Goal: Information Seeking & Learning: Learn about a topic

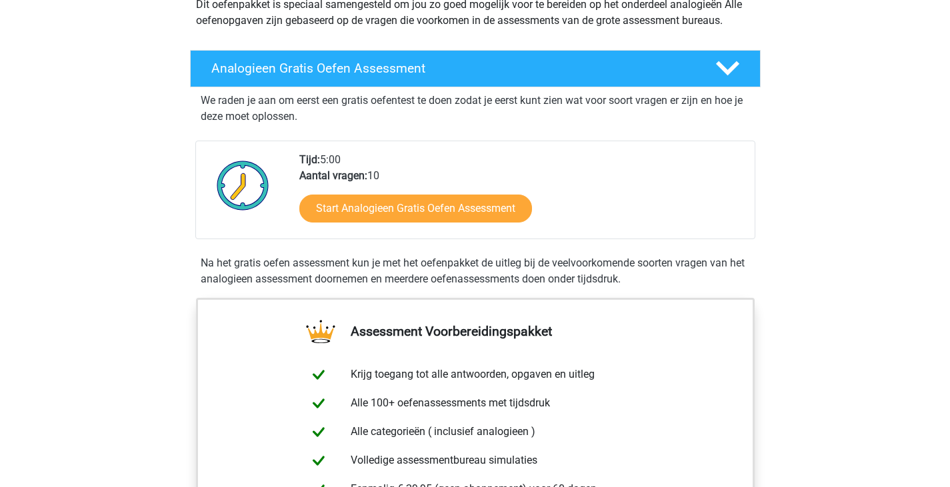
scroll to position [171, 0]
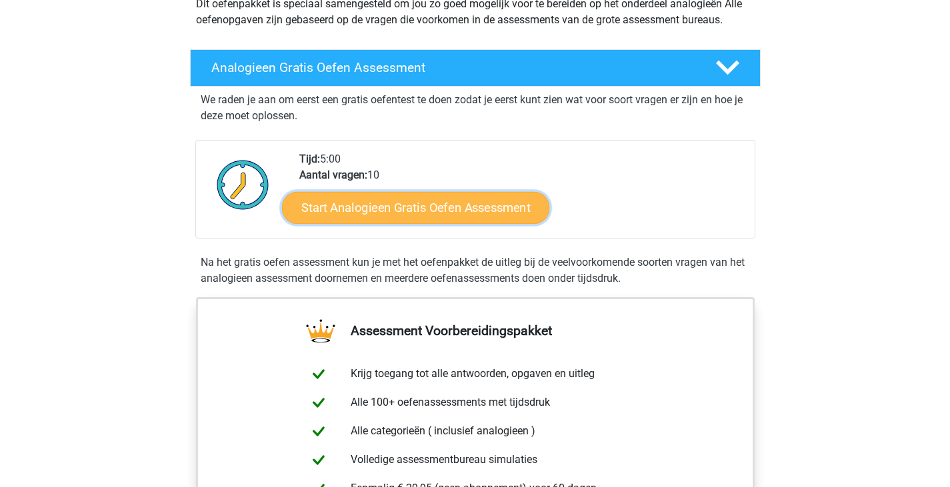
click at [470, 202] on link "Start Analogieen Gratis Oefen Assessment" at bounding box center [415, 207] width 267 height 32
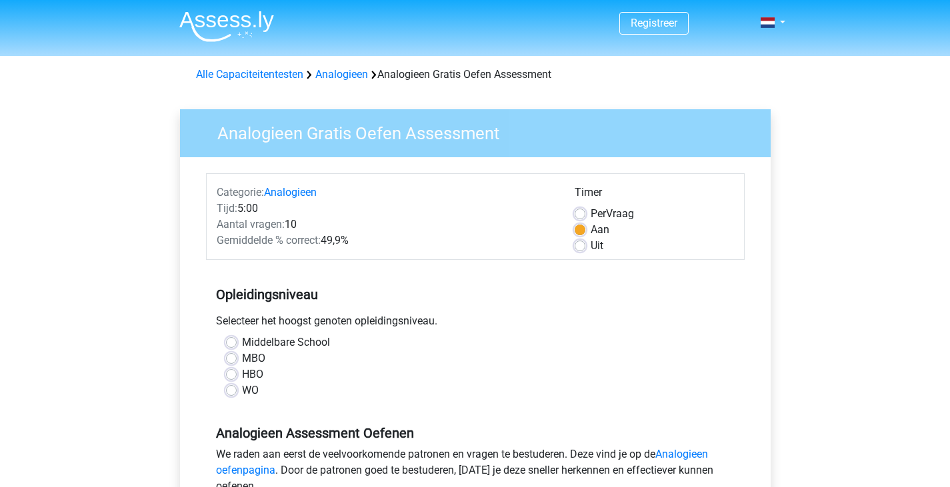
click at [253, 378] on label "HBO" at bounding box center [252, 375] width 21 height 16
click at [237, 378] on input "HBO" at bounding box center [231, 373] width 11 height 13
radio input "true"
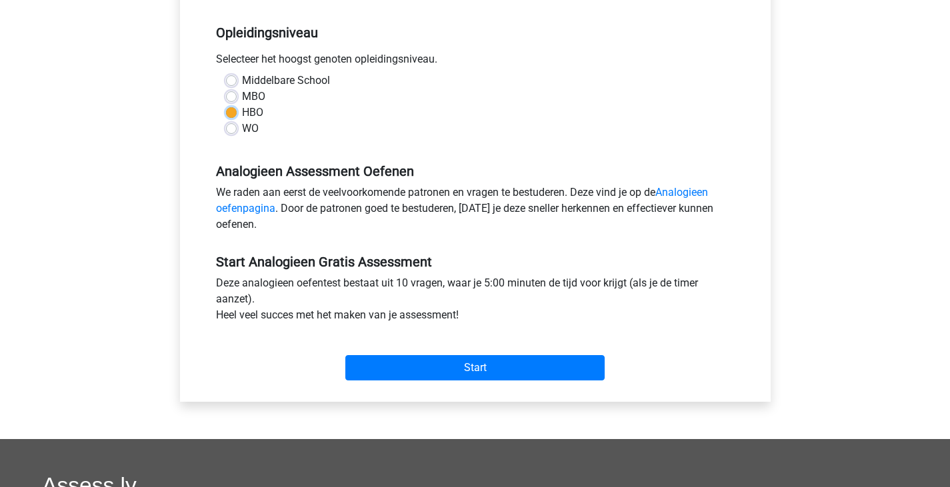
scroll to position [263, 0]
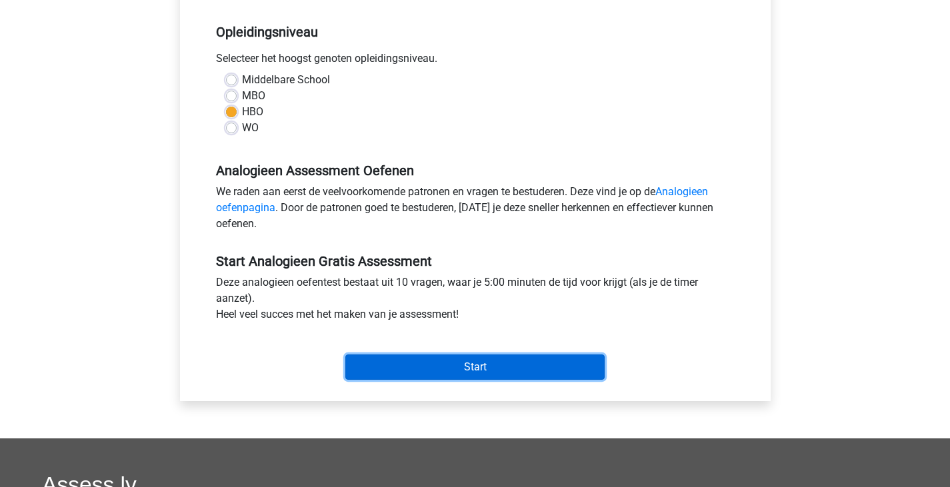
click at [491, 361] on input "Start" at bounding box center [474, 367] width 259 height 25
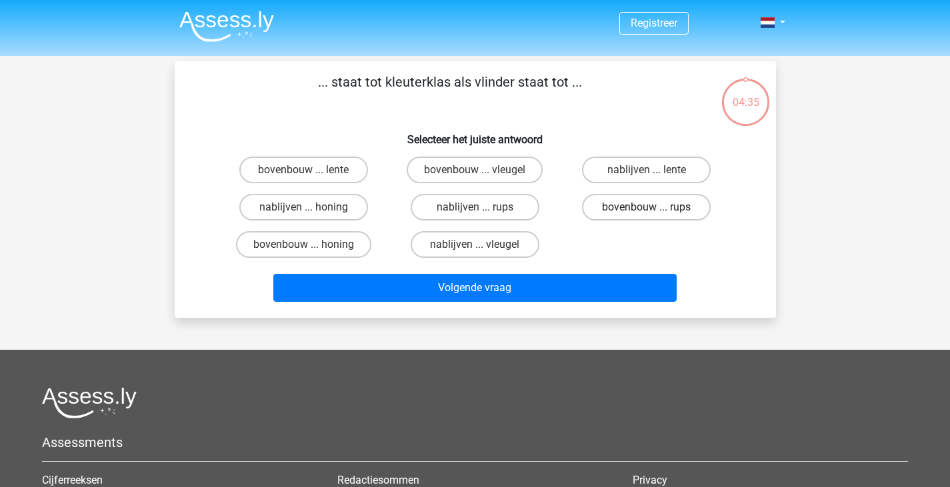
click at [665, 209] on label "bovenbouw ... rups" at bounding box center [646, 207] width 129 height 27
click at [655, 209] on input "bovenbouw ... rups" at bounding box center [651, 211] width 9 height 9
radio input "true"
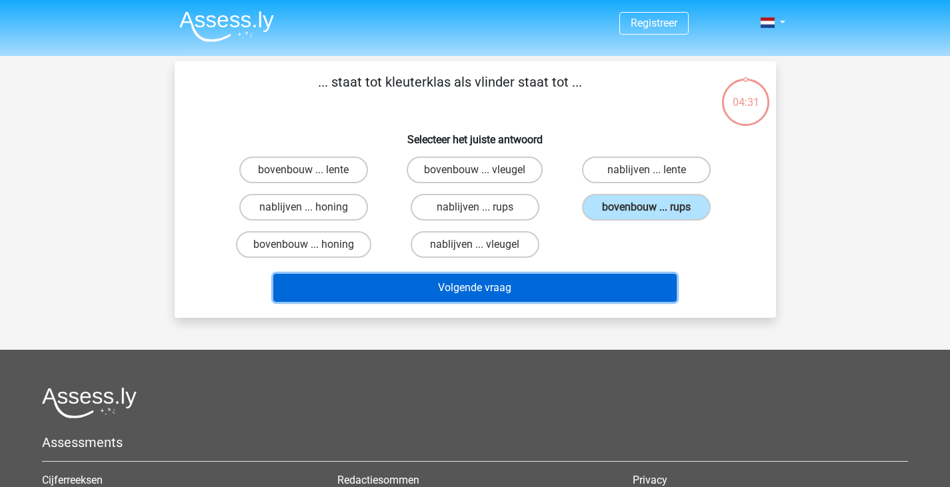
click at [584, 288] on button "Volgende vraag" at bounding box center [474, 288] width 403 height 28
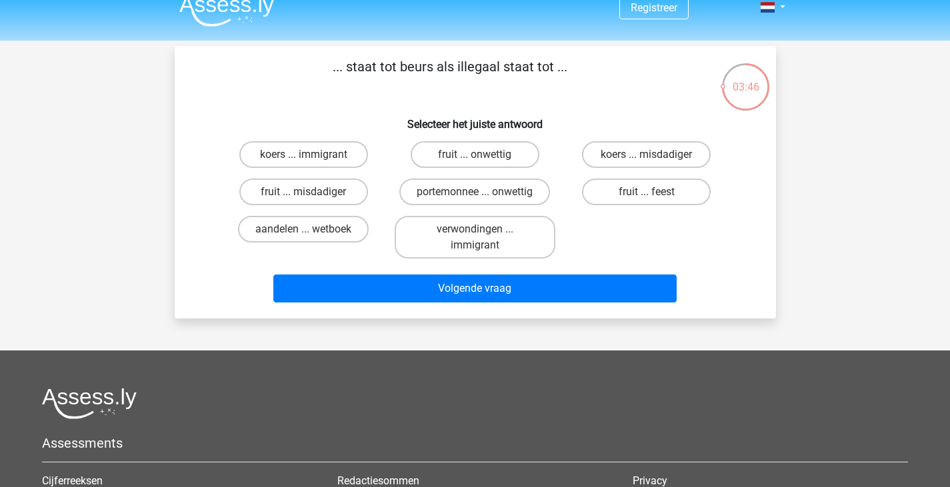
scroll to position [16, 0]
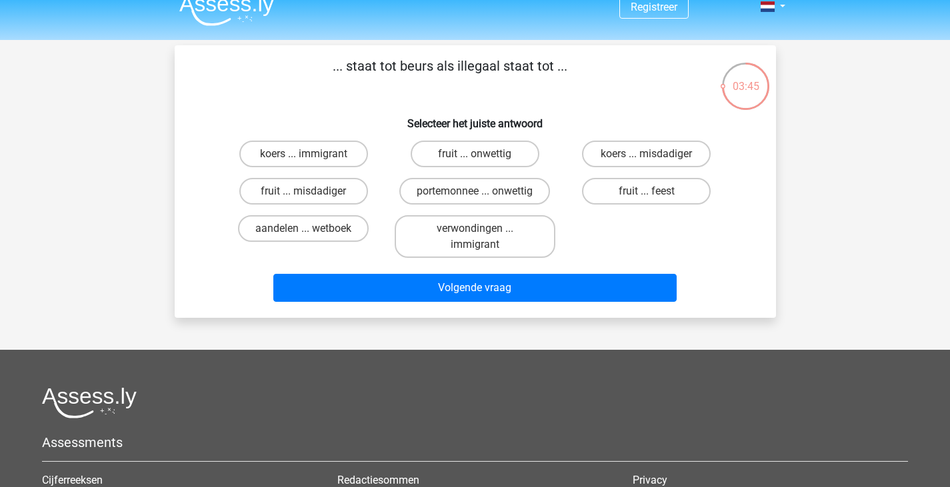
click at [309, 237] on input "aandelen ... wetboek" at bounding box center [307, 233] width 9 height 9
radio input "true"
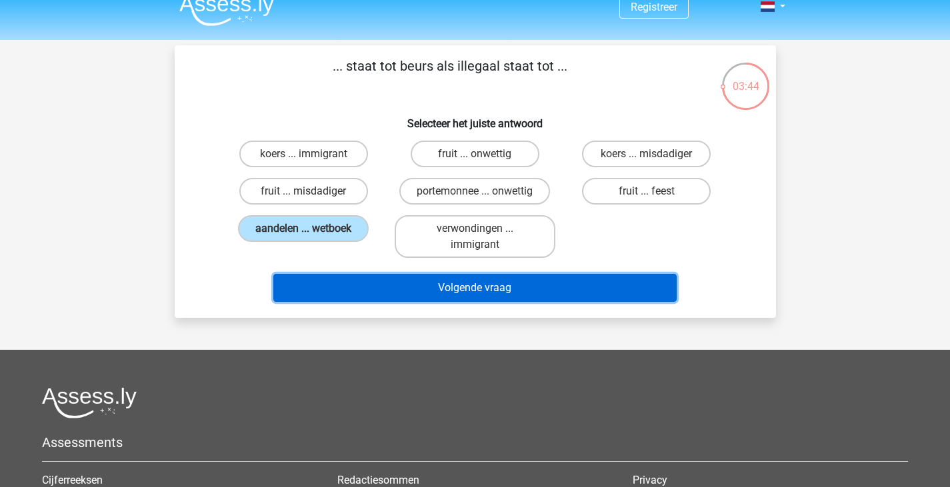
click at [343, 296] on button "Volgende vraag" at bounding box center [474, 288] width 403 height 28
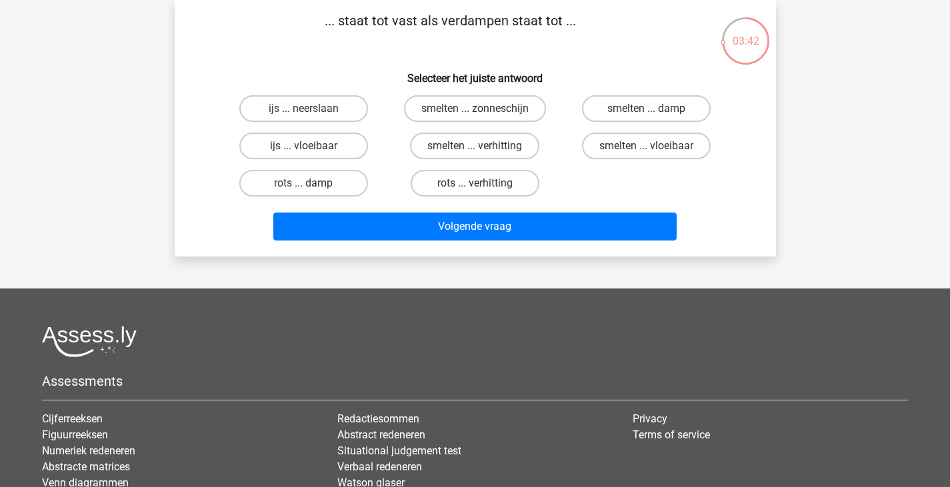
scroll to position [0, 0]
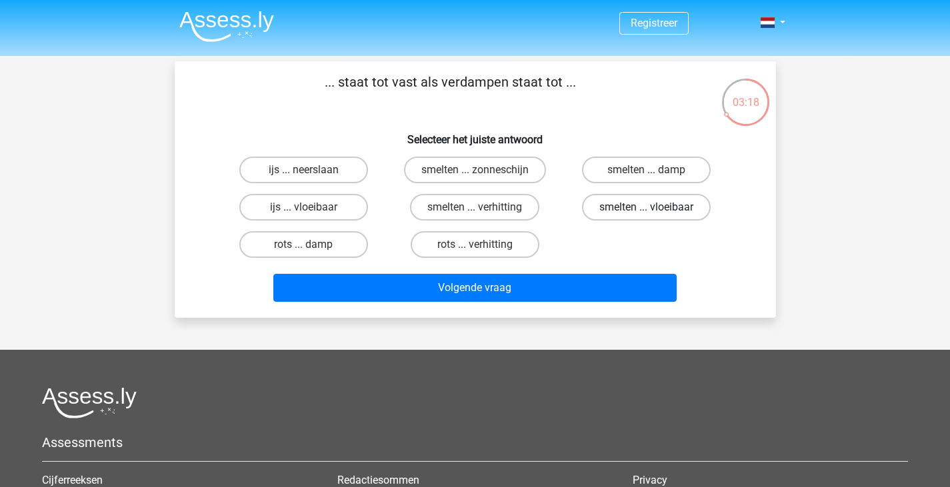
click at [686, 211] on label "smelten ... vloeibaar" at bounding box center [646, 207] width 129 height 27
click at [655, 211] on input "smelten ... vloeibaar" at bounding box center [651, 211] width 9 height 9
radio input "true"
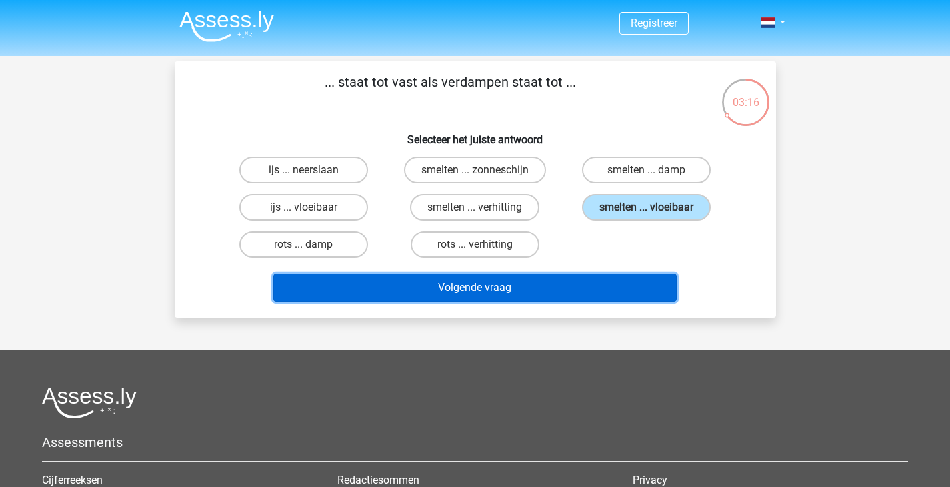
click at [643, 289] on button "Volgende vraag" at bounding box center [474, 288] width 403 height 28
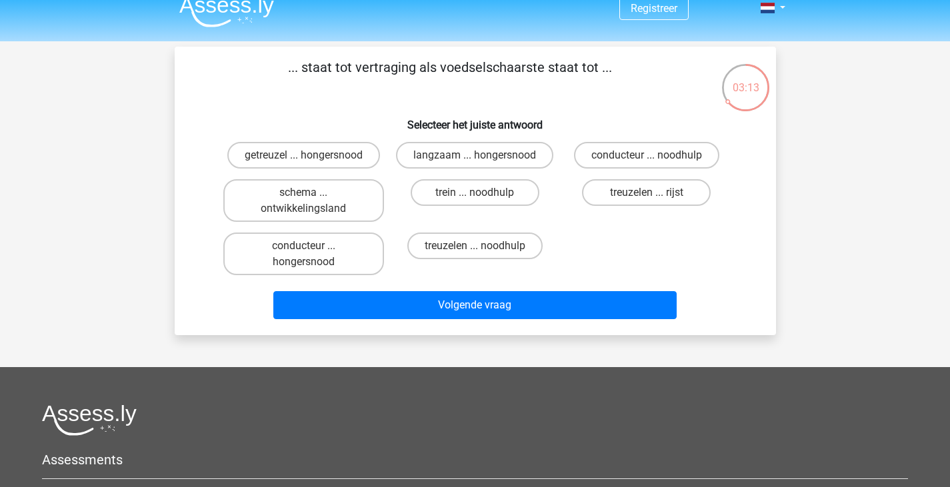
scroll to position [10, 0]
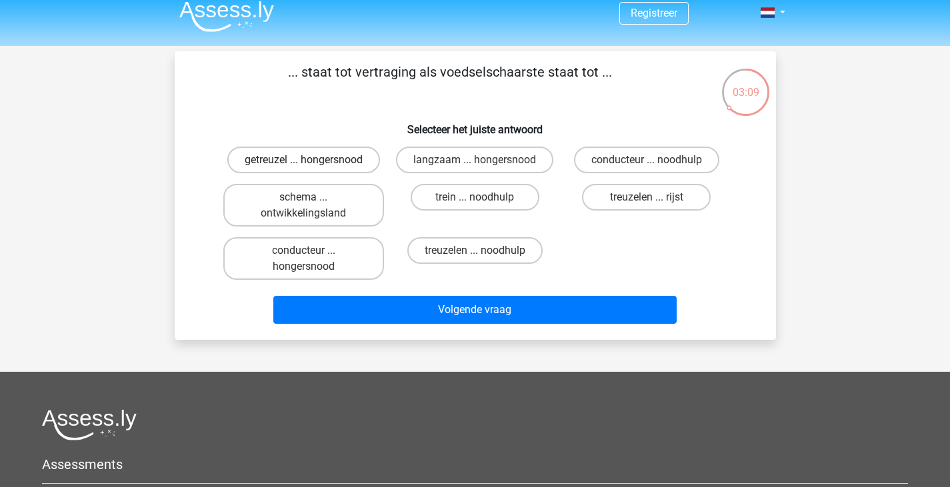
click at [343, 157] on label "getreuzel ... hongersnood" at bounding box center [303, 160] width 153 height 27
click at [312, 160] on input "getreuzel ... hongersnood" at bounding box center [307, 164] width 9 height 9
radio input "true"
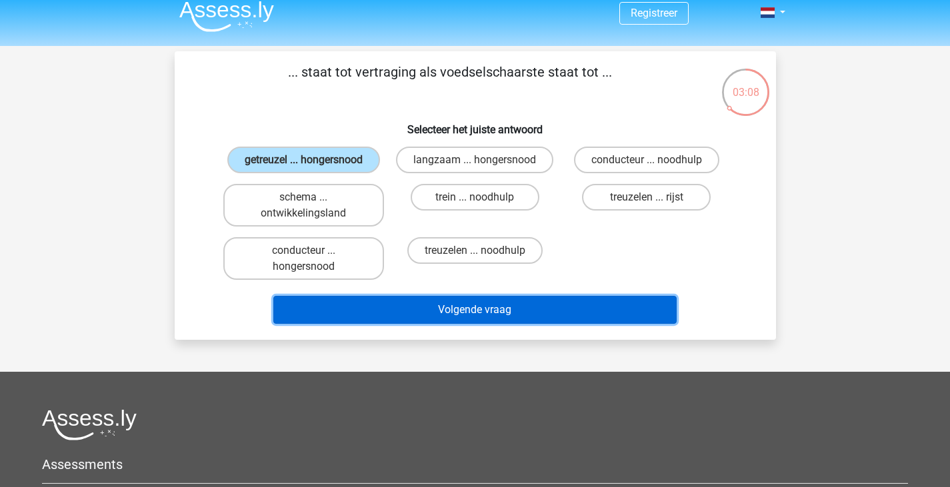
click at [453, 305] on button "Volgende vraag" at bounding box center [474, 310] width 403 height 28
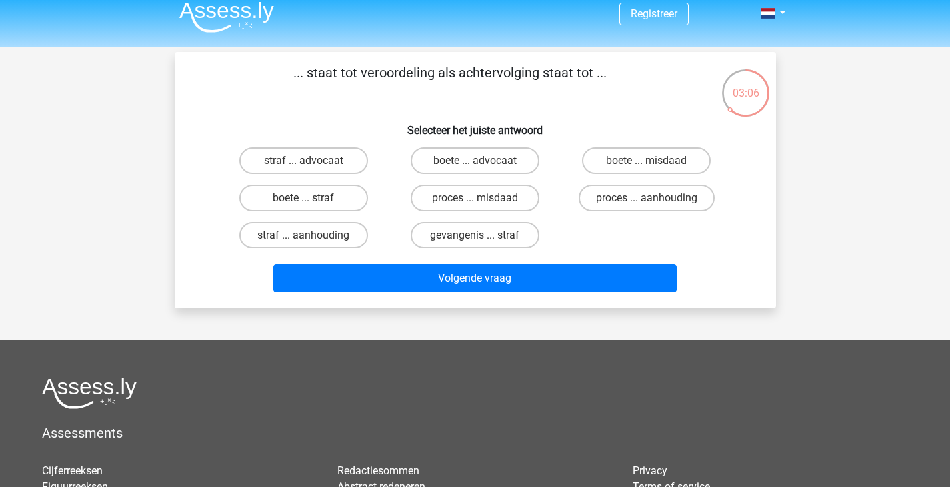
scroll to position [0, 0]
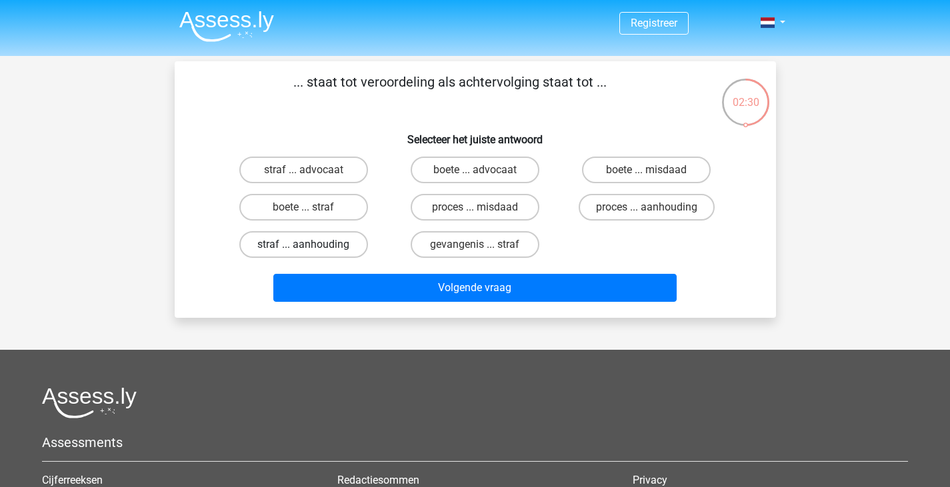
click at [323, 249] on label "straf ... aanhouding" at bounding box center [303, 244] width 129 height 27
click at [312, 249] on input "straf ... aanhouding" at bounding box center [307, 249] width 9 height 9
radio input "true"
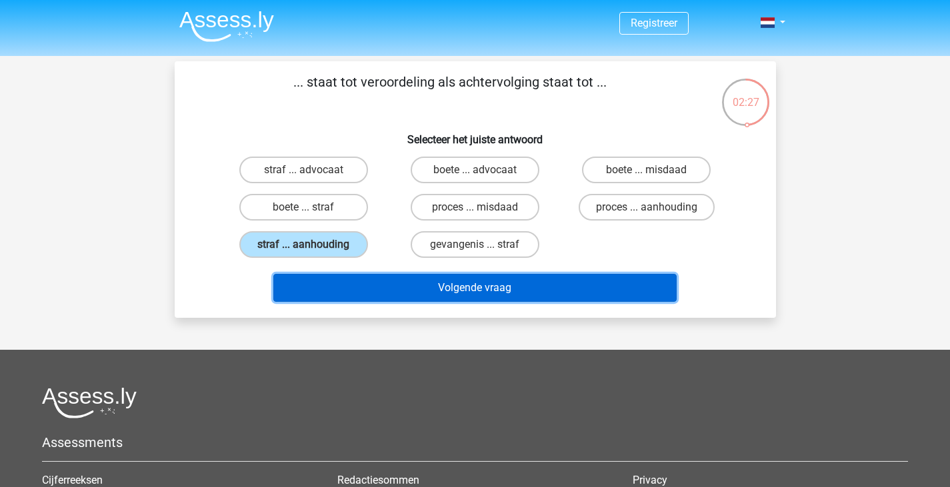
click at [537, 281] on button "Volgende vraag" at bounding box center [474, 288] width 403 height 28
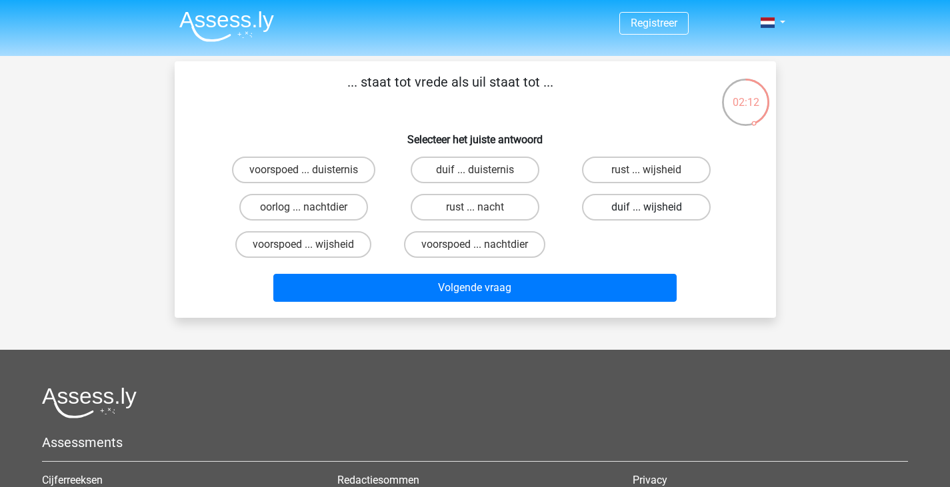
click at [637, 214] on label "duif ... wijsheid" at bounding box center [646, 207] width 129 height 27
click at [647, 214] on input "duif ... wijsheid" at bounding box center [651, 211] width 9 height 9
radio input "true"
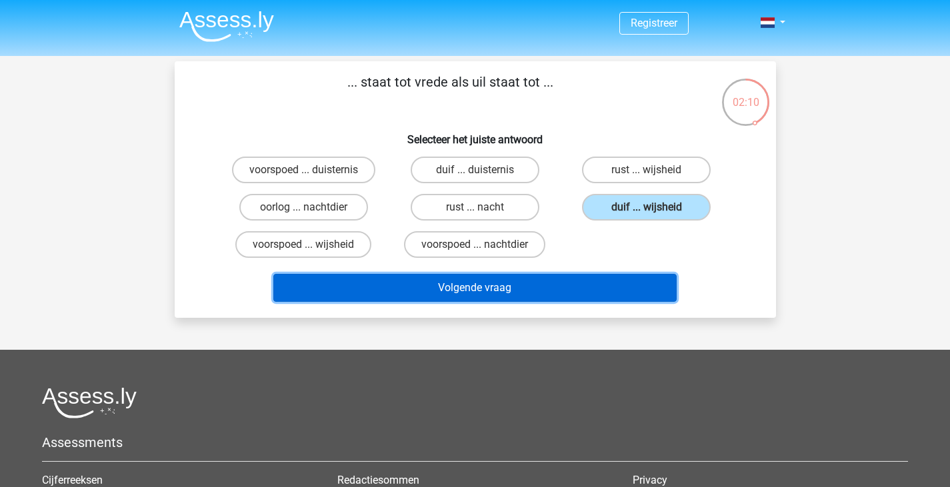
click at [589, 289] on button "Volgende vraag" at bounding box center [474, 288] width 403 height 28
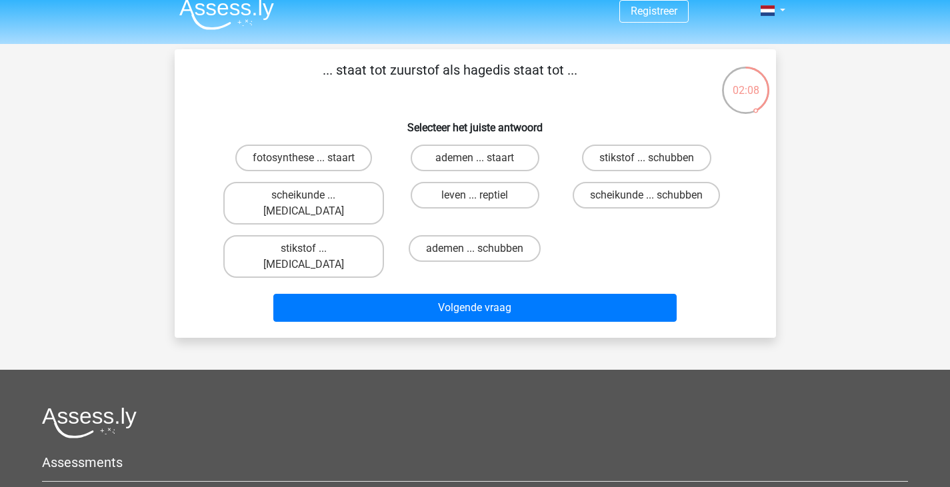
scroll to position [9, 0]
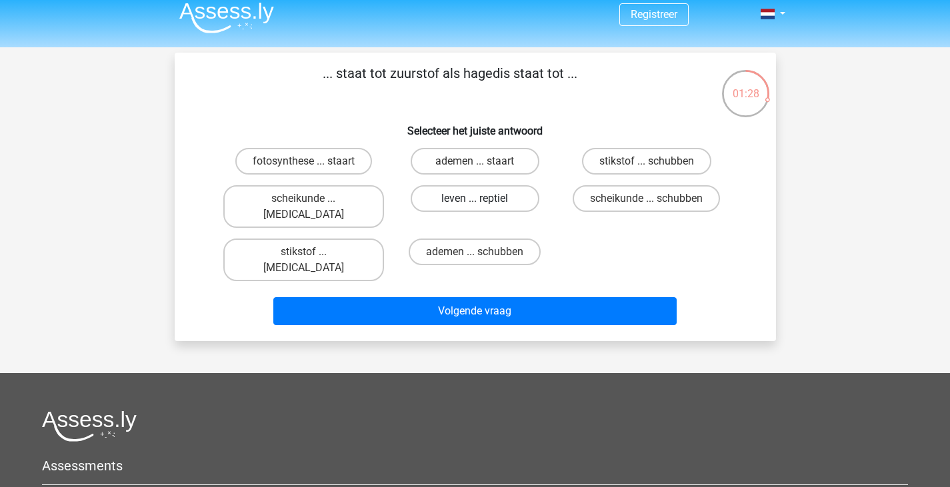
click at [459, 197] on label "leven ... reptiel" at bounding box center [475, 198] width 129 height 27
click at [475, 199] on input "leven ... reptiel" at bounding box center [479, 203] width 9 height 9
radio input "true"
click at [662, 169] on label "stikstof ... schubben" at bounding box center [646, 161] width 129 height 27
click at [655, 169] on input "stikstof ... schubben" at bounding box center [651, 165] width 9 height 9
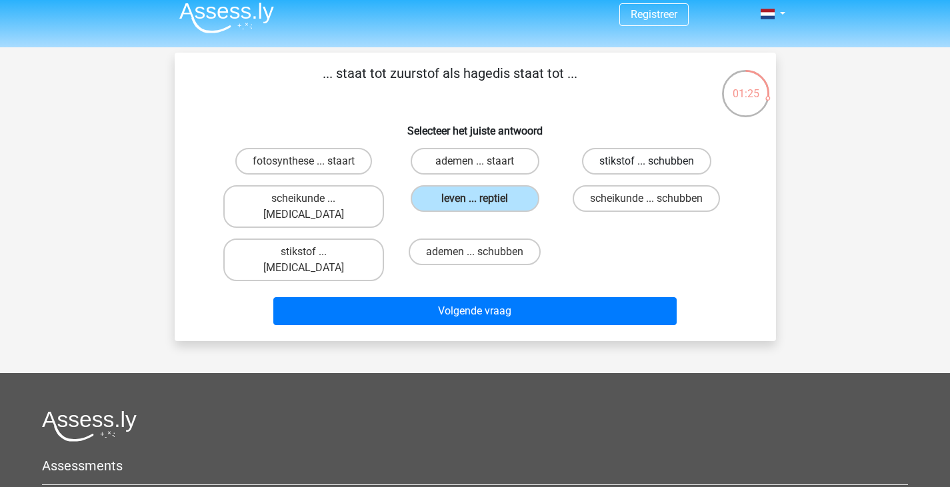
radio input "true"
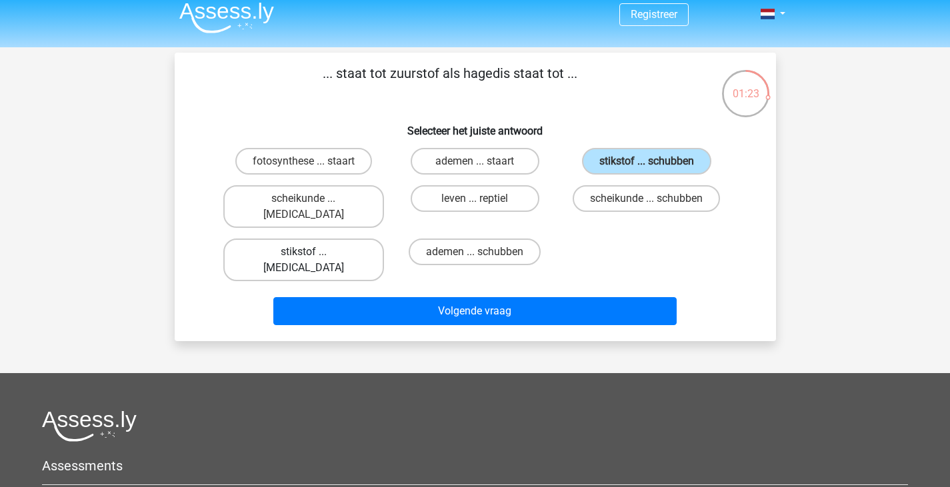
click at [347, 239] on label "stikstof ... krokodil" at bounding box center [303, 260] width 161 height 43
click at [312, 252] on input "stikstof ... krokodil" at bounding box center [307, 256] width 9 height 9
radio input "true"
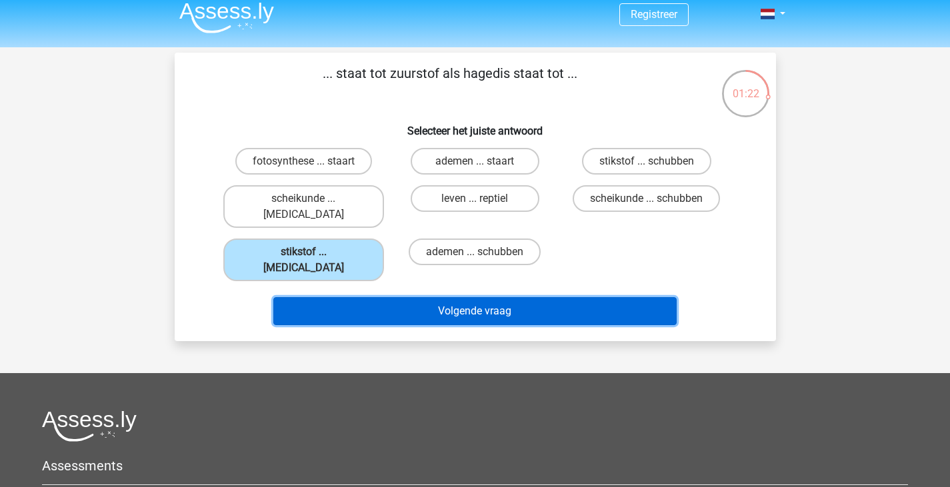
click at [395, 297] on button "Volgende vraag" at bounding box center [474, 311] width 403 height 28
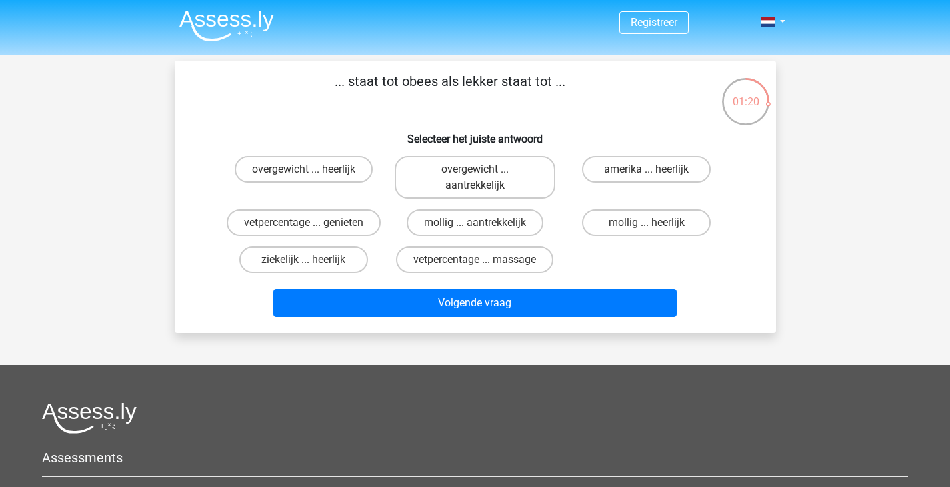
scroll to position [0, 0]
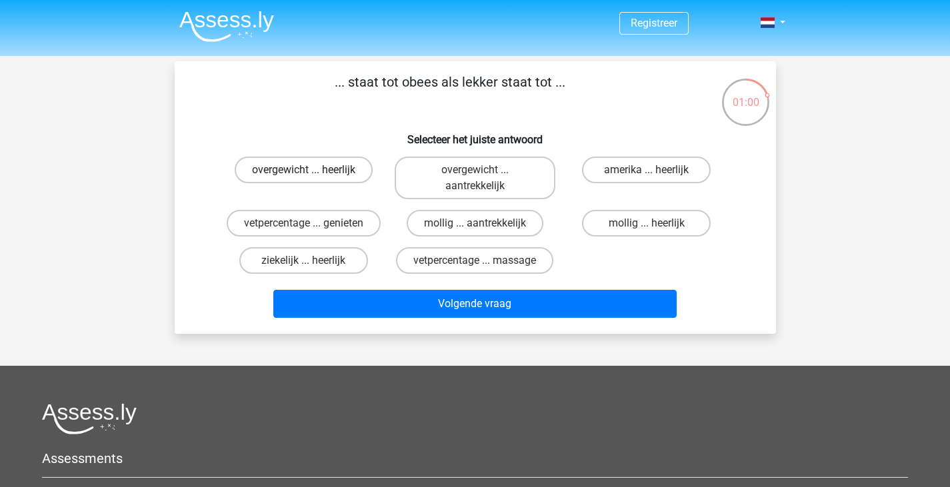
click at [297, 175] on label "overgewicht ... heerlijk" at bounding box center [304, 170] width 138 height 27
click at [303, 175] on input "overgewicht ... heerlijk" at bounding box center [307, 174] width 9 height 9
radio input "true"
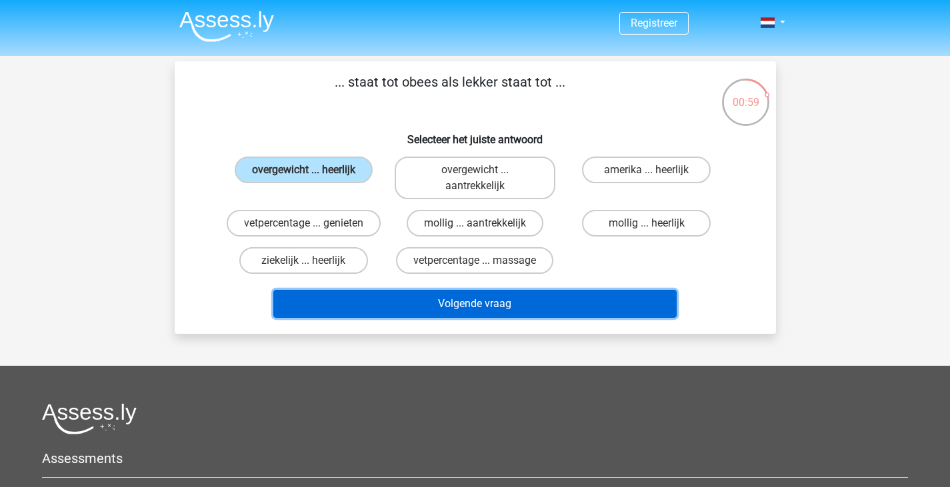
click at [441, 317] on button "Volgende vraag" at bounding box center [474, 304] width 403 height 28
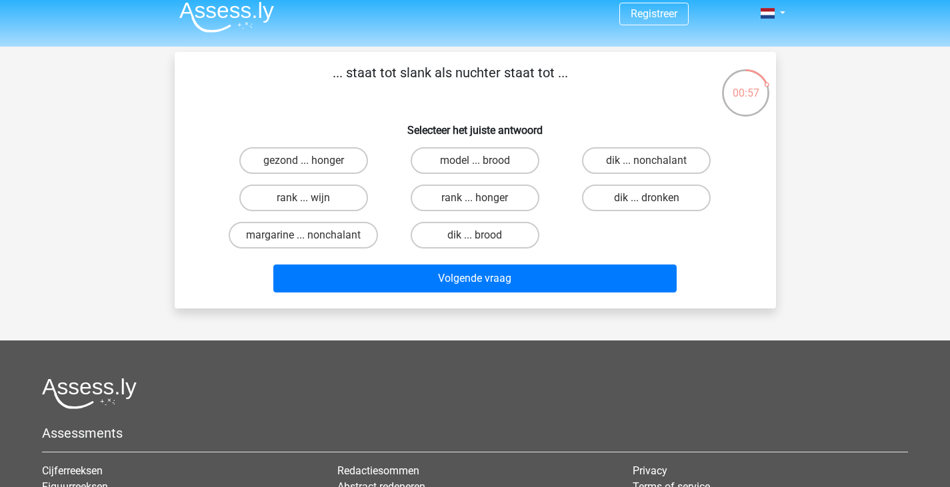
scroll to position [10, 0]
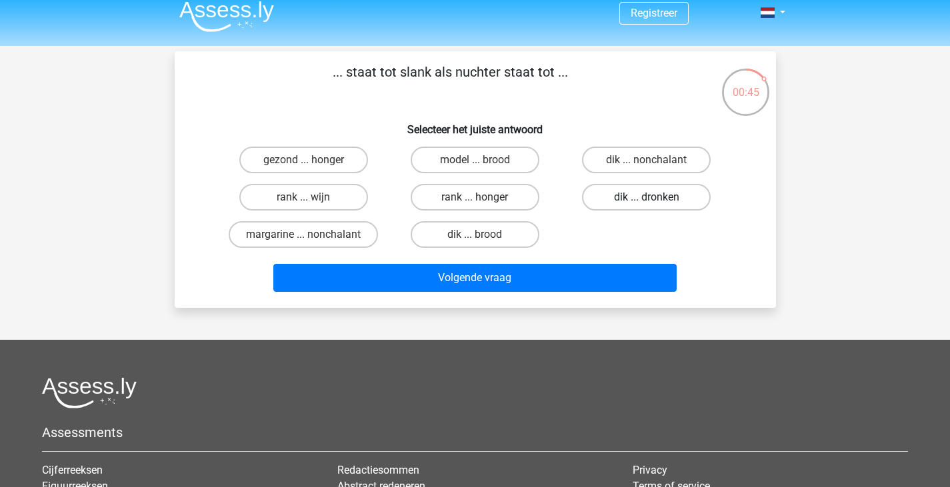
click at [641, 190] on label "dik ... dronken" at bounding box center [646, 197] width 129 height 27
click at [647, 197] on input "dik ... dronken" at bounding box center [651, 201] width 9 height 9
radio input "true"
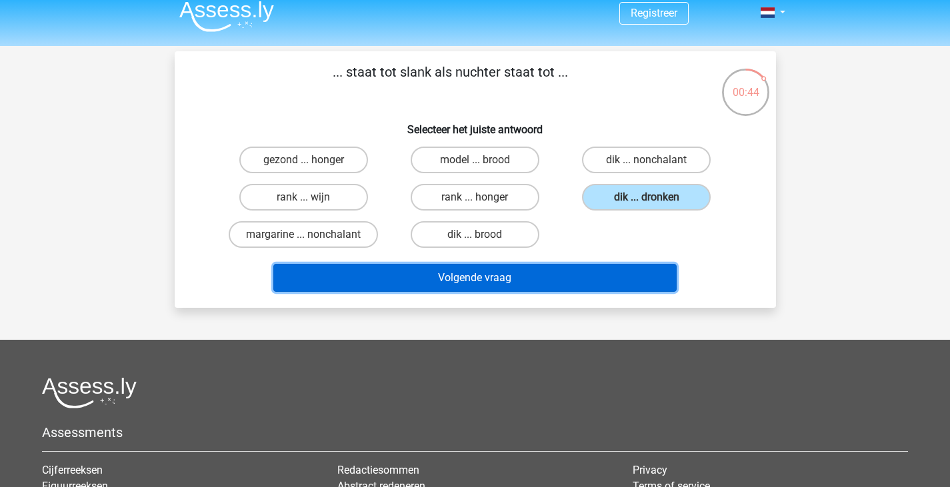
click at [608, 279] on button "Volgende vraag" at bounding box center [474, 278] width 403 height 28
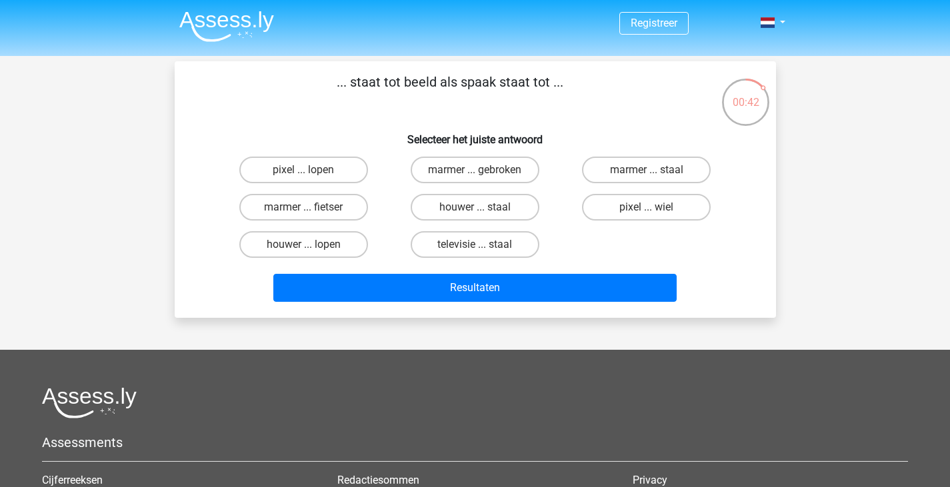
scroll to position [1, 0]
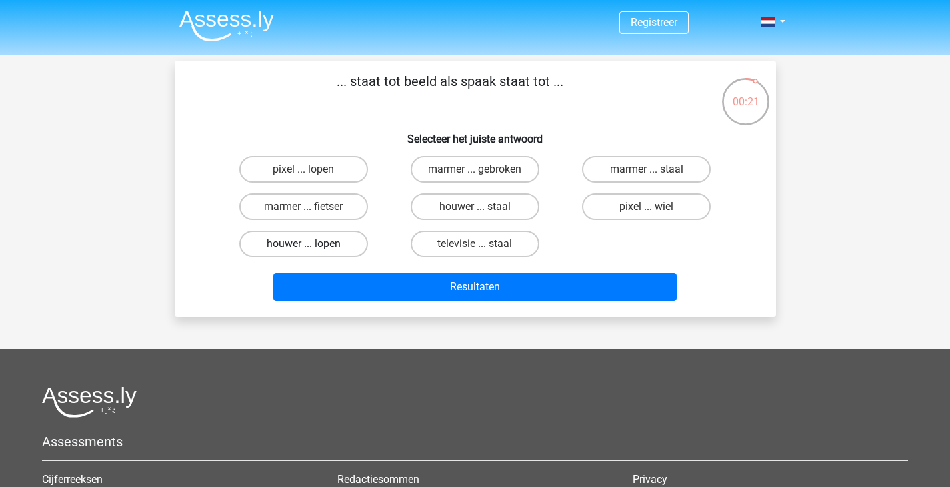
click at [339, 245] on label "houwer ... lopen" at bounding box center [303, 244] width 129 height 27
click at [312, 245] on input "houwer ... lopen" at bounding box center [307, 248] width 9 height 9
radio input "true"
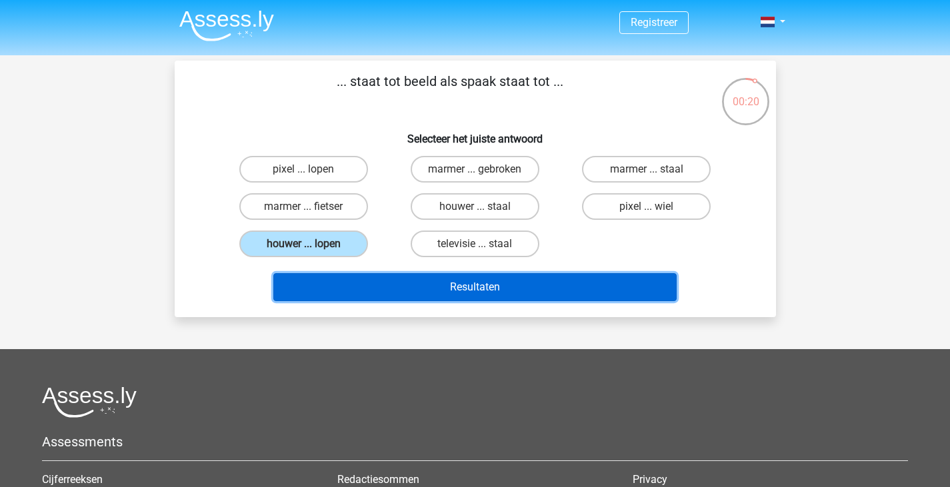
click at [381, 287] on button "Resultaten" at bounding box center [474, 287] width 403 height 28
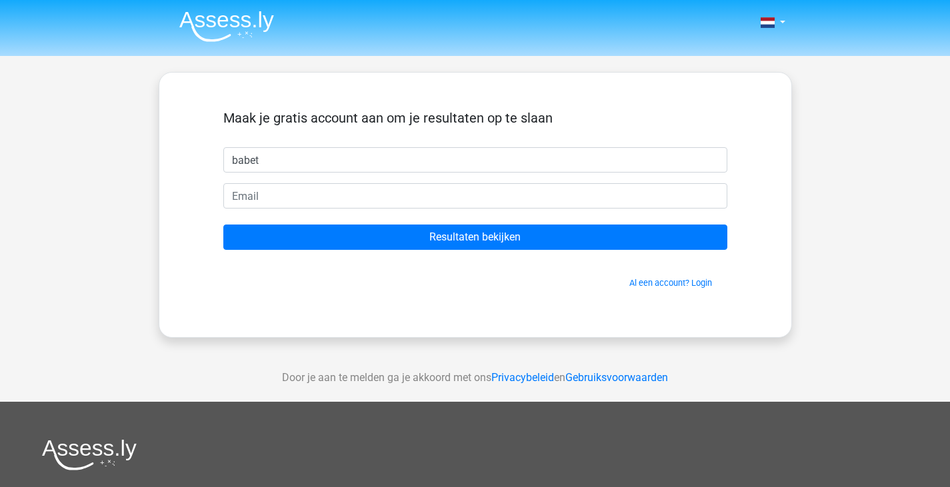
type input "babet"
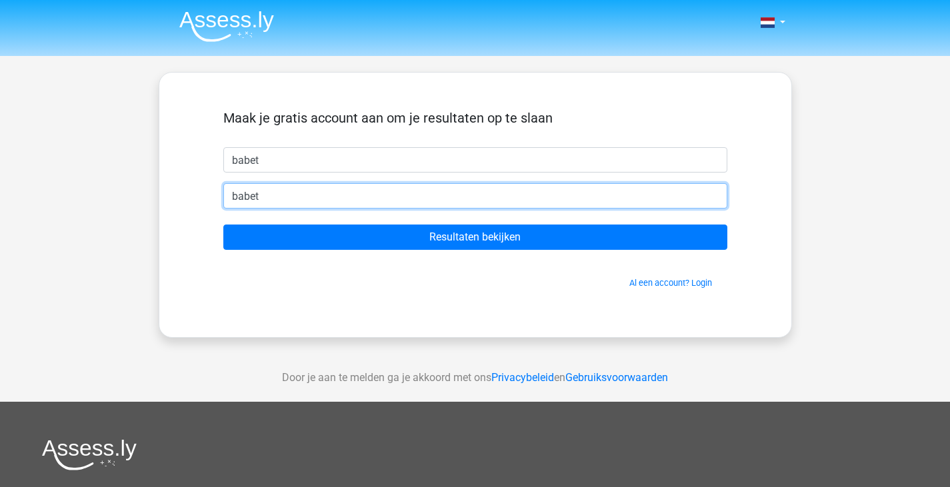
type input "babetvanderpoll@gmail.com"
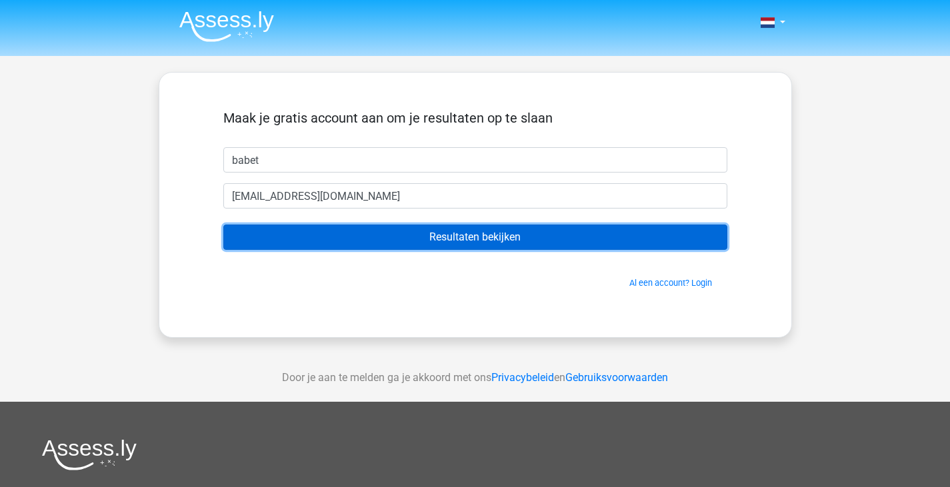
click at [377, 231] on input "Resultaten bekijken" at bounding box center [475, 237] width 504 height 25
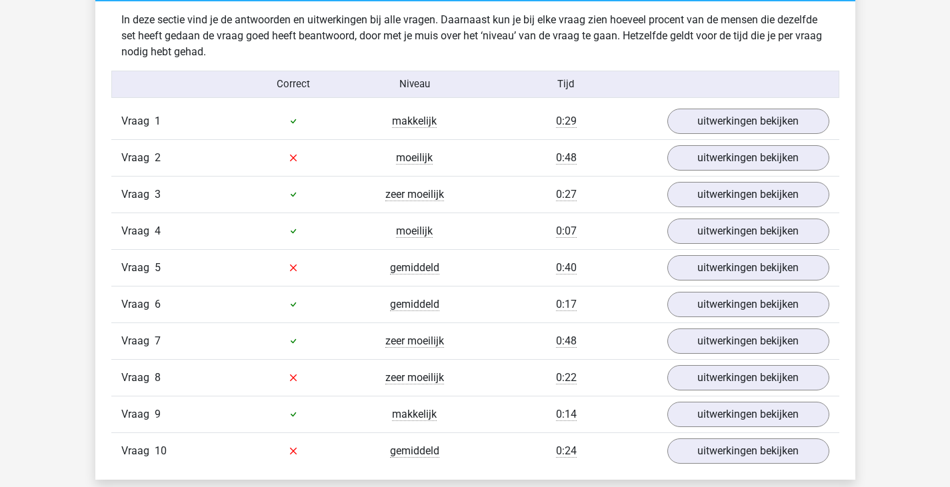
scroll to position [1052, 0]
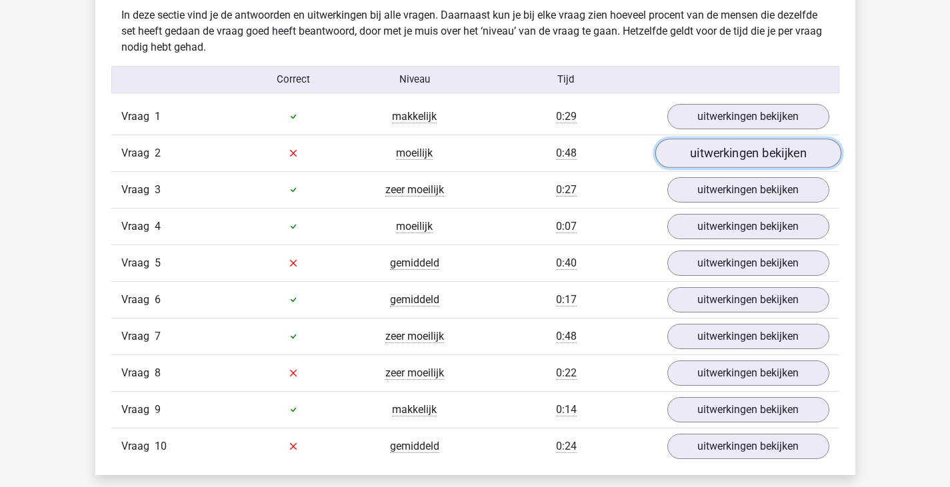
click at [716, 155] on link "uitwerkingen bekijken" at bounding box center [748, 153] width 186 height 29
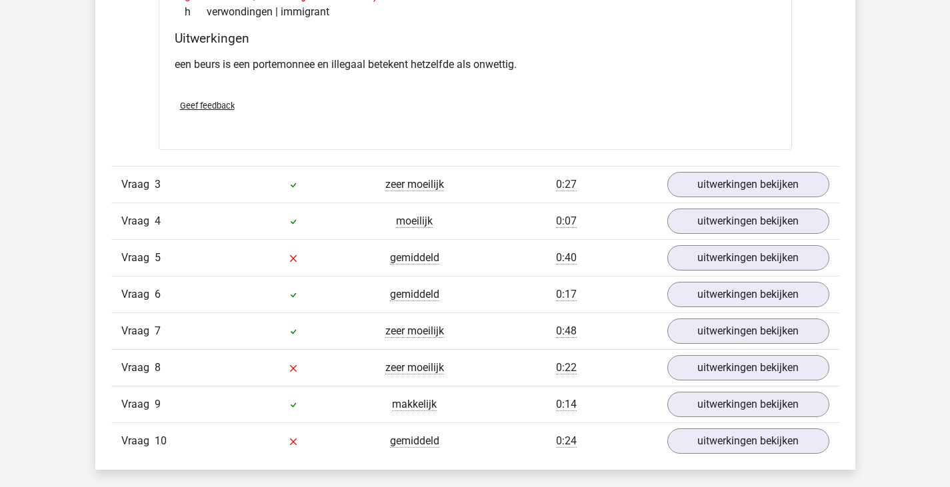
scroll to position [1391, 0]
click at [710, 261] on link "uitwerkingen bekijken" at bounding box center [748, 257] width 186 height 29
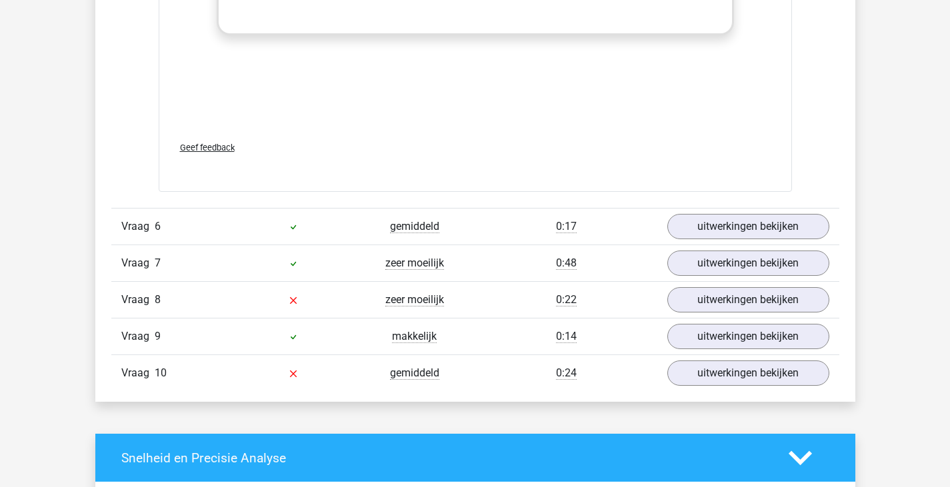
scroll to position [2164, 0]
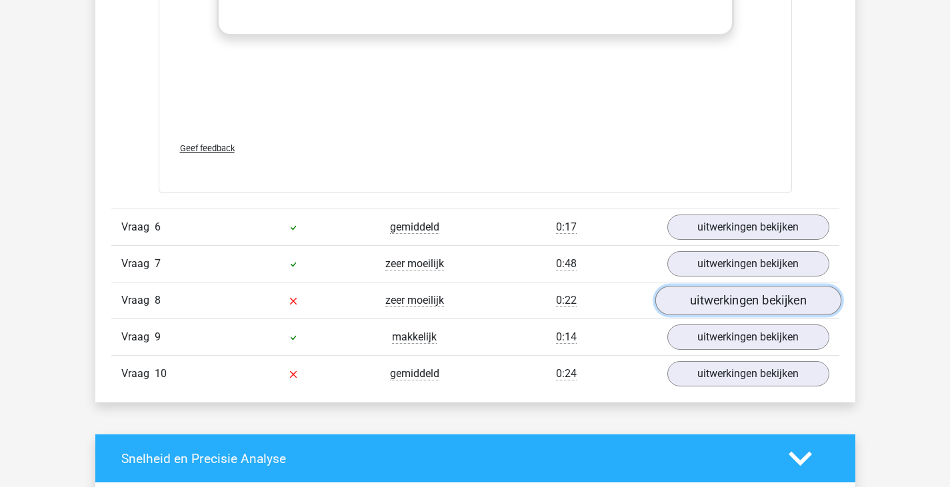
click at [741, 298] on link "uitwerkingen bekijken" at bounding box center [748, 300] width 186 height 29
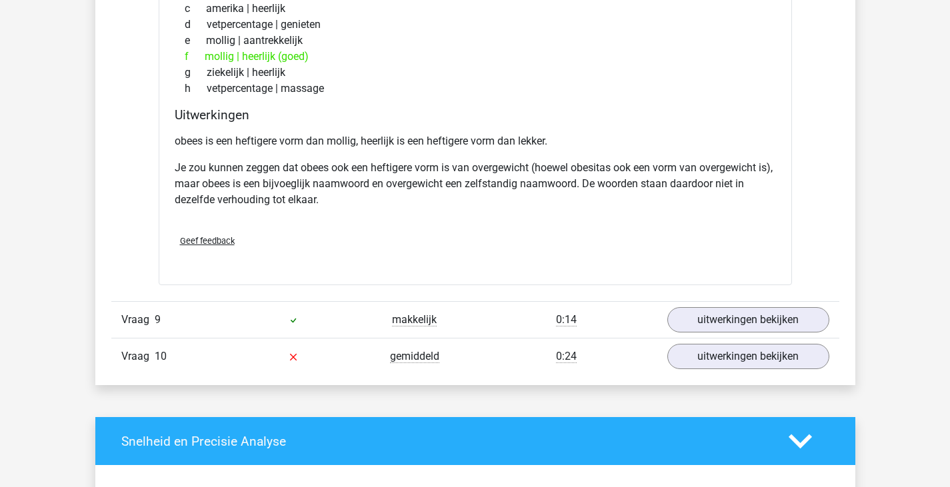
scroll to position [2590, 0]
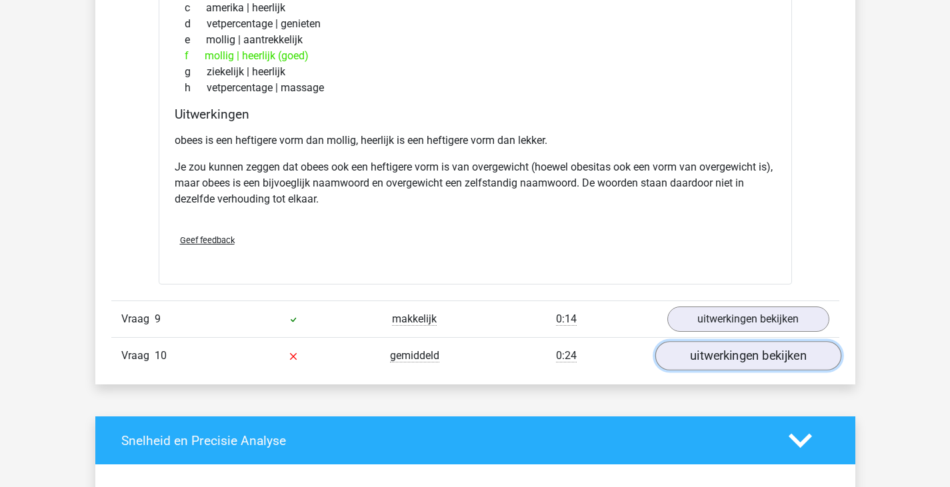
click at [748, 355] on link "uitwerkingen bekijken" at bounding box center [748, 355] width 186 height 29
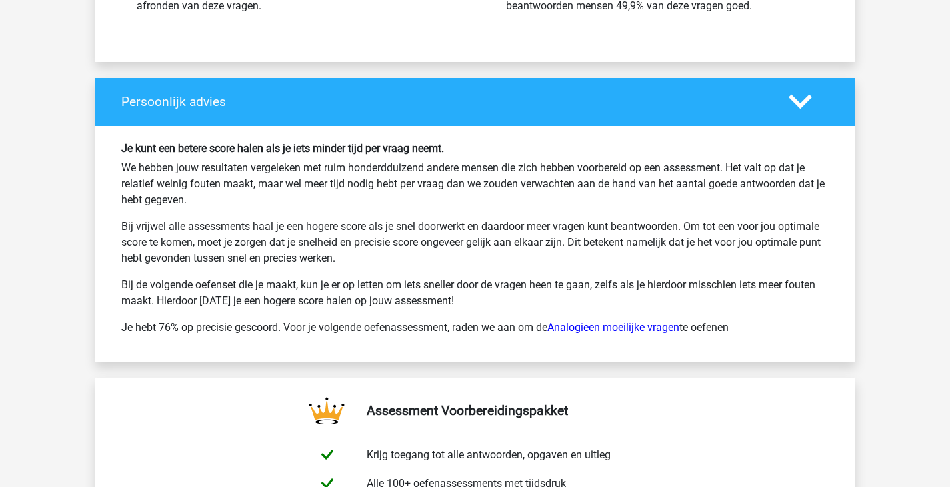
scroll to position [4102, 0]
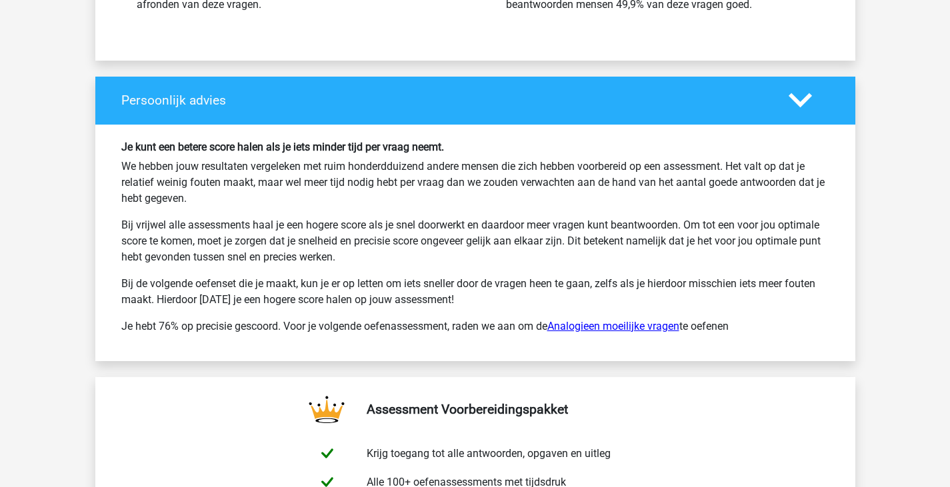
click at [655, 331] on link "Analogieen moeilijke vragen" at bounding box center [613, 326] width 132 height 13
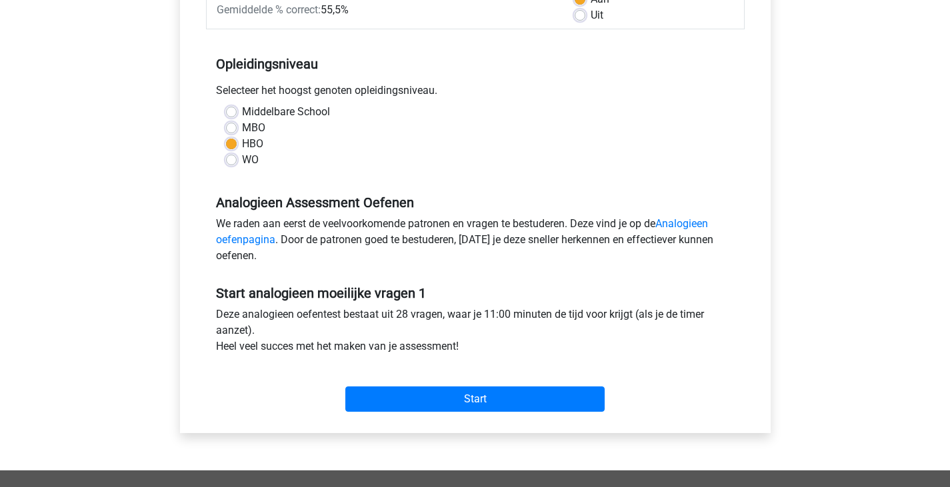
scroll to position [231, 0]
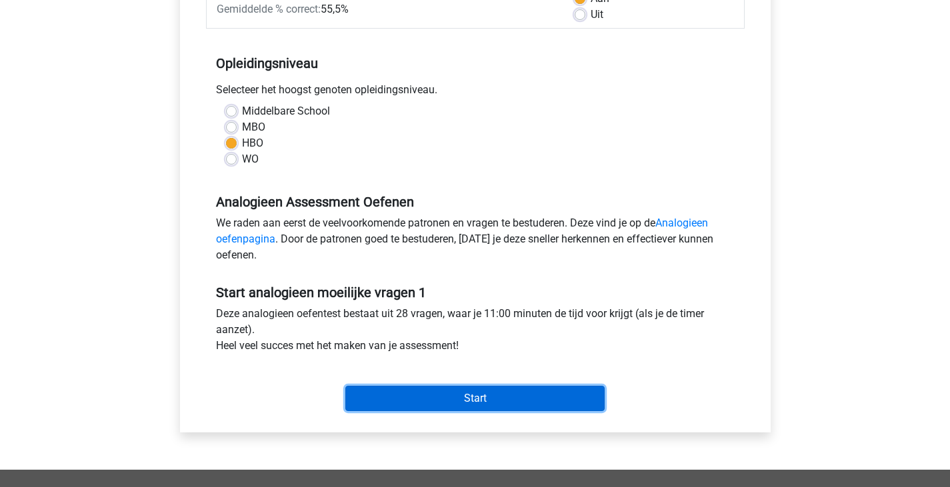
click at [571, 390] on input "Start" at bounding box center [474, 398] width 259 height 25
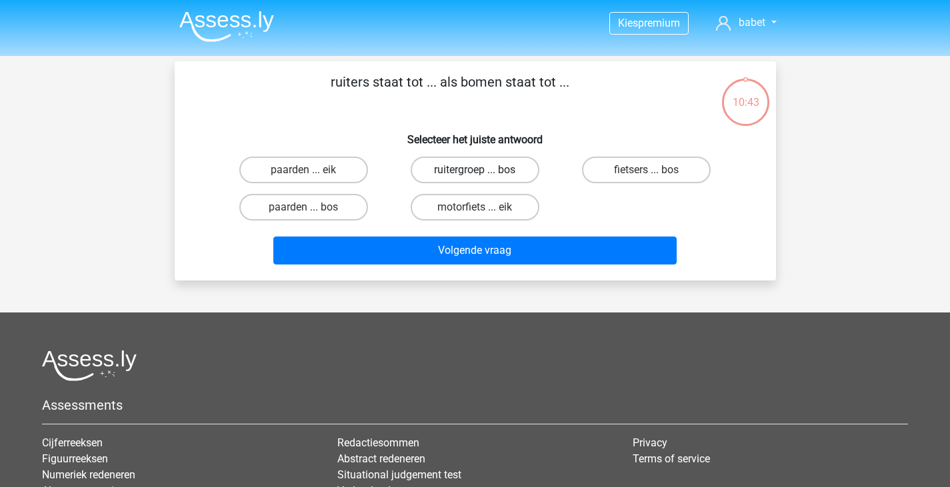
click at [465, 175] on label "ruitergroep ... bos" at bounding box center [475, 170] width 129 height 27
click at [475, 175] on input "ruitergroep ... bos" at bounding box center [479, 174] width 9 height 9
radio input "true"
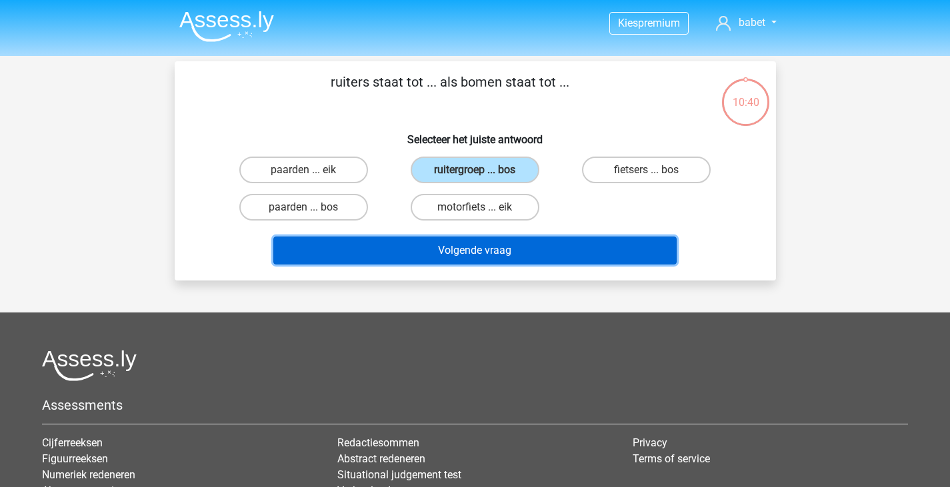
click at [472, 259] on button "Volgende vraag" at bounding box center [474, 251] width 403 height 28
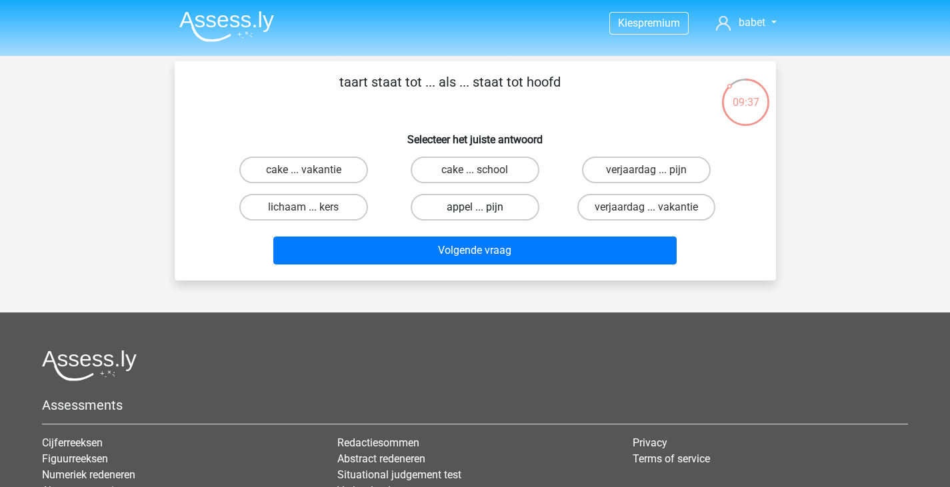
click at [533, 207] on label "appel ... pijn" at bounding box center [475, 207] width 129 height 27
click at [483, 207] on input "appel ... pijn" at bounding box center [479, 211] width 9 height 9
radio input "true"
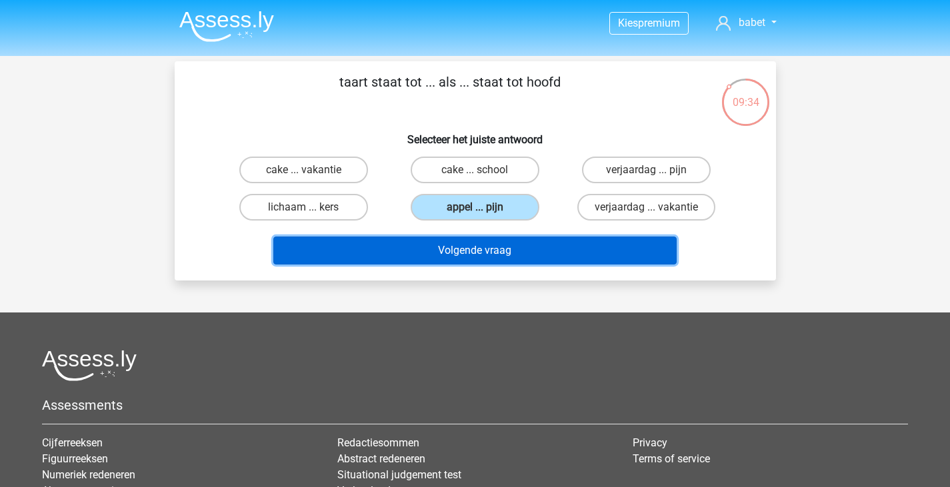
click at [536, 253] on button "Volgende vraag" at bounding box center [474, 251] width 403 height 28
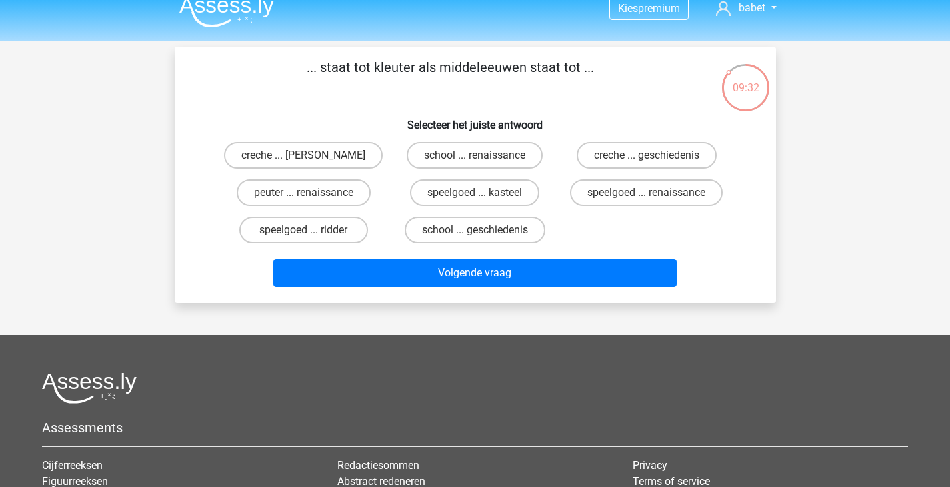
scroll to position [16, 0]
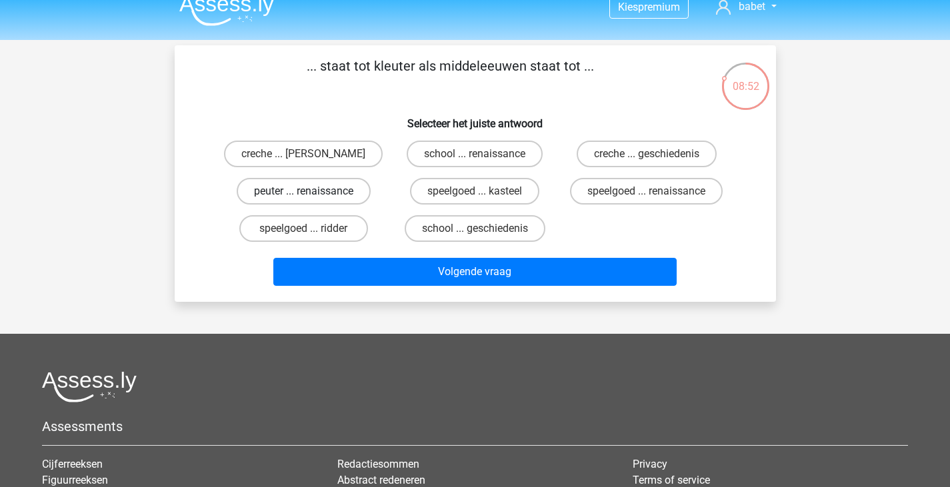
click at [353, 188] on label "peuter ... renaissance" at bounding box center [304, 191] width 134 height 27
click at [312, 191] on input "peuter ... renaissance" at bounding box center [307, 195] width 9 height 9
radio input "true"
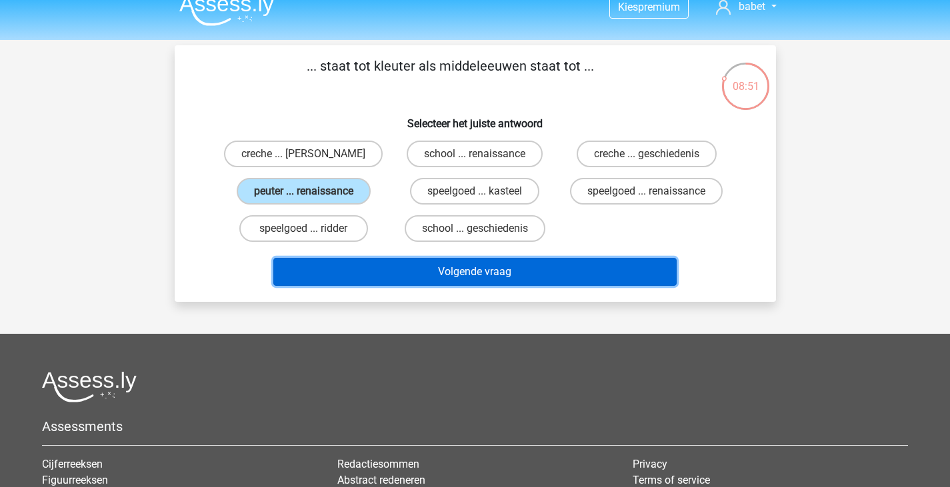
click at [419, 269] on button "Volgende vraag" at bounding box center [474, 272] width 403 height 28
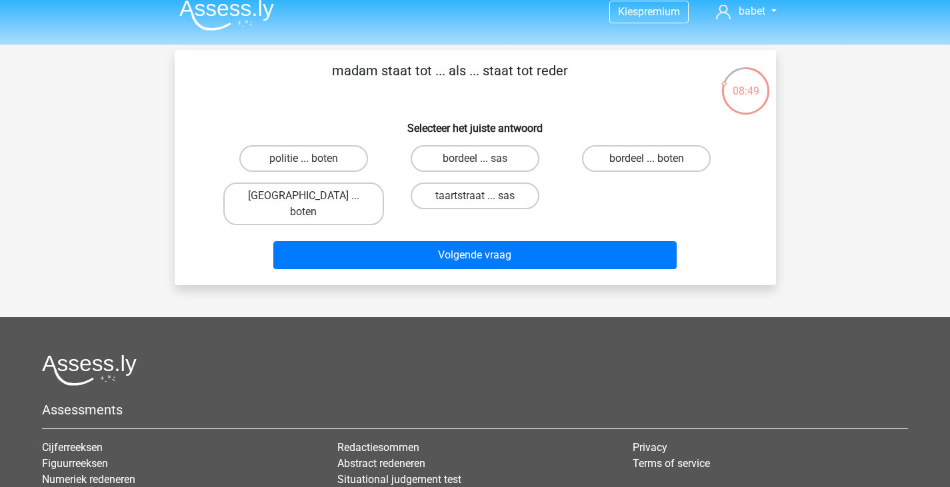
scroll to position [0, 0]
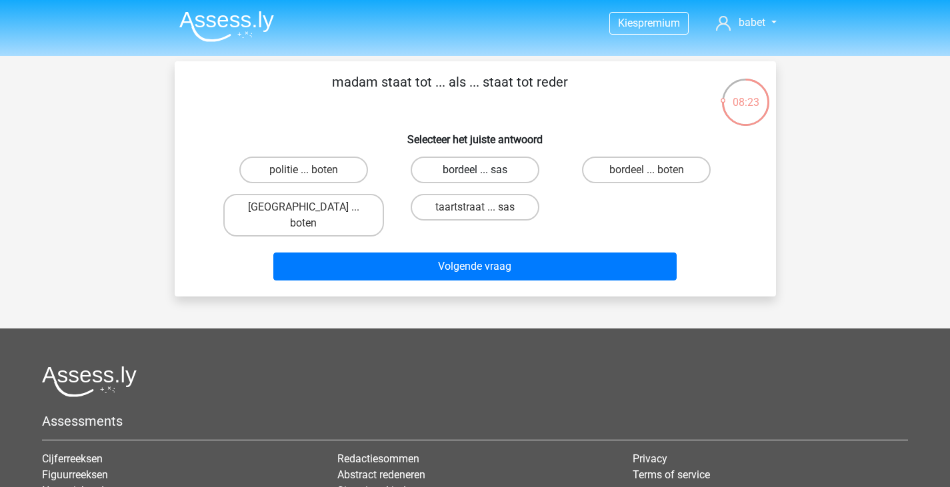
click at [524, 171] on label "bordeel ... sas" at bounding box center [475, 170] width 129 height 27
click at [483, 171] on input "bordeel ... sas" at bounding box center [479, 174] width 9 height 9
radio input "true"
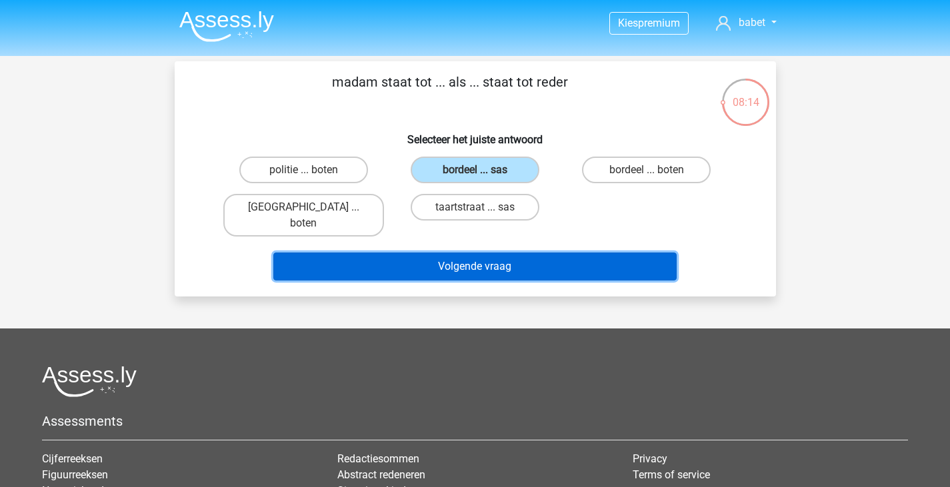
click at [507, 253] on button "Volgende vraag" at bounding box center [474, 267] width 403 height 28
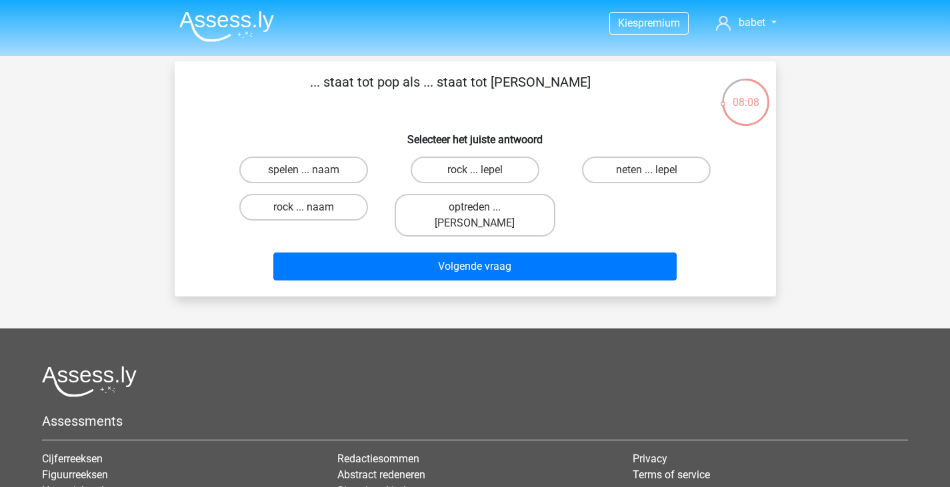
scroll to position [1, 0]
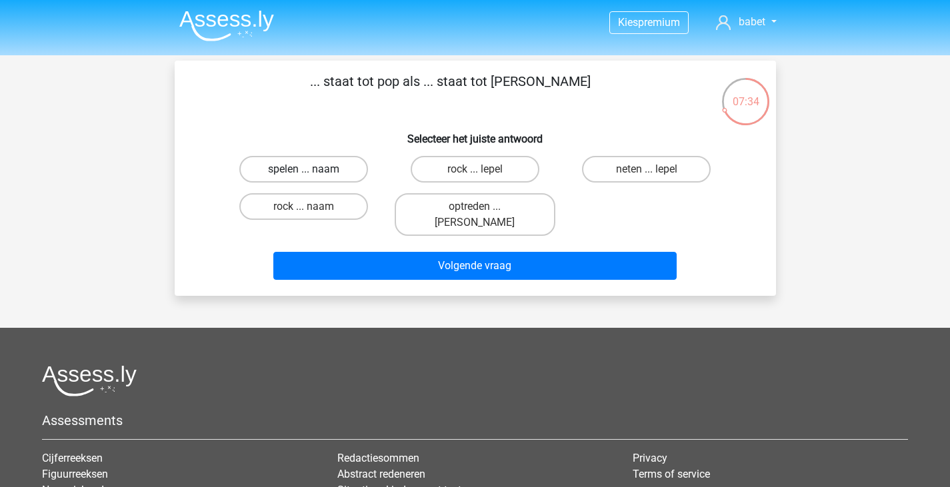
click at [327, 170] on label "spelen ... naam" at bounding box center [303, 169] width 129 height 27
click at [312, 170] on input "spelen ... naam" at bounding box center [307, 173] width 9 height 9
radio input "true"
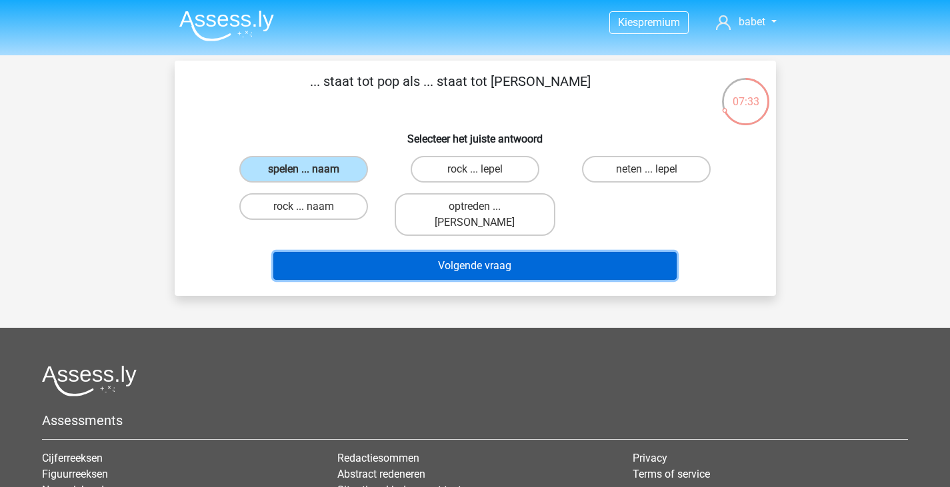
click at [369, 252] on button "Volgende vraag" at bounding box center [474, 266] width 403 height 28
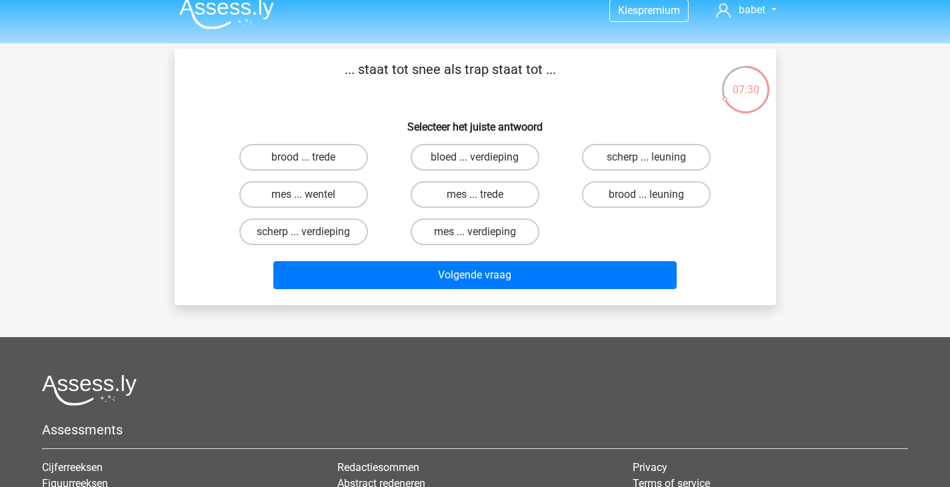
scroll to position [14, 0]
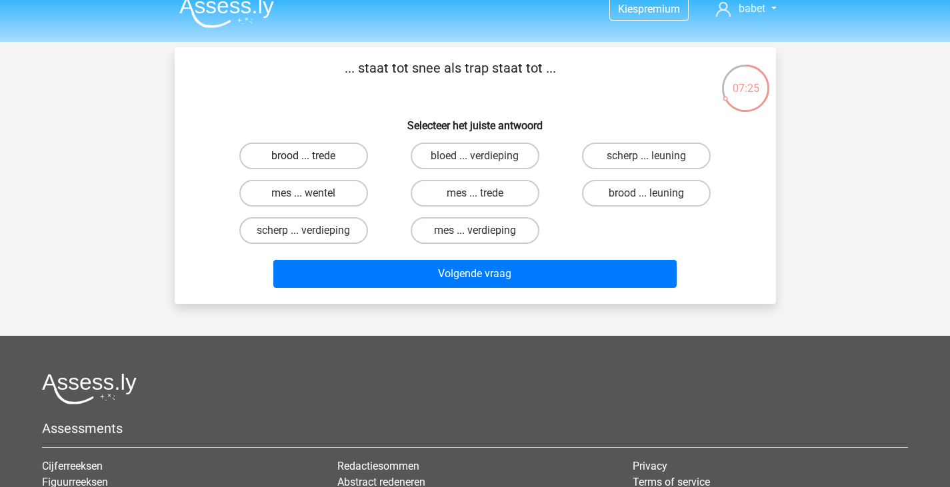
click at [342, 158] on label "brood ... trede" at bounding box center [303, 156] width 129 height 27
click at [312, 158] on input "brood ... trede" at bounding box center [307, 160] width 9 height 9
radio input "true"
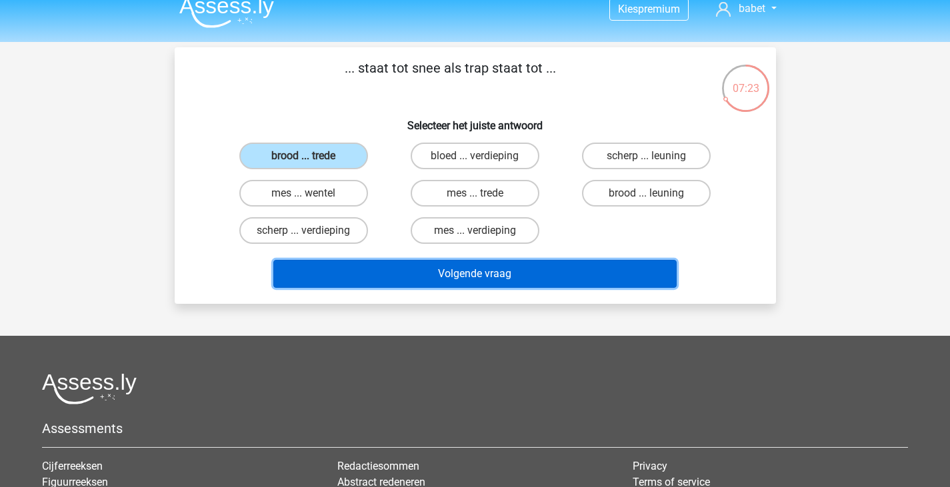
click at [501, 282] on button "Volgende vraag" at bounding box center [474, 274] width 403 height 28
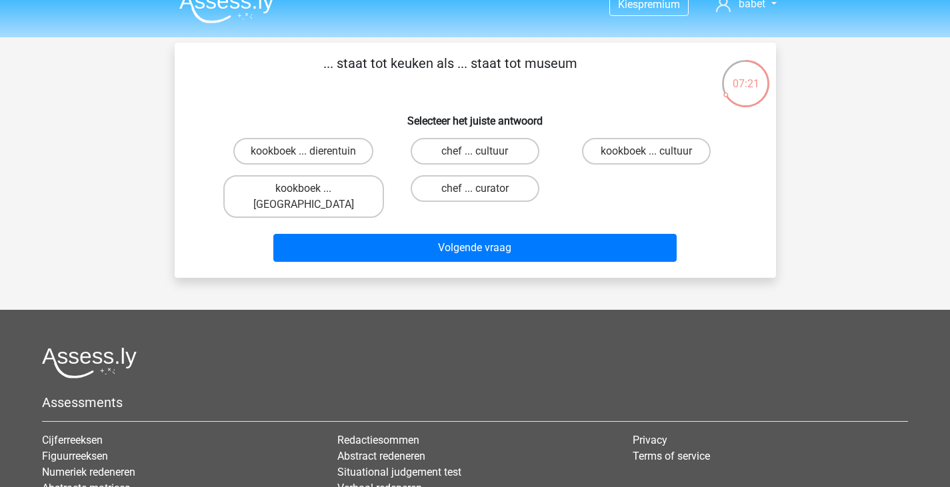
scroll to position [12, 0]
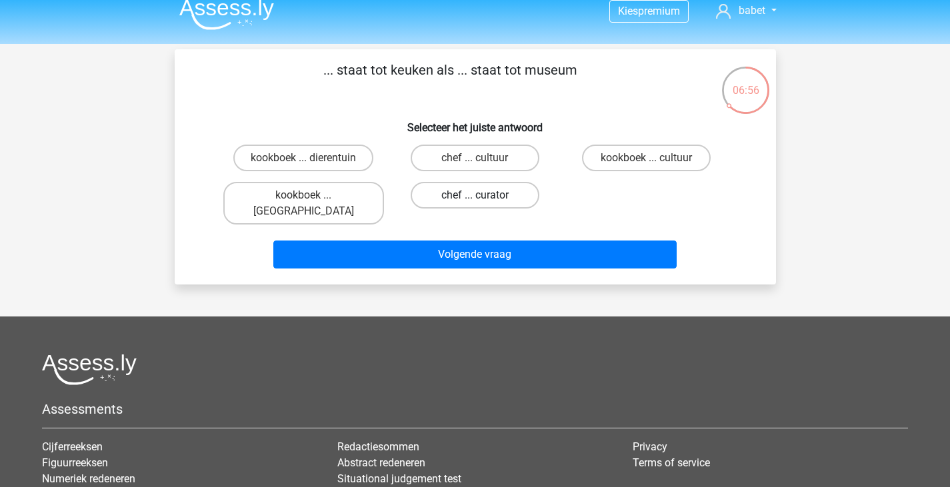
click at [519, 189] on label "chef ... curator" at bounding box center [475, 195] width 129 height 27
click at [483, 195] on input "chef ... curator" at bounding box center [479, 199] width 9 height 9
radio input "true"
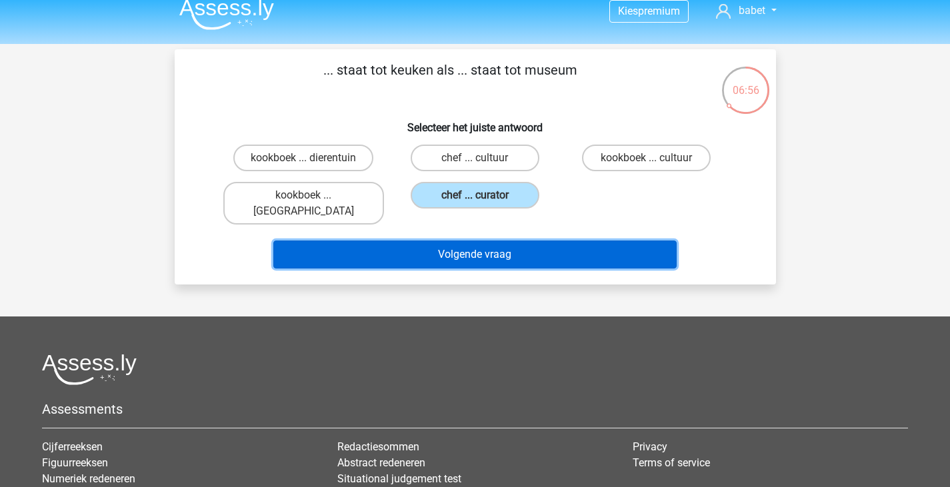
click at [540, 248] on button "Volgende vraag" at bounding box center [474, 255] width 403 height 28
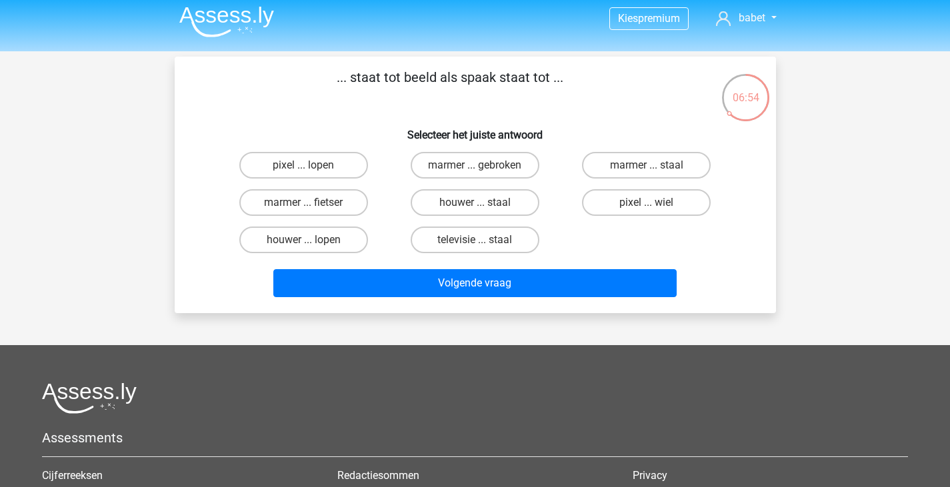
scroll to position [0, 0]
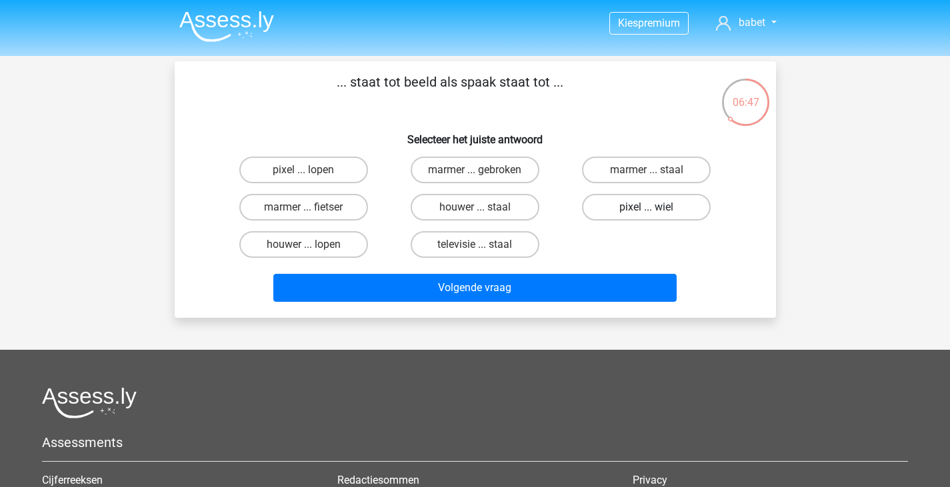
click at [663, 204] on label "pixel ... wiel" at bounding box center [646, 207] width 129 height 27
click at [655, 207] on input "pixel ... wiel" at bounding box center [651, 211] width 9 height 9
radio input "true"
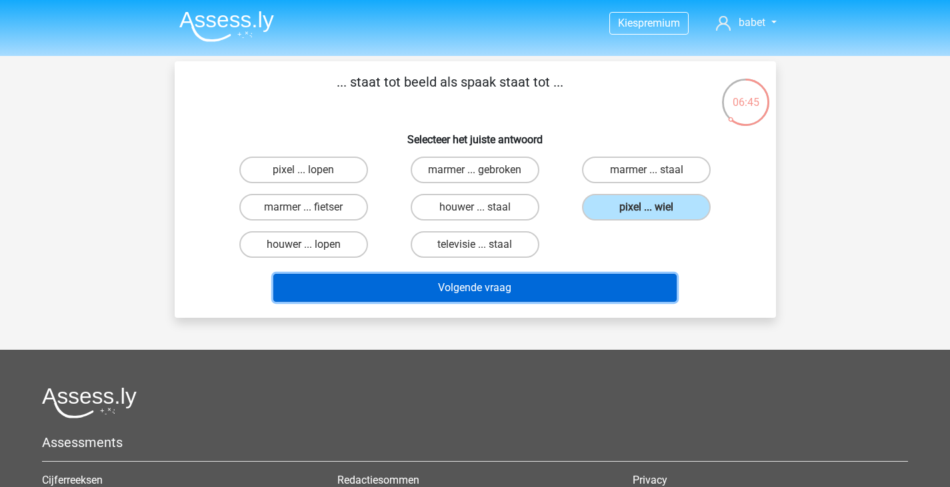
click at [596, 283] on button "Volgende vraag" at bounding box center [474, 288] width 403 height 28
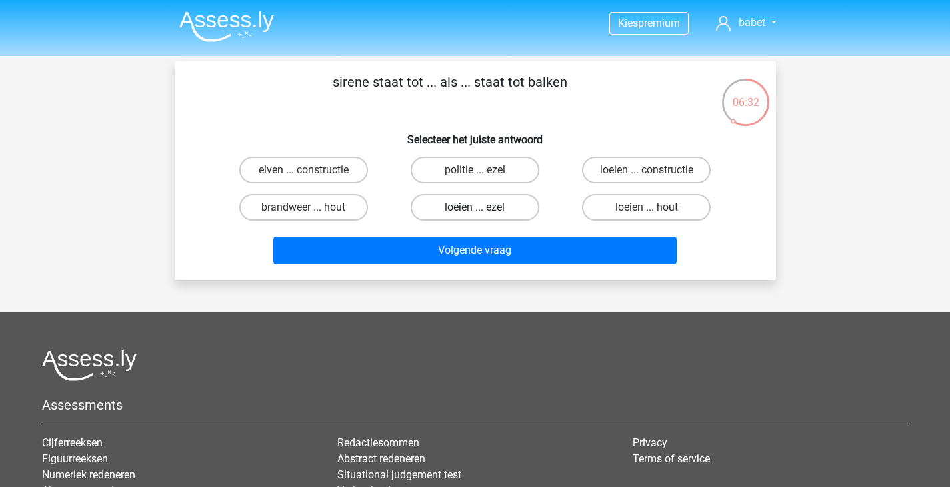
click at [523, 219] on label "loeien ... ezel" at bounding box center [475, 207] width 129 height 27
click at [483, 216] on input "loeien ... ezel" at bounding box center [479, 211] width 9 height 9
radio input "true"
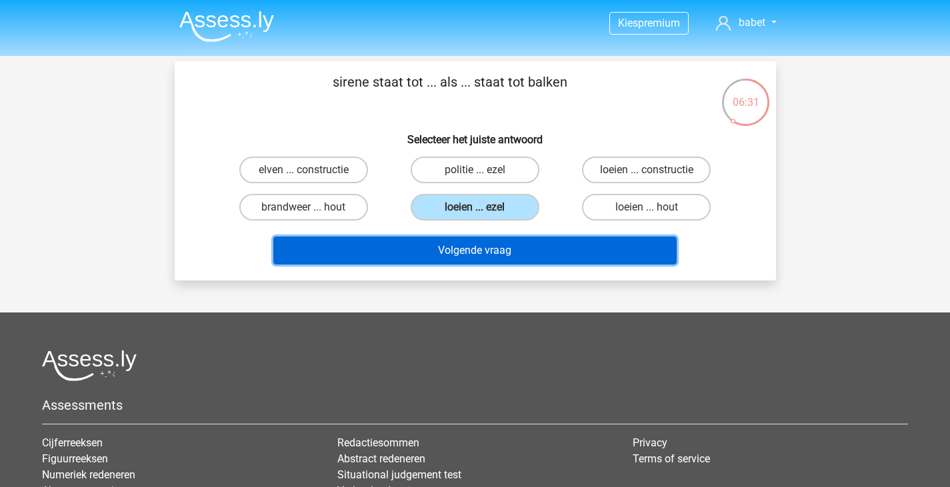
click at [528, 247] on button "Volgende vraag" at bounding box center [474, 251] width 403 height 28
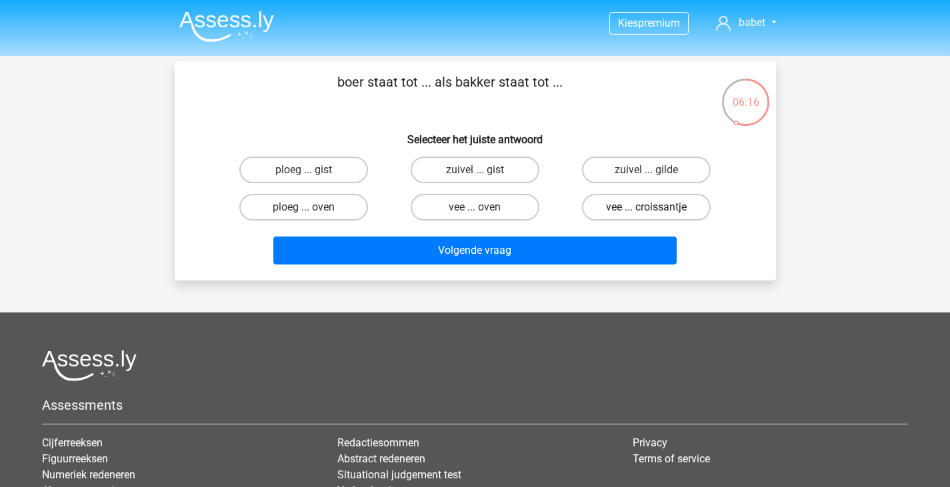
click at [607, 215] on label "vee ... croissantje" at bounding box center [646, 207] width 129 height 27
click at [647, 215] on input "vee ... croissantje" at bounding box center [651, 211] width 9 height 9
radio input "true"
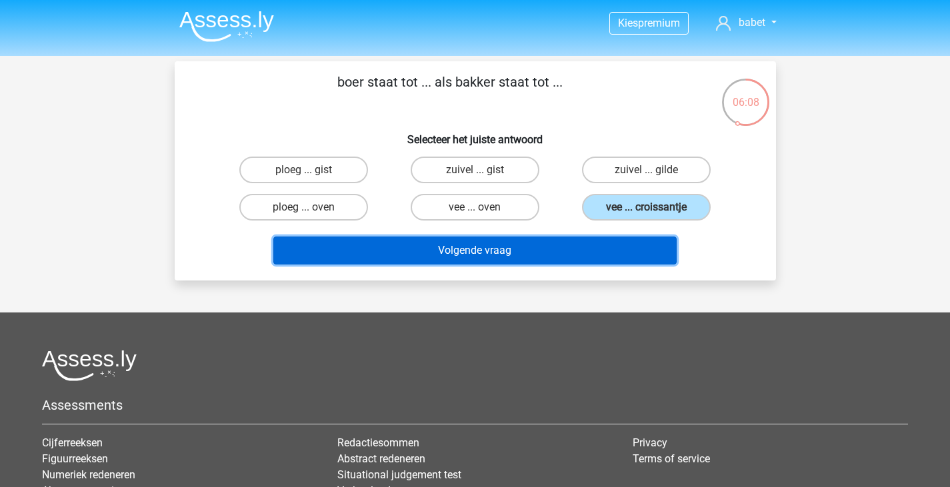
click at [591, 260] on button "Volgende vraag" at bounding box center [474, 251] width 403 height 28
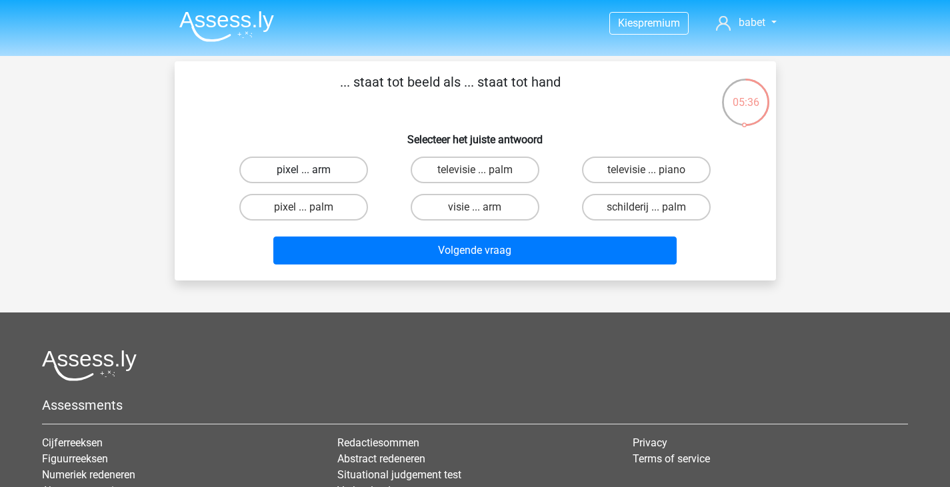
click at [341, 173] on label "pixel ... arm" at bounding box center [303, 170] width 129 height 27
click at [312, 173] on input "pixel ... arm" at bounding box center [307, 174] width 9 height 9
radio input "true"
click at [357, 211] on label "pixel ... palm" at bounding box center [303, 207] width 129 height 27
click at [312, 211] on input "pixel ... palm" at bounding box center [307, 211] width 9 height 9
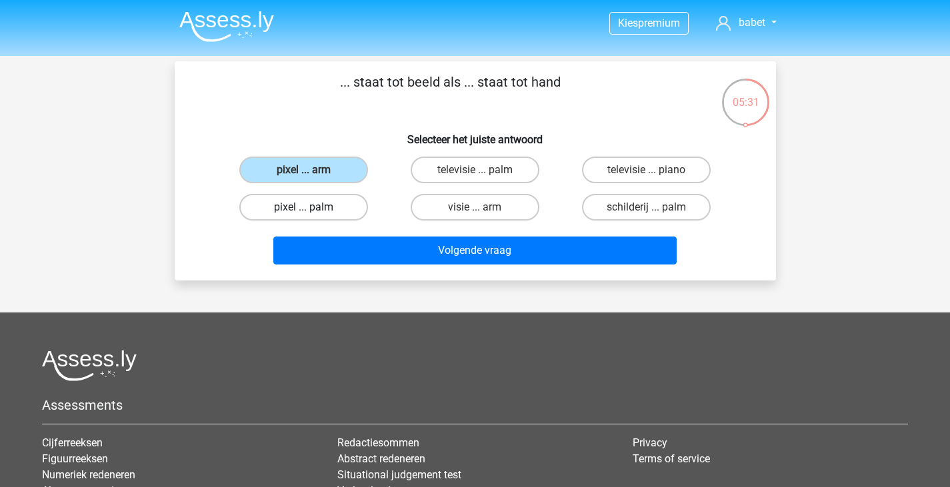
radio input "true"
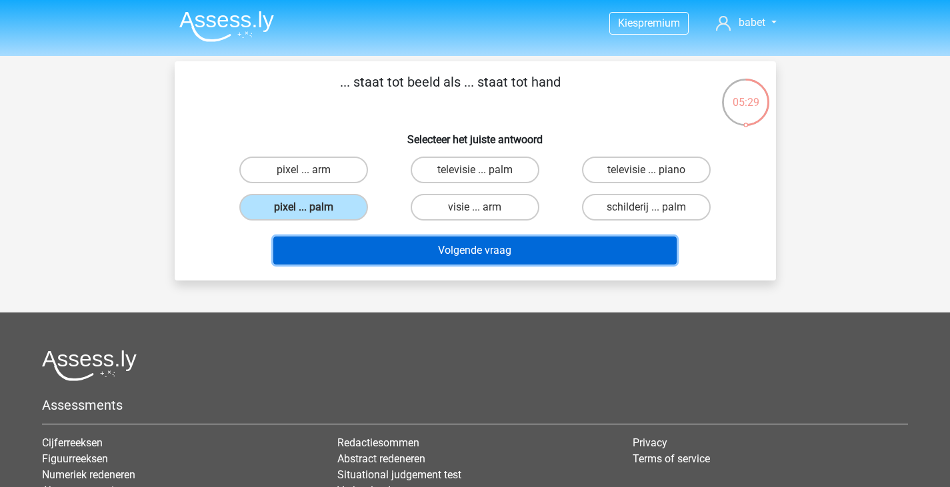
click at [424, 251] on button "Volgende vraag" at bounding box center [474, 251] width 403 height 28
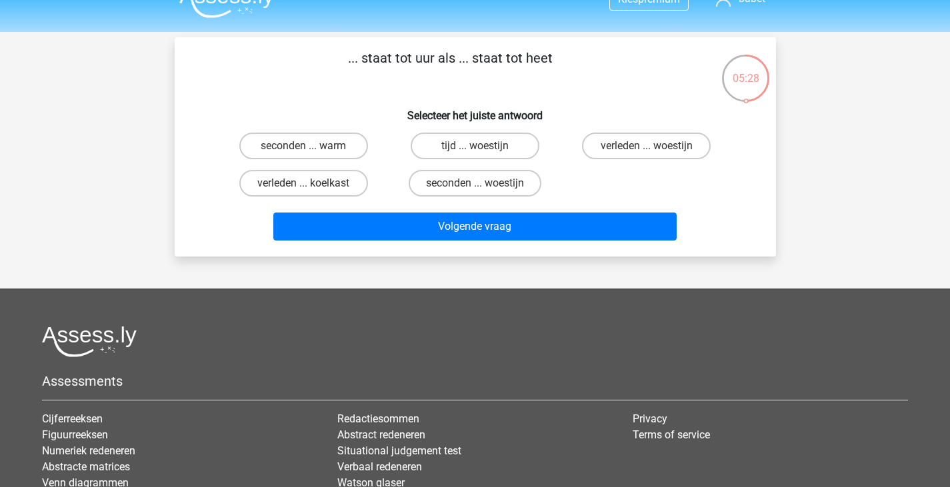
scroll to position [23, 0]
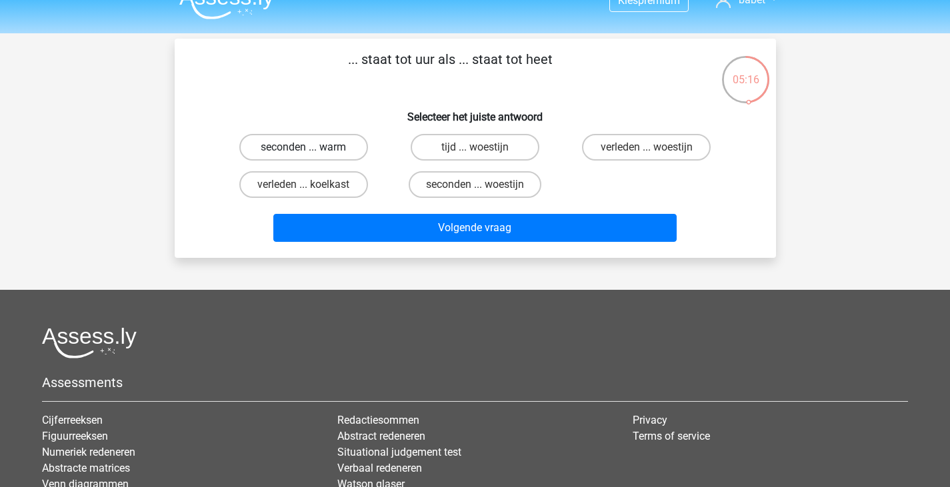
click at [327, 147] on label "seconden ... warm" at bounding box center [303, 147] width 129 height 27
click at [312, 147] on input "seconden ... warm" at bounding box center [307, 151] width 9 height 9
radio input "true"
click at [423, 245] on div "Volgende vraag" at bounding box center [475, 230] width 515 height 33
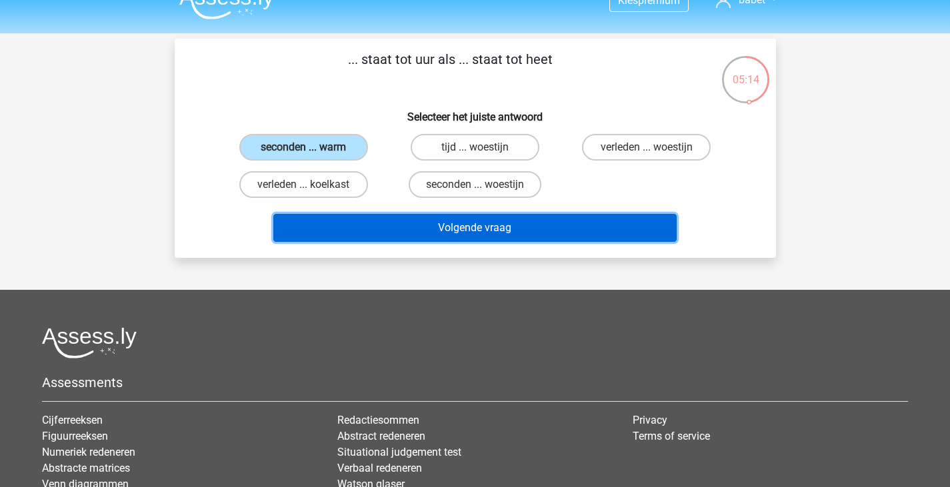
click at [417, 228] on button "Volgende vraag" at bounding box center [474, 228] width 403 height 28
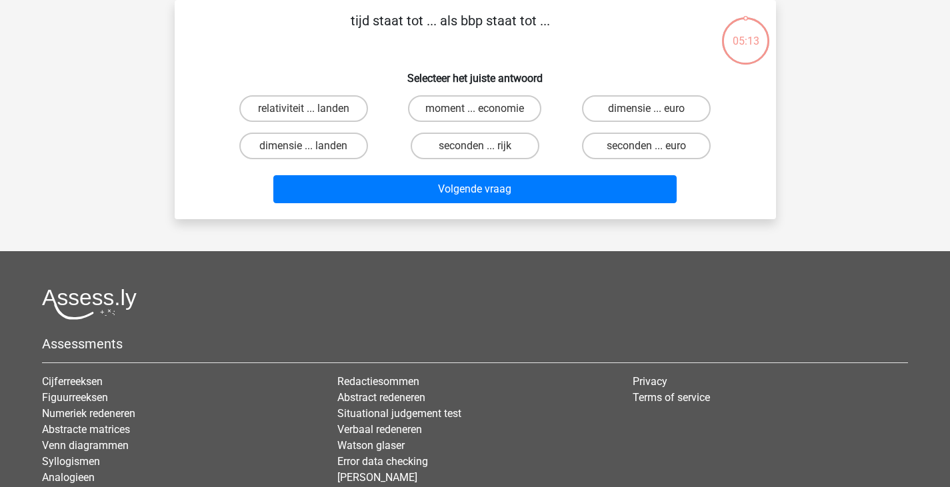
scroll to position [0, 0]
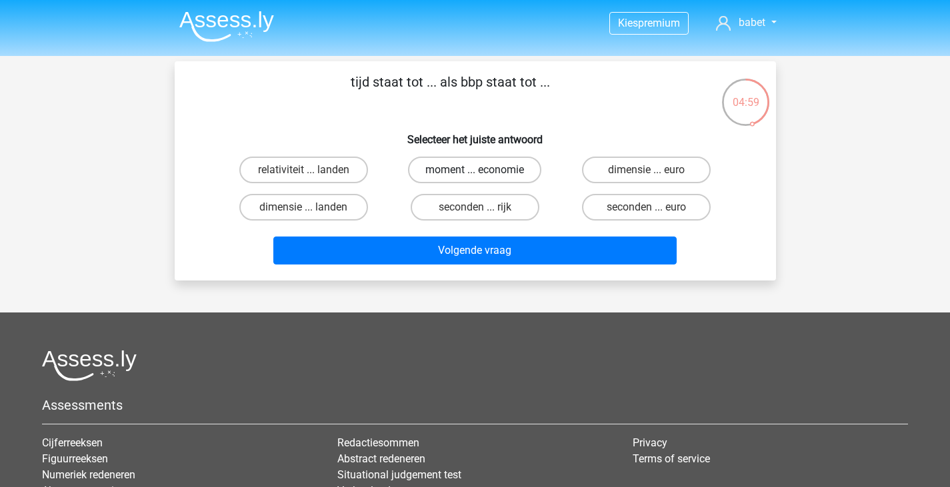
click at [479, 179] on label "moment ... economie" at bounding box center [474, 170] width 133 height 27
click at [479, 179] on input "moment ... economie" at bounding box center [479, 174] width 9 height 9
radio input "true"
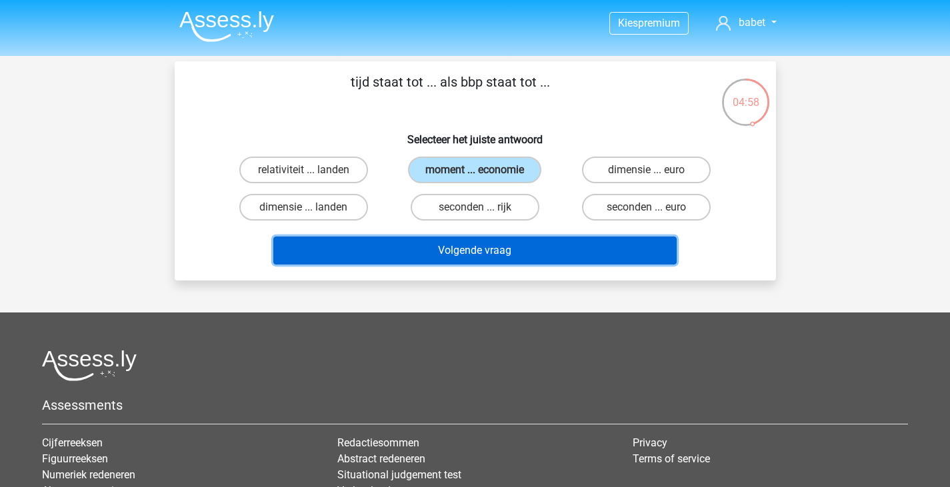
click at [482, 251] on button "Volgende vraag" at bounding box center [474, 251] width 403 height 28
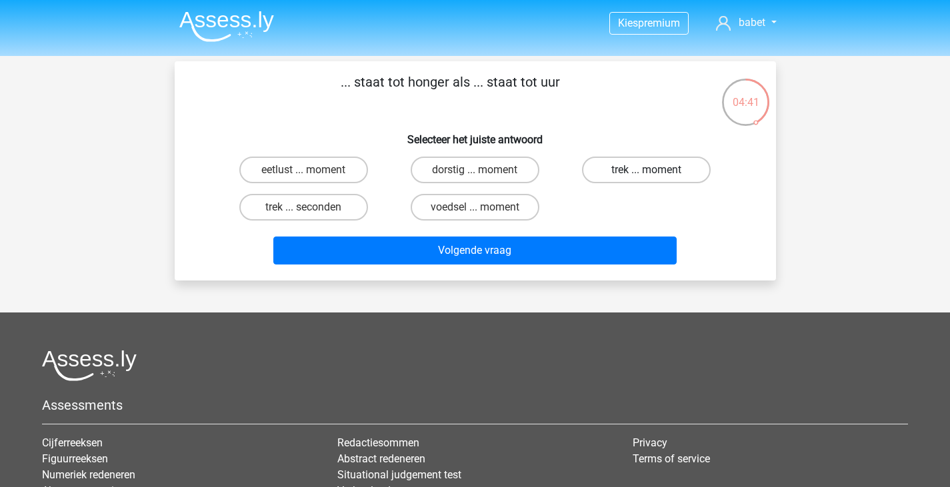
click at [599, 175] on label "trek ... moment" at bounding box center [646, 170] width 129 height 27
click at [647, 175] on input "trek ... moment" at bounding box center [651, 174] width 9 height 9
radio input "true"
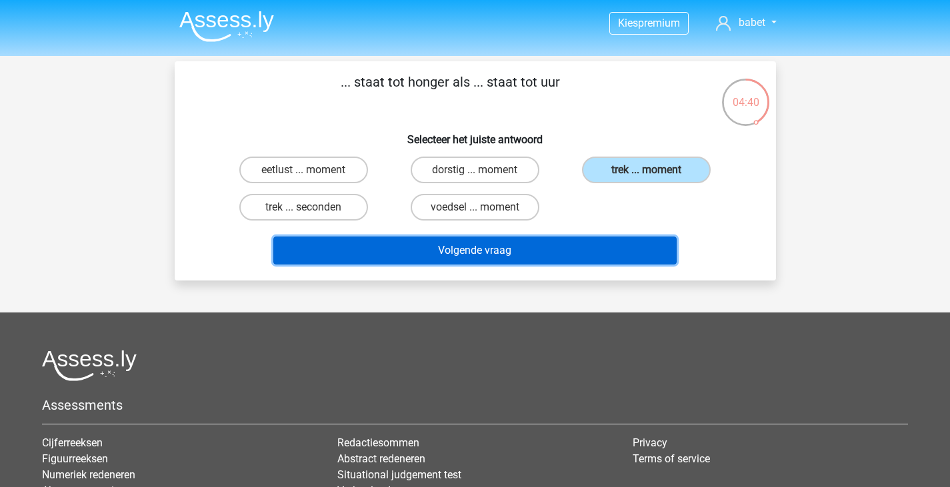
click at [577, 251] on button "Volgende vraag" at bounding box center [474, 251] width 403 height 28
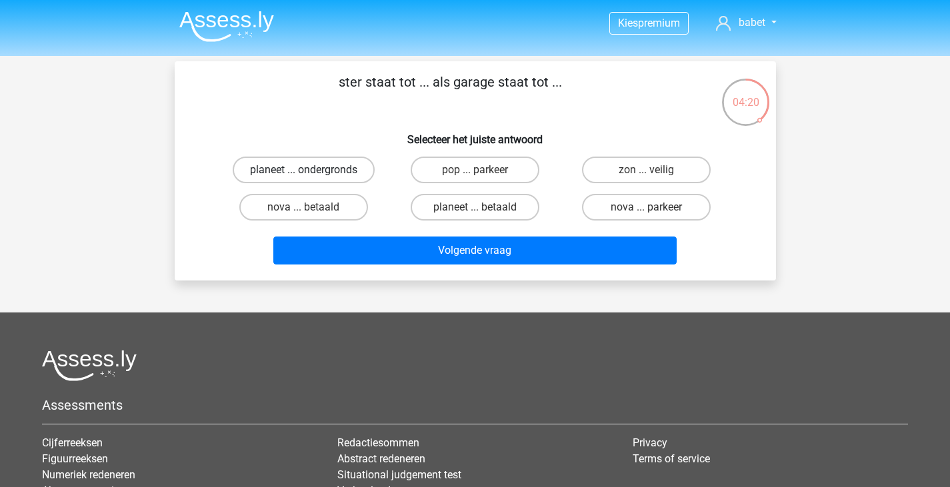
click at [348, 172] on label "planeet ... ondergronds" at bounding box center [304, 170] width 142 height 27
click at [312, 172] on input "planeet ... ondergronds" at bounding box center [307, 174] width 9 height 9
radio input "true"
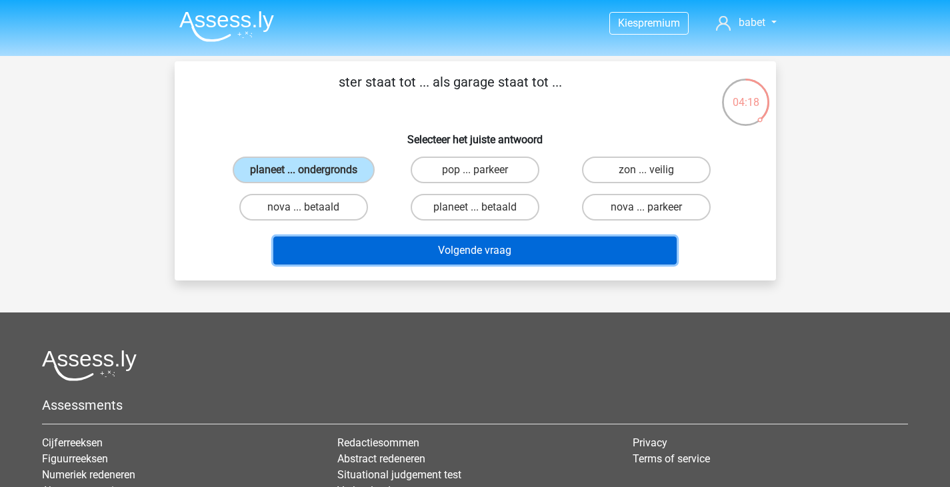
click at [383, 262] on button "Volgende vraag" at bounding box center [474, 251] width 403 height 28
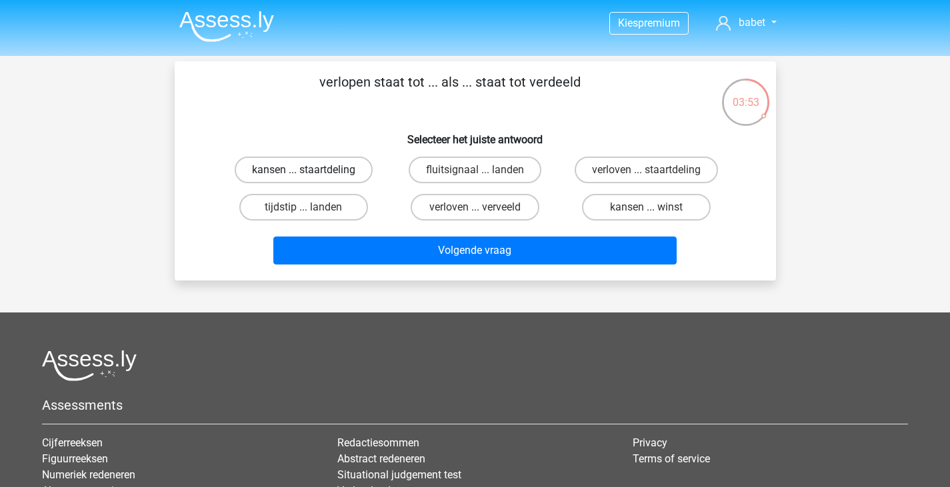
click at [340, 163] on label "kansen ... staartdeling" at bounding box center [304, 170] width 138 height 27
click at [312, 170] on input "kansen ... staartdeling" at bounding box center [307, 174] width 9 height 9
radio input "true"
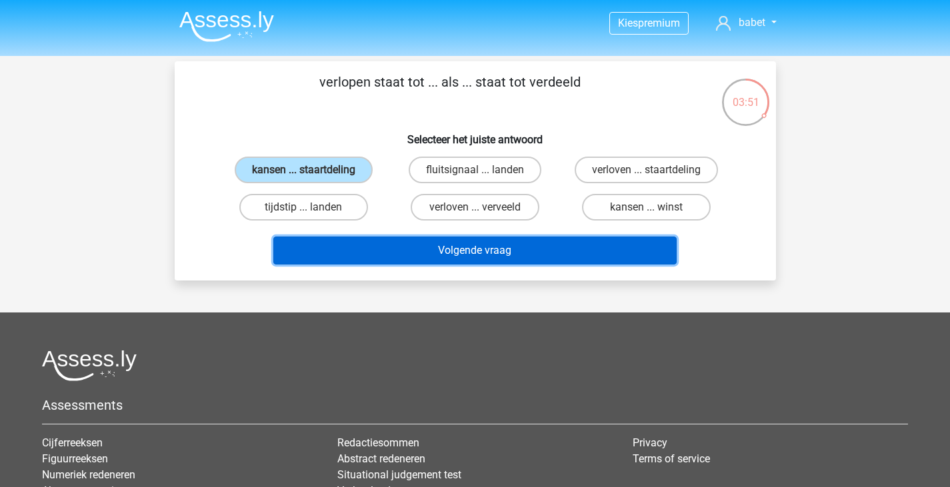
click at [431, 255] on button "Volgende vraag" at bounding box center [474, 251] width 403 height 28
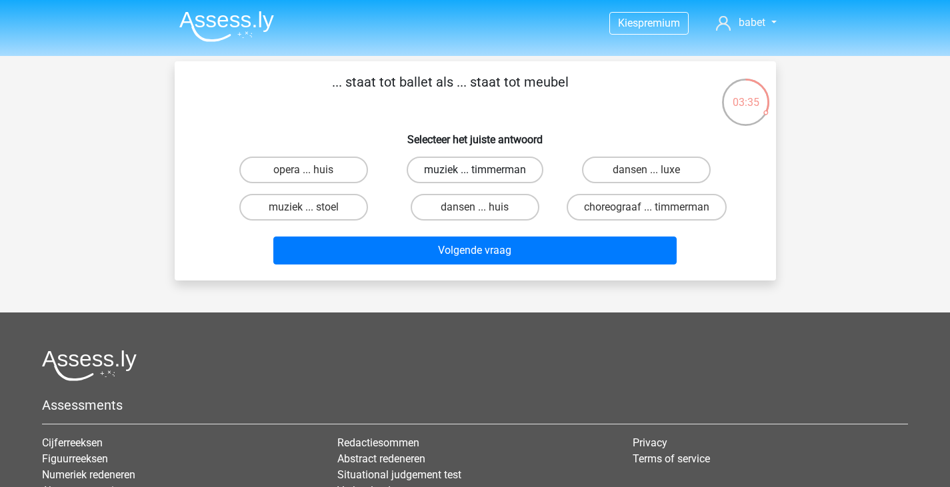
click at [511, 173] on label "muziek ... timmerman" at bounding box center [475, 170] width 137 height 27
click at [483, 173] on input "muziek ... timmerman" at bounding box center [479, 174] width 9 height 9
radio input "true"
click at [619, 221] on label "choreograaf ... timmerman" at bounding box center [647, 207] width 160 height 27
click at [647, 216] on input "choreograaf ... timmerman" at bounding box center [651, 211] width 9 height 9
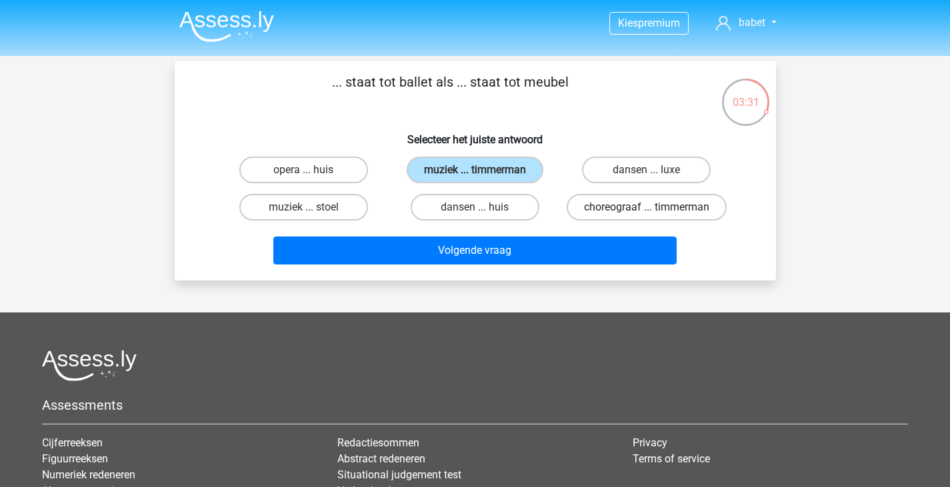
radio input "true"
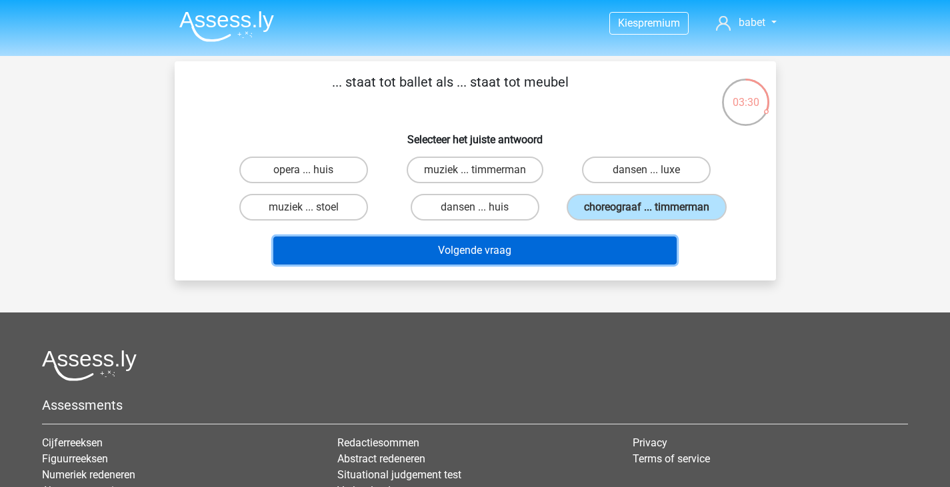
click at [605, 259] on button "Volgende vraag" at bounding box center [474, 251] width 403 height 28
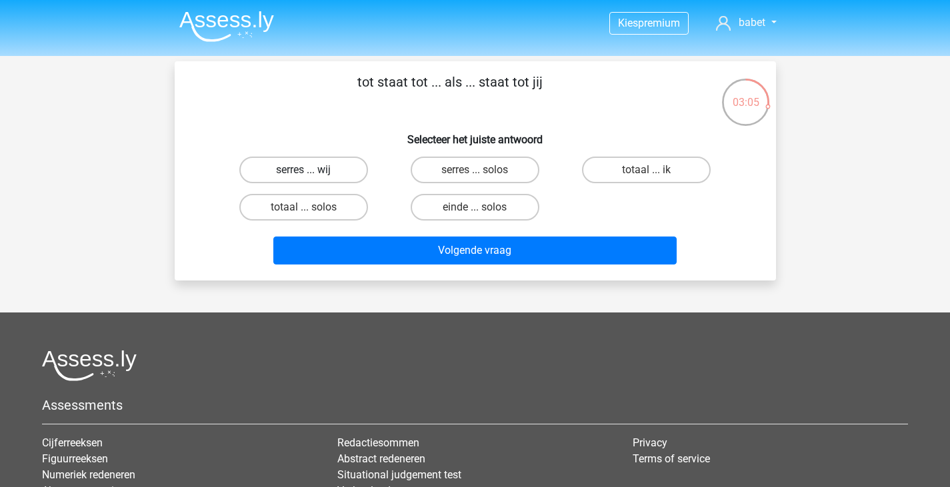
click at [329, 170] on label "serres ... wij" at bounding box center [303, 170] width 129 height 27
click at [312, 170] on input "serres ... wij" at bounding box center [307, 174] width 9 height 9
radio input "true"
click at [631, 175] on label "totaal ... ik" at bounding box center [646, 170] width 129 height 27
click at [647, 175] on input "totaal ... ik" at bounding box center [651, 174] width 9 height 9
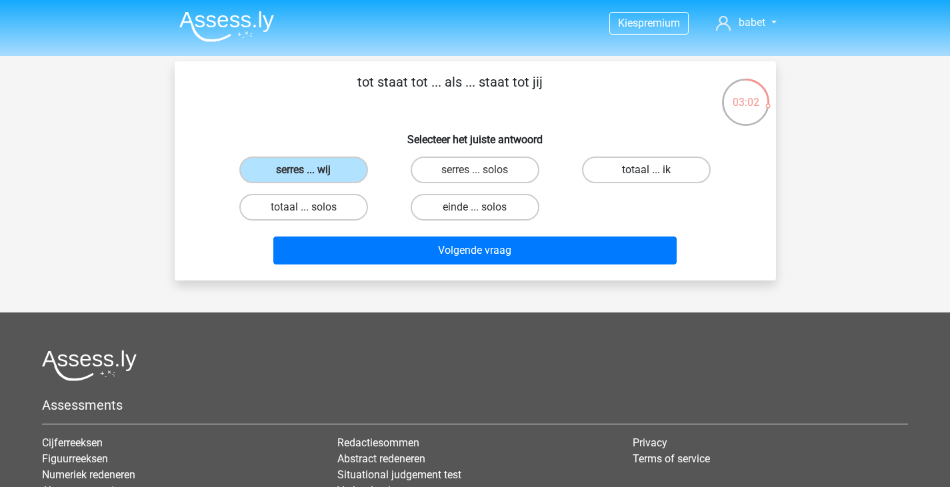
radio input "true"
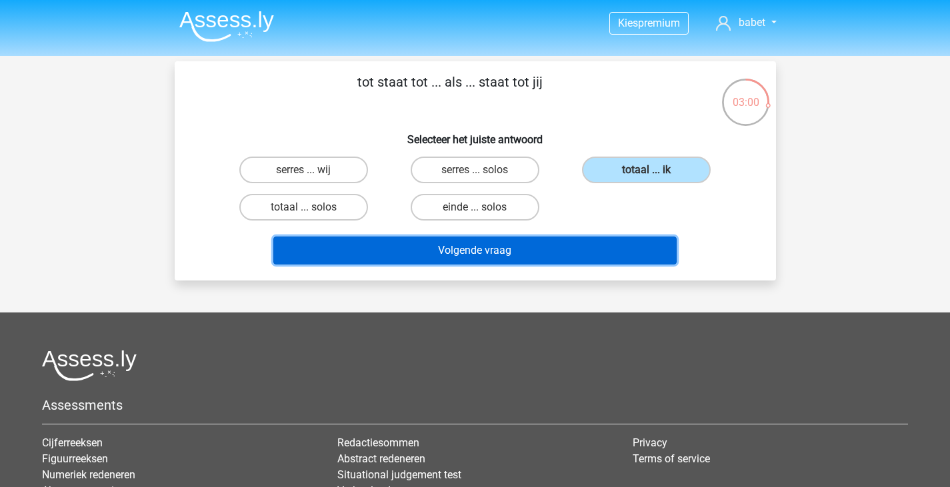
click at [578, 256] on button "Volgende vraag" at bounding box center [474, 251] width 403 height 28
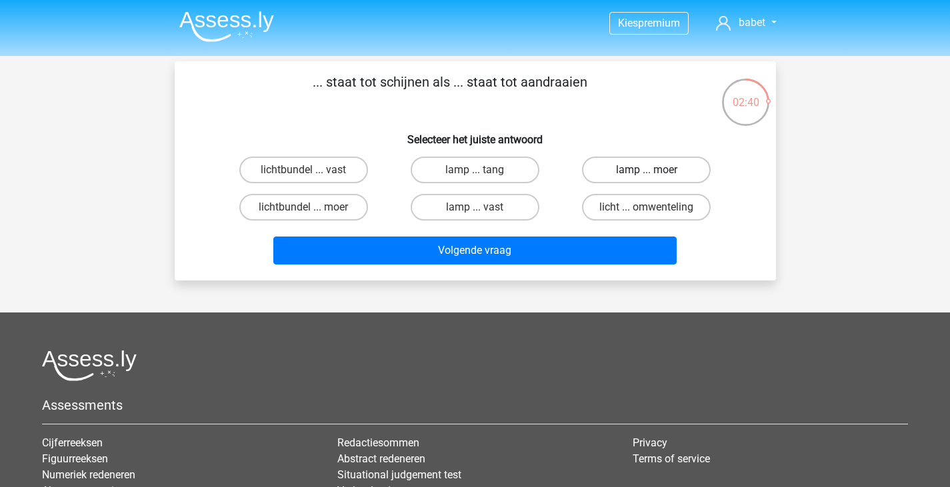
click at [631, 181] on label "lamp ... moer" at bounding box center [646, 170] width 129 height 27
click at [647, 179] on input "lamp ... moer" at bounding box center [651, 174] width 9 height 9
radio input "true"
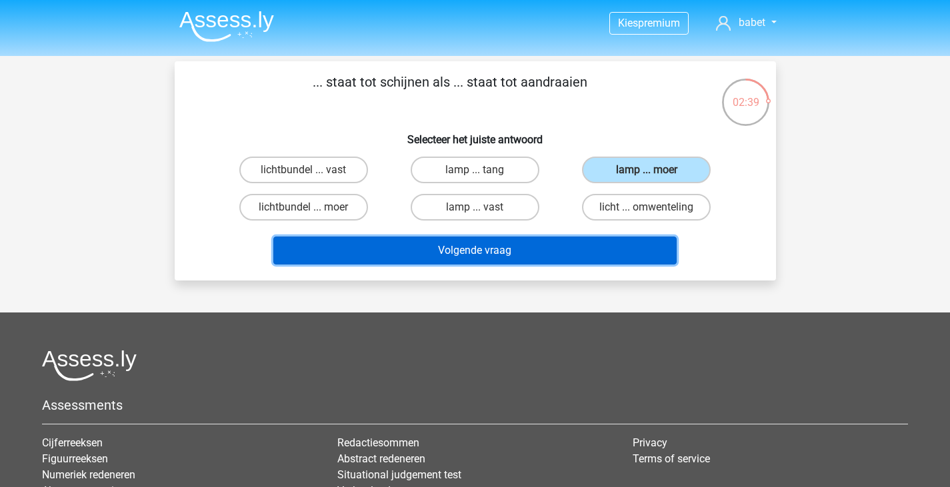
click at [601, 246] on button "Volgende vraag" at bounding box center [474, 251] width 403 height 28
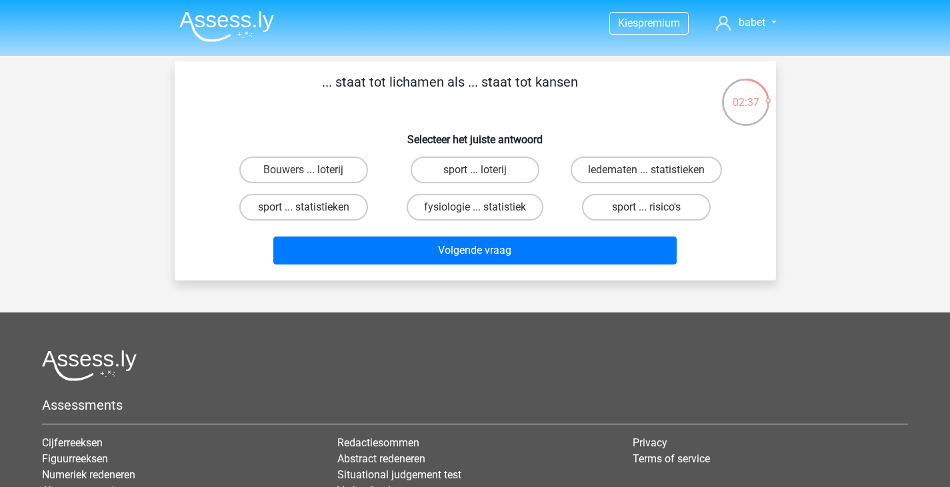
scroll to position [1, 0]
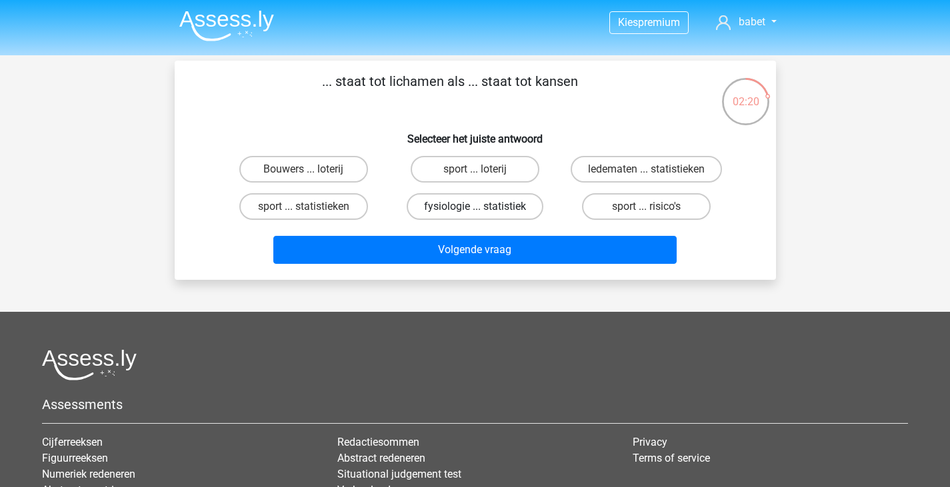
click at [515, 212] on label "fysiologie ... statistiek" at bounding box center [475, 206] width 137 height 27
click at [483, 212] on input "fysiologie ... statistiek" at bounding box center [479, 211] width 9 height 9
radio input "true"
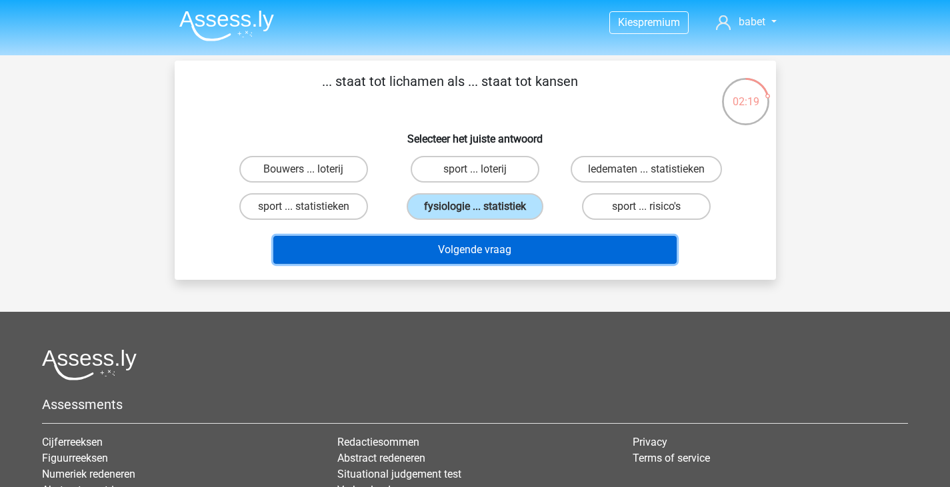
click at [513, 247] on button "Volgende vraag" at bounding box center [474, 250] width 403 height 28
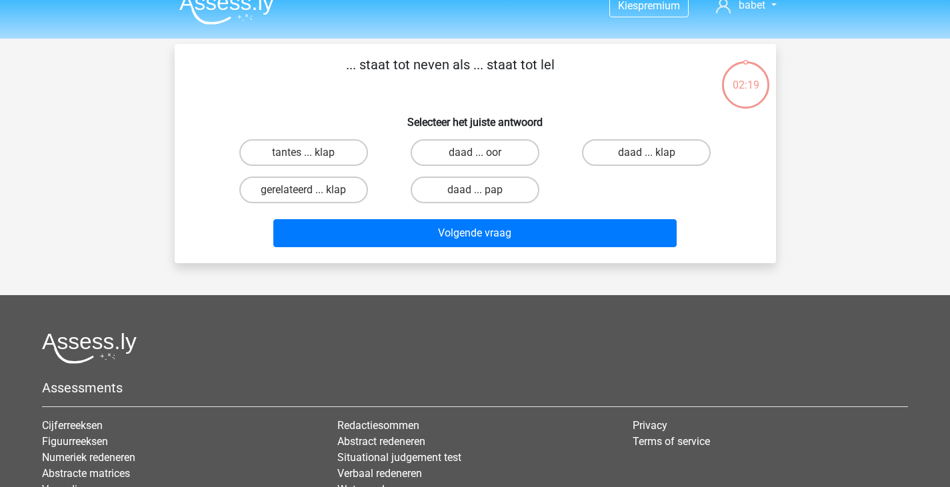
scroll to position [0, 0]
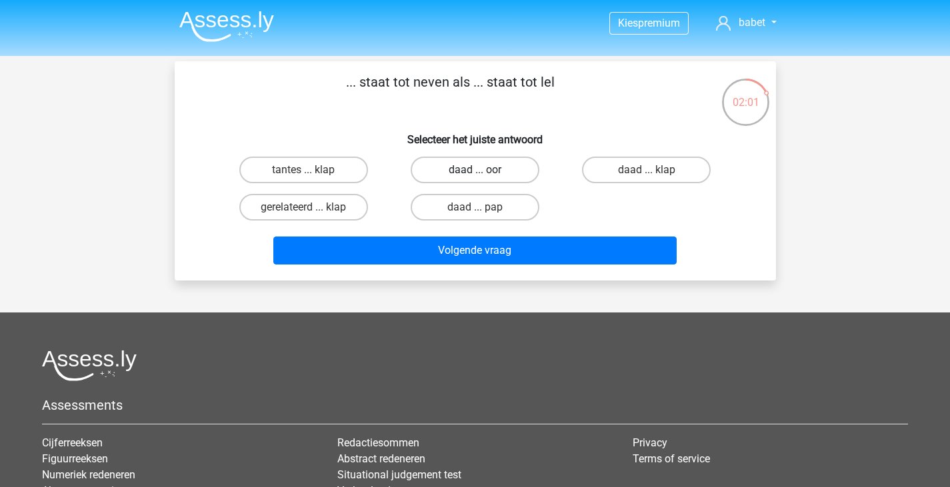
click at [526, 169] on label "daad ... oor" at bounding box center [475, 170] width 129 height 27
click at [483, 170] on input "daad ... oor" at bounding box center [479, 174] width 9 height 9
radio input "true"
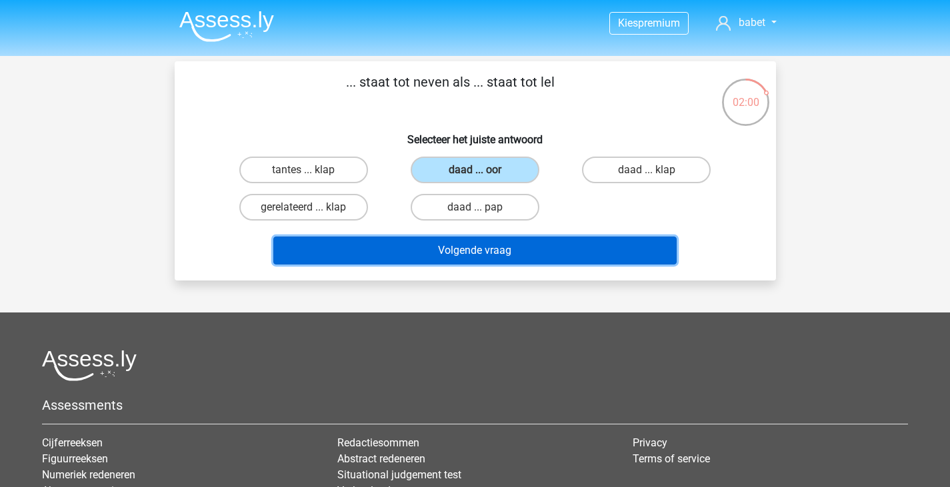
click at [535, 244] on button "Volgende vraag" at bounding box center [474, 251] width 403 height 28
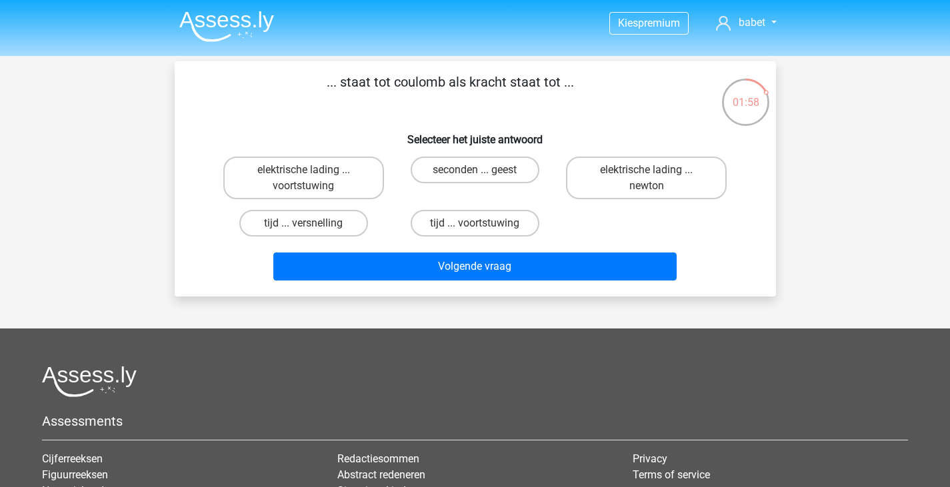
scroll to position [1, 0]
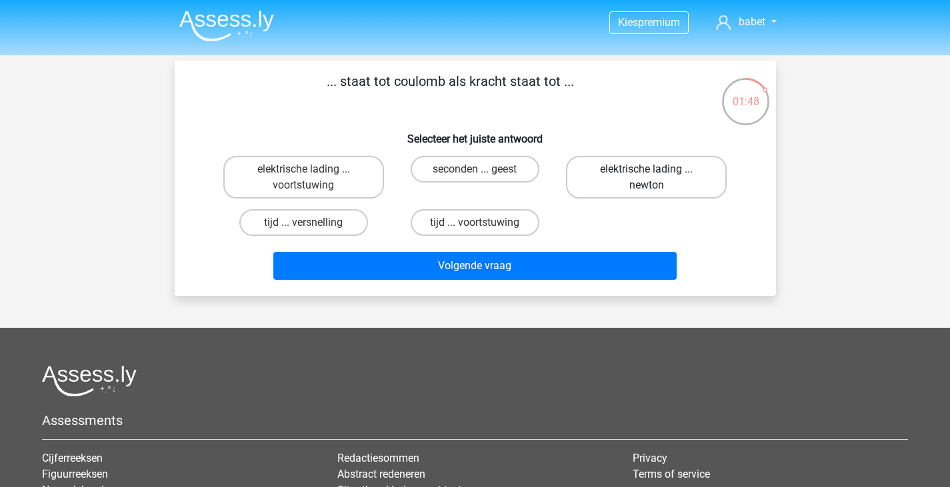
click at [627, 185] on label "elektrische lading ... newton" at bounding box center [646, 177] width 161 height 43
click at [647, 178] on input "elektrische lading ... newton" at bounding box center [651, 173] width 9 height 9
radio input "true"
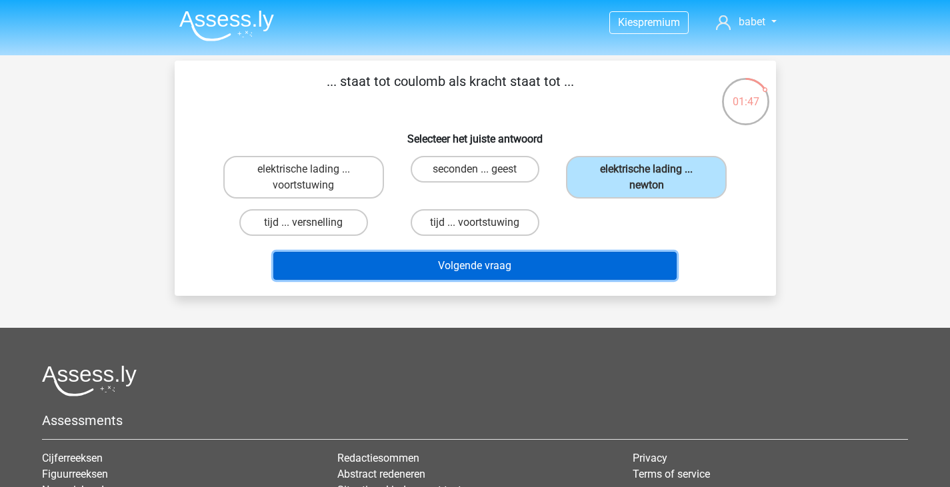
click at [617, 273] on button "Volgende vraag" at bounding box center [474, 266] width 403 height 28
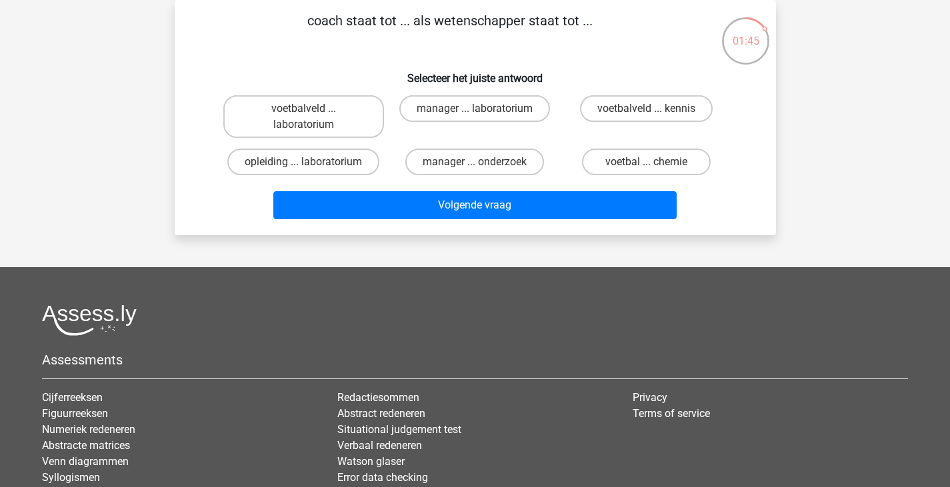
scroll to position [0, 0]
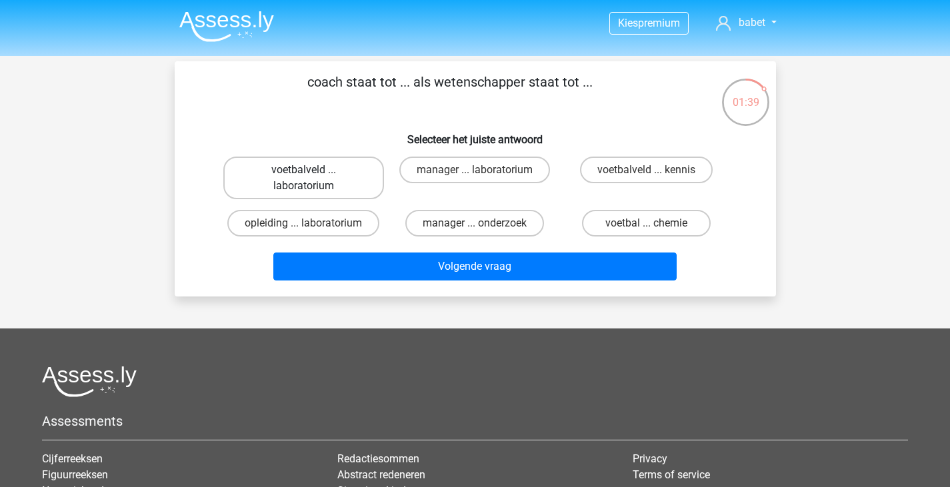
click at [343, 176] on label "voetbalveld ... laboratorium" at bounding box center [303, 178] width 161 height 43
click at [312, 176] on input "voetbalveld ... laboratorium" at bounding box center [307, 174] width 9 height 9
radio input "true"
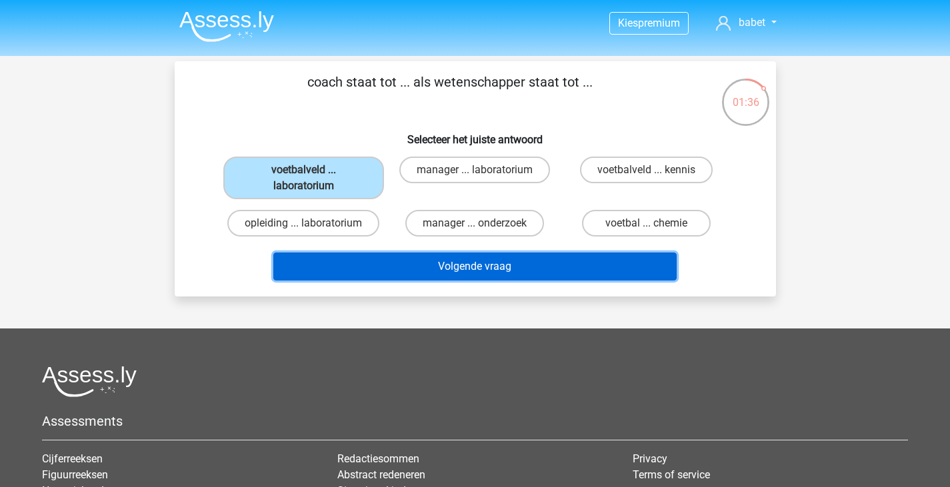
click at [447, 273] on button "Volgende vraag" at bounding box center [474, 267] width 403 height 28
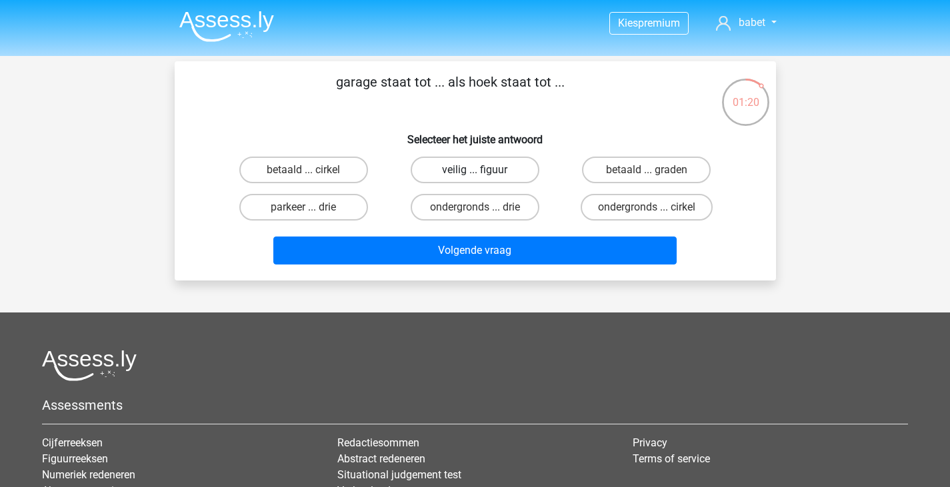
click at [495, 171] on label "veilig ... figuur" at bounding box center [475, 170] width 129 height 27
click at [483, 171] on input "veilig ... figuur" at bounding box center [479, 174] width 9 height 9
radio input "true"
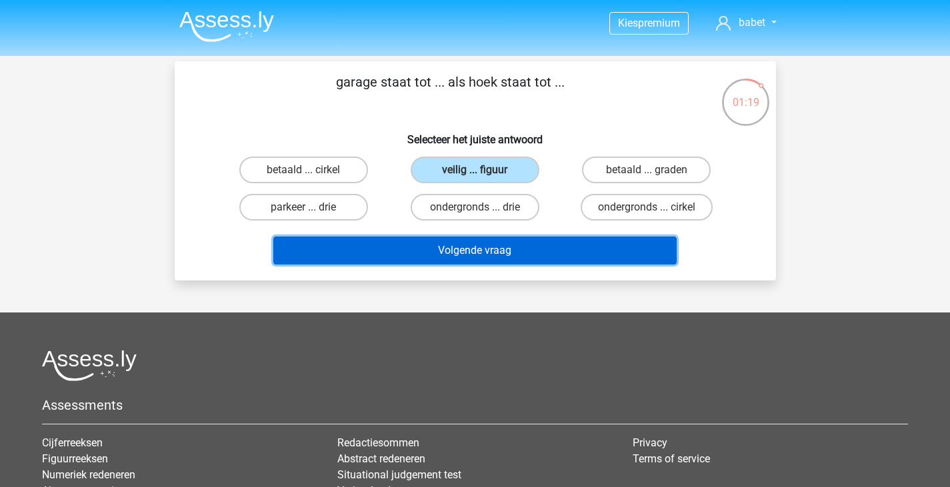
click at [525, 254] on button "Volgende vraag" at bounding box center [474, 251] width 403 height 28
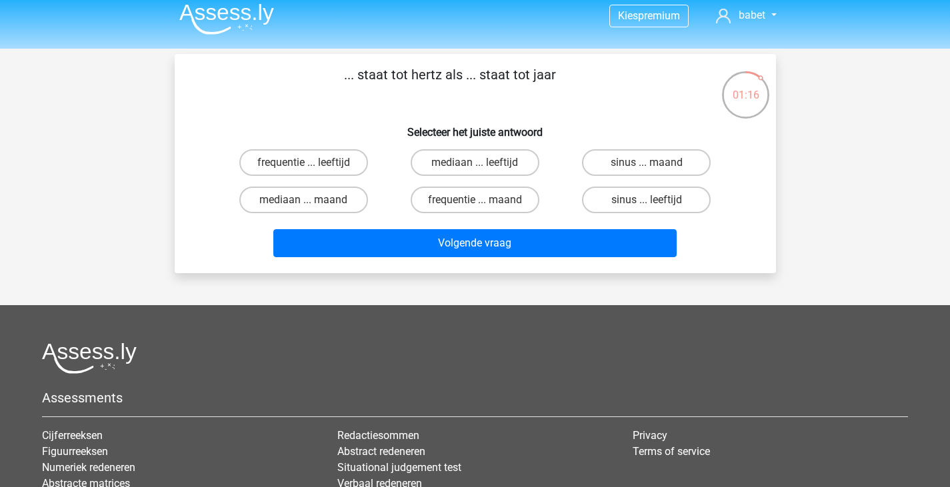
scroll to position [7, 0]
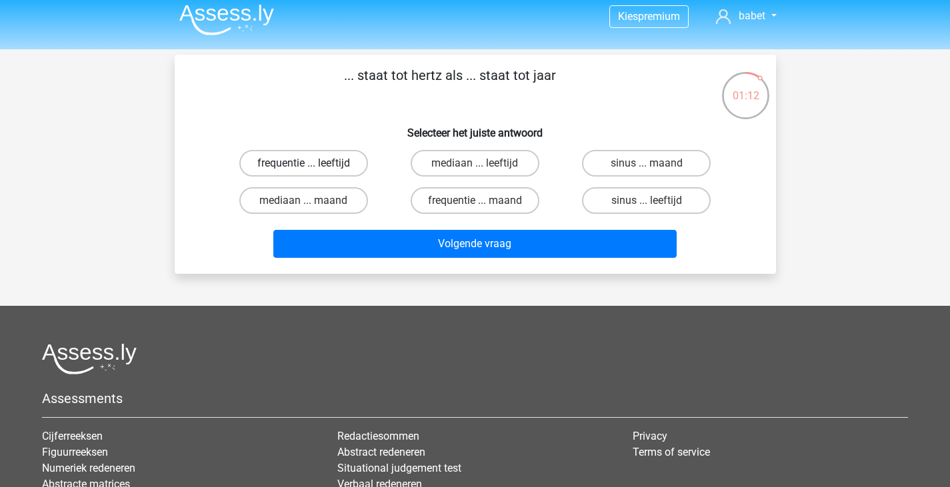
click at [349, 162] on label "frequentie ... leeftijd" at bounding box center [303, 163] width 129 height 27
click at [312, 163] on input "frequentie ... leeftijd" at bounding box center [307, 167] width 9 height 9
radio input "true"
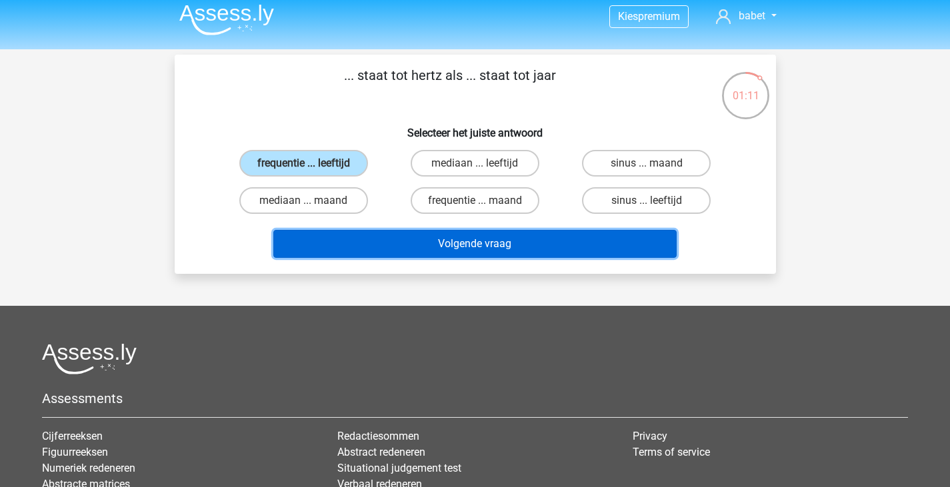
click at [502, 247] on button "Volgende vraag" at bounding box center [474, 244] width 403 height 28
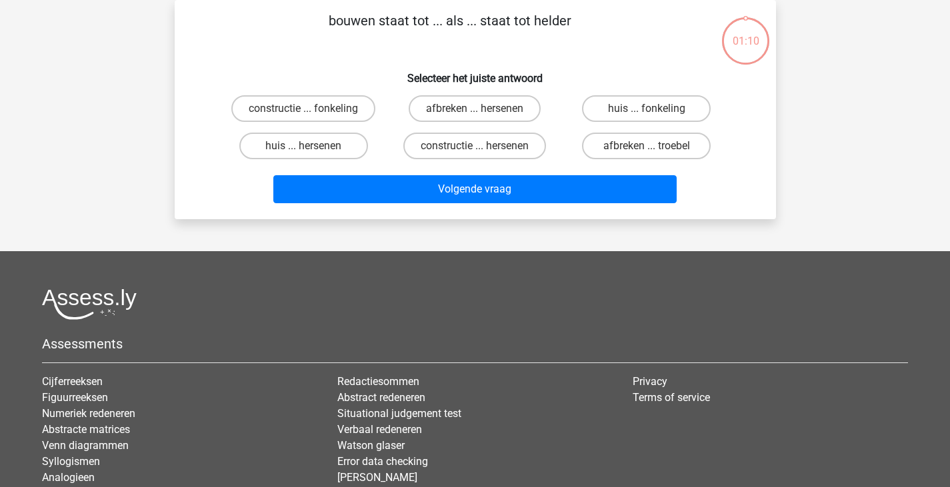
scroll to position [0, 0]
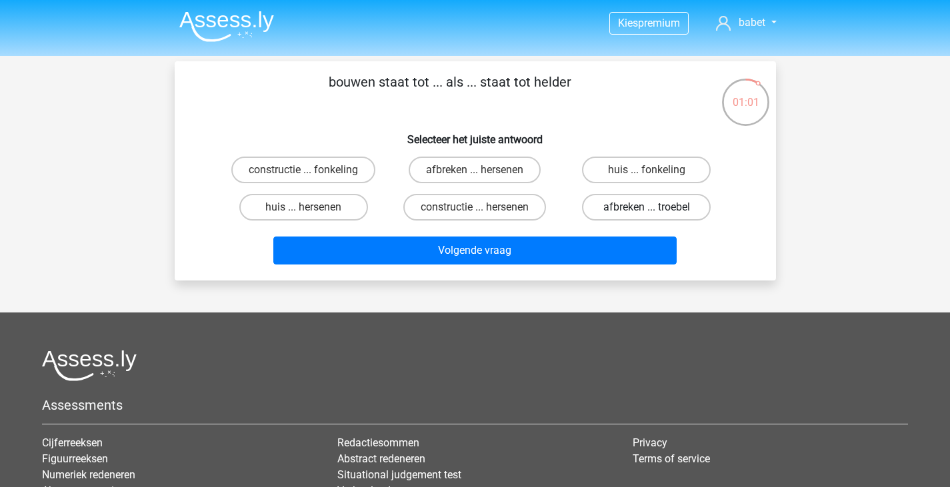
click at [625, 210] on label "afbreken ... troebel" at bounding box center [646, 207] width 129 height 27
click at [647, 210] on input "afbreken ... troebel" at bounding box center [651, 211] width 9 height 9
radio input "true"
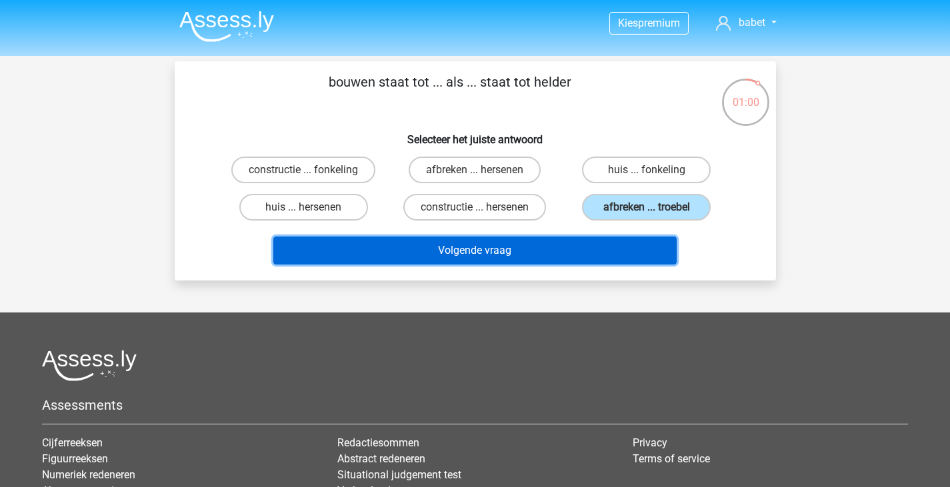
click at [615, 253] on button "Volgende vraag" at bounding box center [474, 251] width 403 height 28
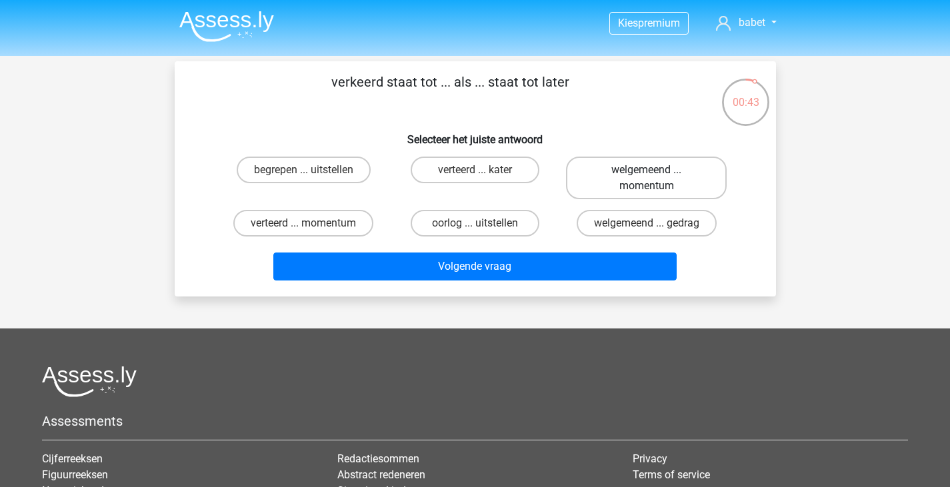
click at [599, 170] on label "welgemeend ... momentum" at bounding box center [646, 178] width 161 height 43
click at [647, 170] on input "welgemeend ... momentum" at bounding box center [651, 174] width 9 height 9
radio input "true"
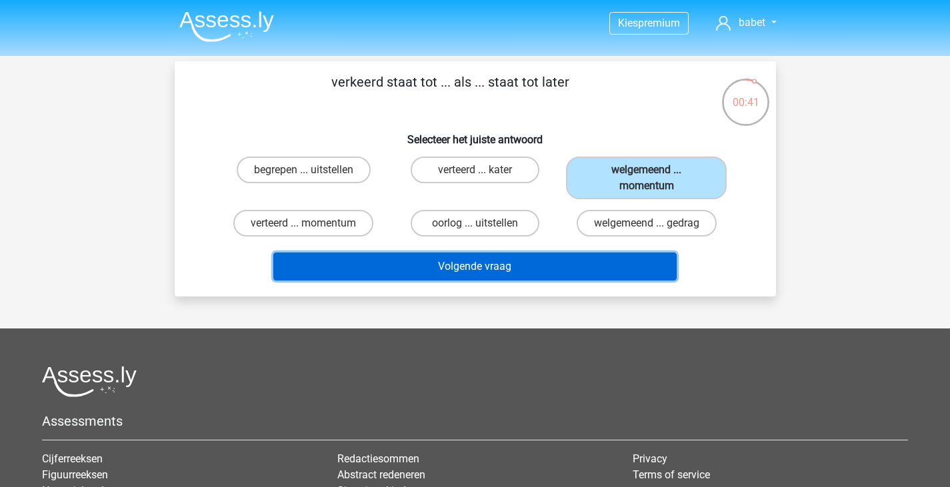
click at [558, 270] on button "Volgende vraag" at bounding box center [474, 267] width 403 height 28
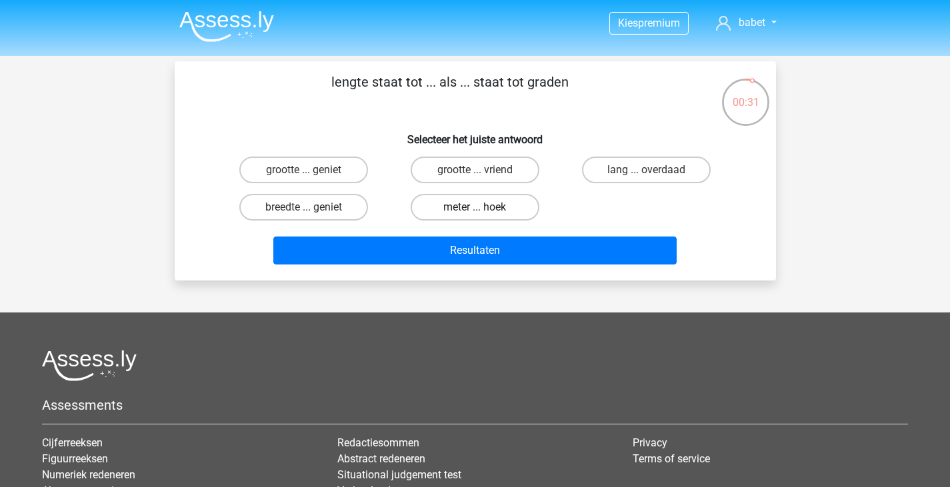
click at [508, 206] on label "meter ... hoek" at bounding box center [475, 207] width 129 height 27
click at [483, 207] on input "meter ... hoek" at bounding box center [479, 211] width 9 height 9
radio input "true"
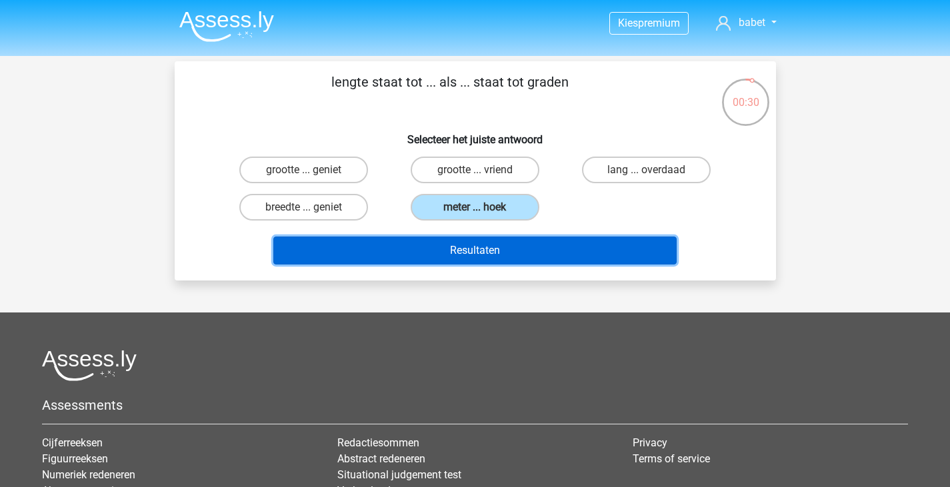
click at [546, 254] on button "Resultaten" at bounding box center [474, 251] width 403 height 28
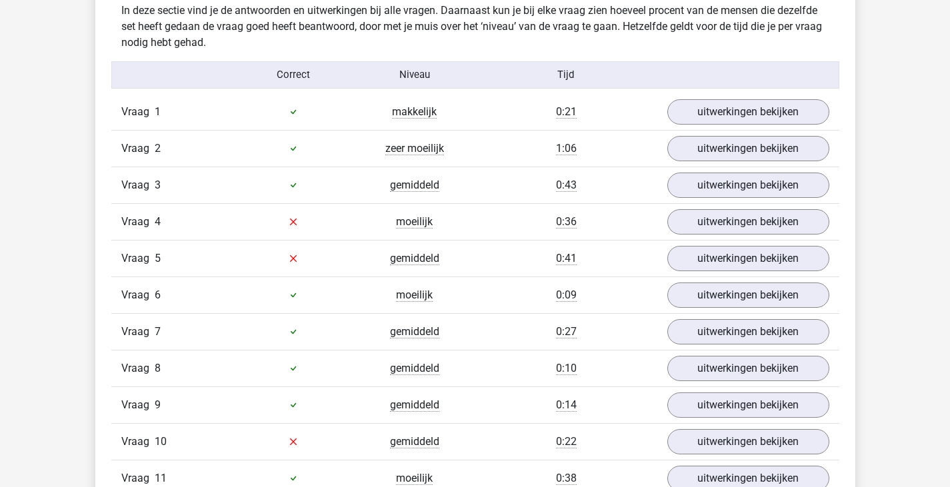
scroll to position [1065, 0]
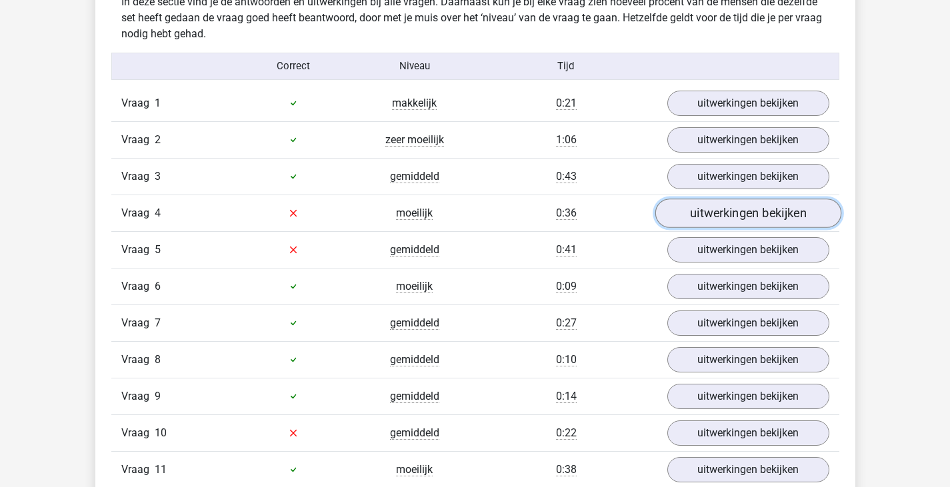
click at [701, 213] on link "uitwerkingen bekijken" at bounding box center [748, 213] width 186 height 29
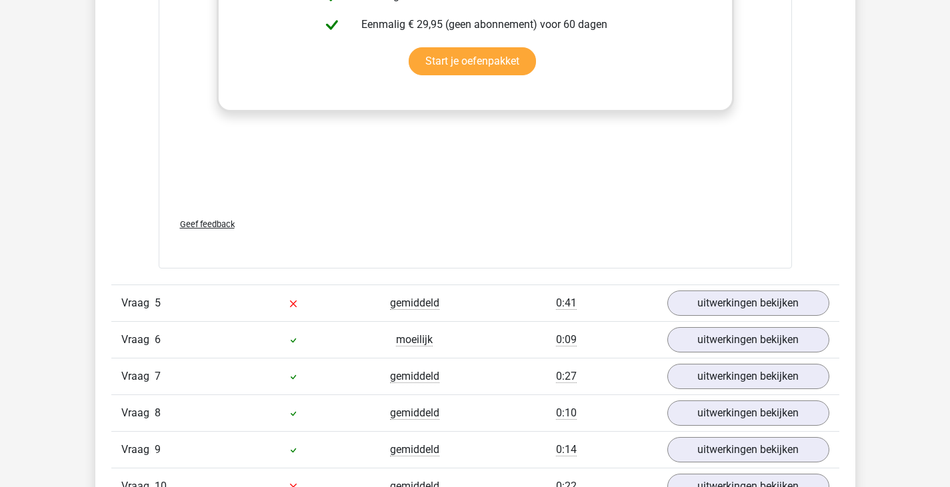
scroll to position [1672, 0]
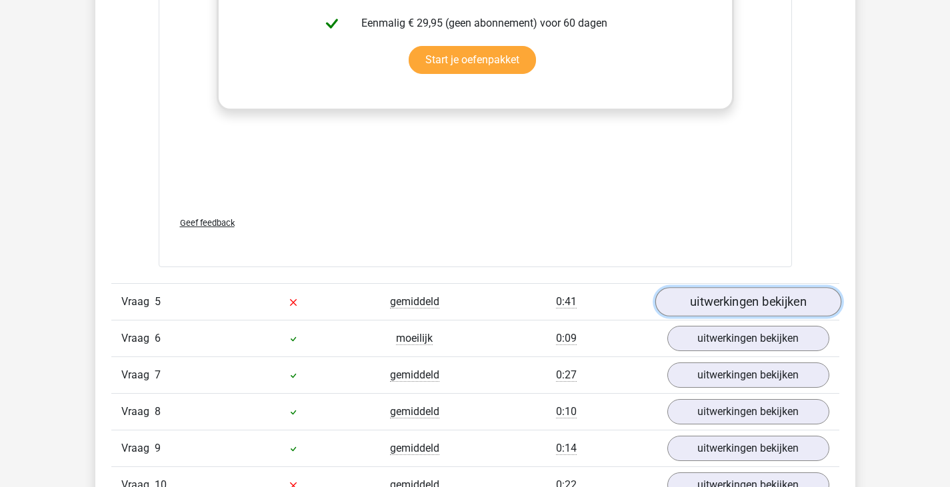
click at [675, 307] on link "uitwerkingen bekijken" at bounding box center [748, 301] width 186 height 29
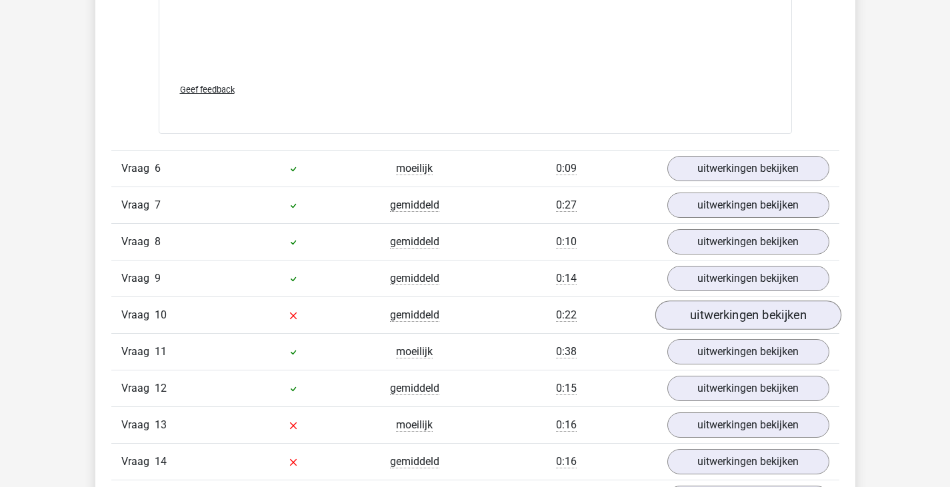
scroll to position [2501, 0]
click at [721, 325] on link "uitwerkingen bekijken" at bounding box center [748, 314] width 186 height 29
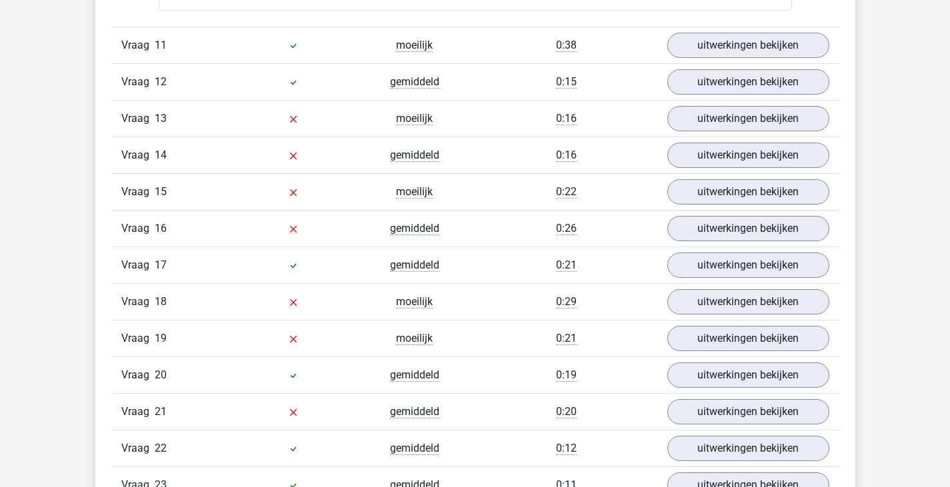
scroll to position [3478, 0]
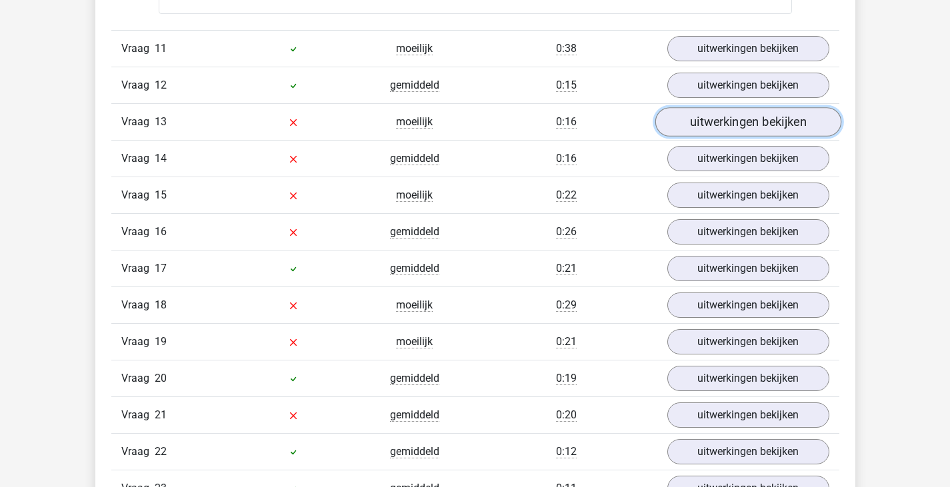
click at [813, 127] on link "uitwerkingen bekijken" at bounding box center [748, 121] width 186 height 29
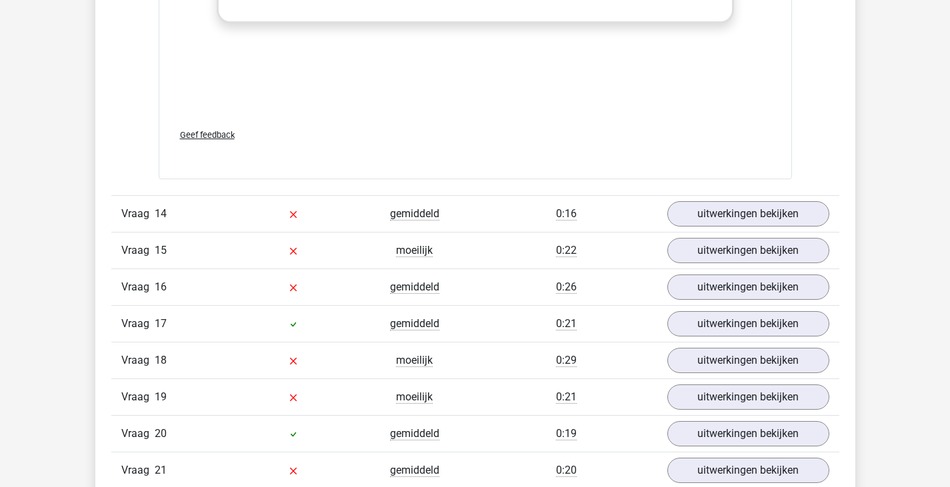
scroll to position [4115, 0]
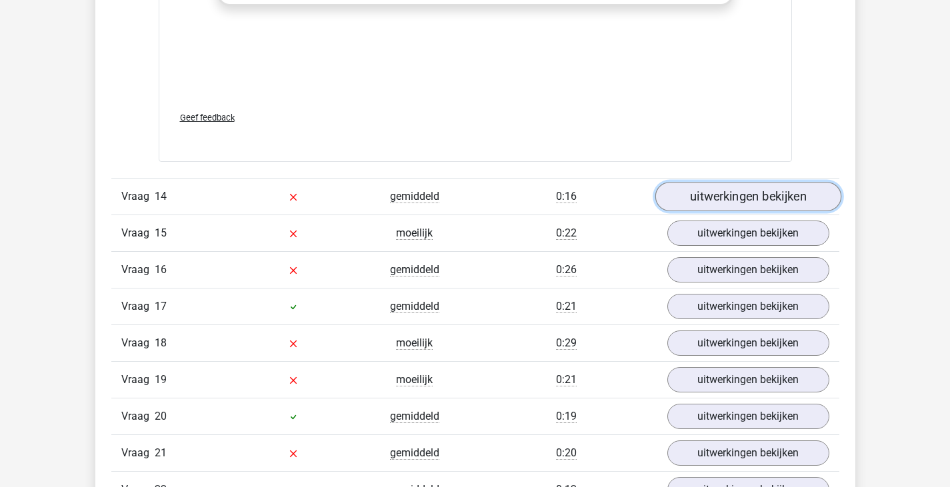
click at [704, 209] on link "uitwerkingen bekijken" at bounding box center [748, 197] width 186 height 29
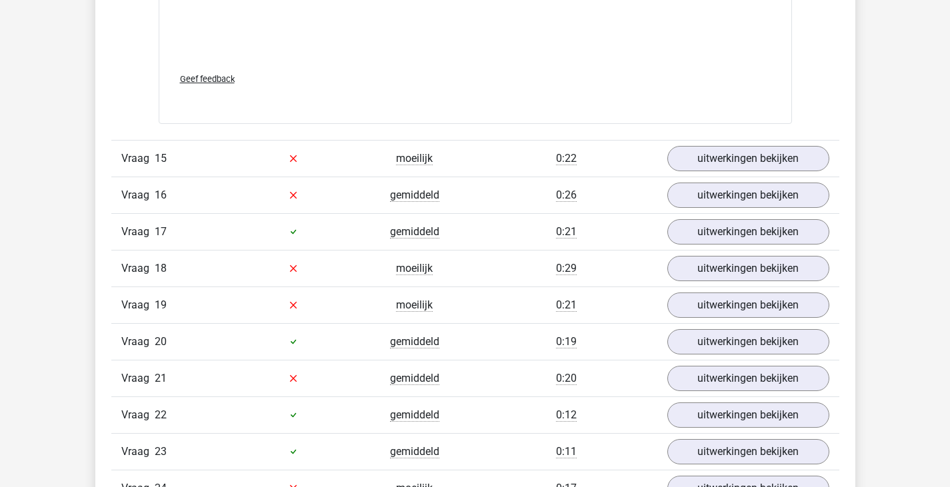
scroll to position [4849, 0]
click at [738, 155] on link "uitwerkingen bekijken" at bounding box center [748, 157] width 186 height 29
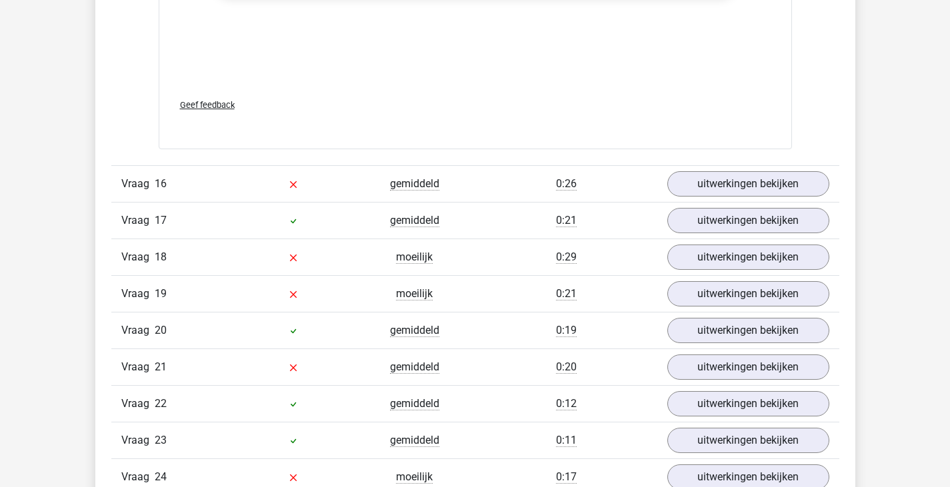
scroll to position [5543, 0]
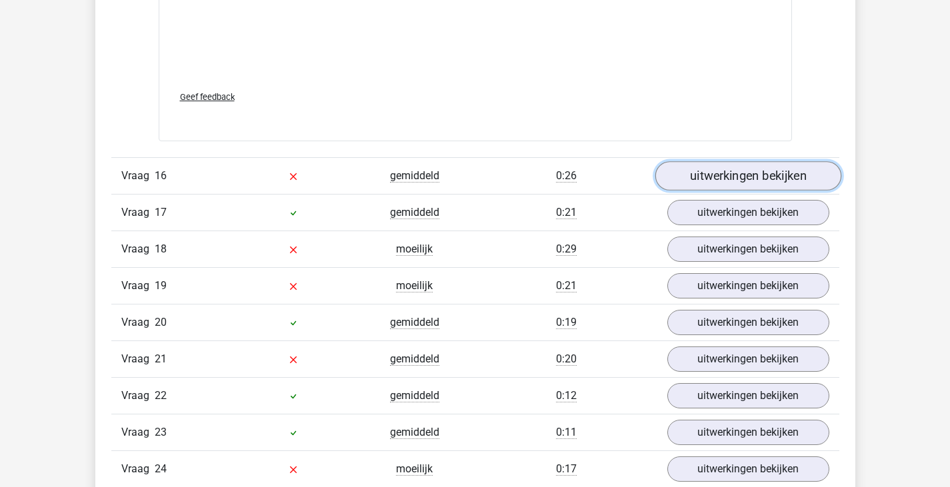
click at [760, 177] on link "uitwerkingen bekijken" at bounding box center [748, 175] width 186 height 29
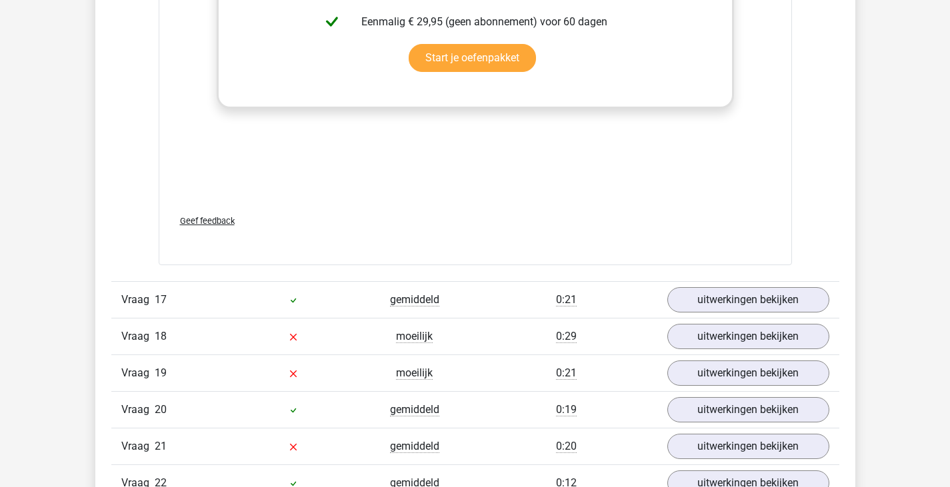
scroll to position [6132, 0]
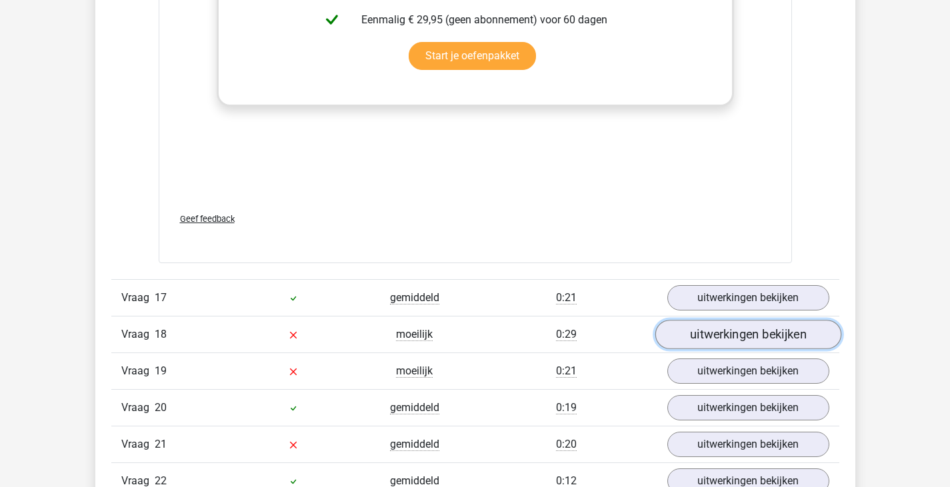
click at [737, 339] on link "uitwerkingen bekijken" at bounding box center [748, 334] width 186 height 29
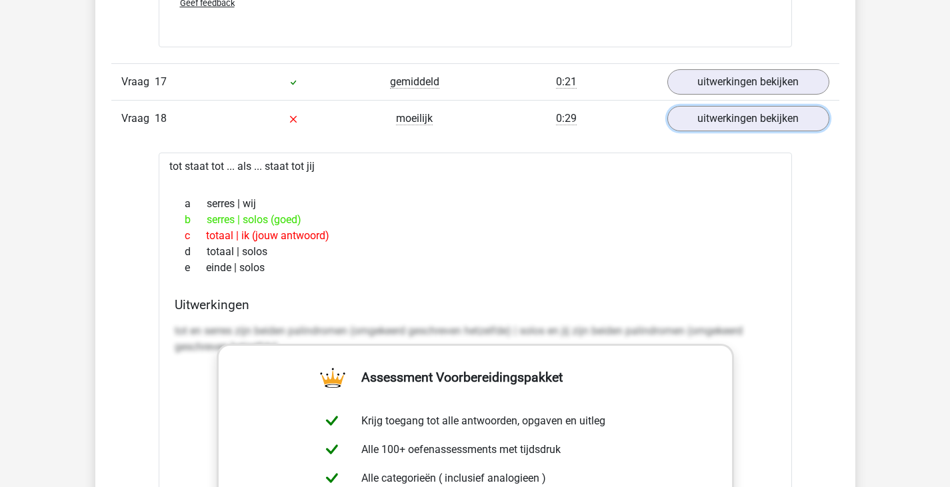
scroll to position [6349, 0]
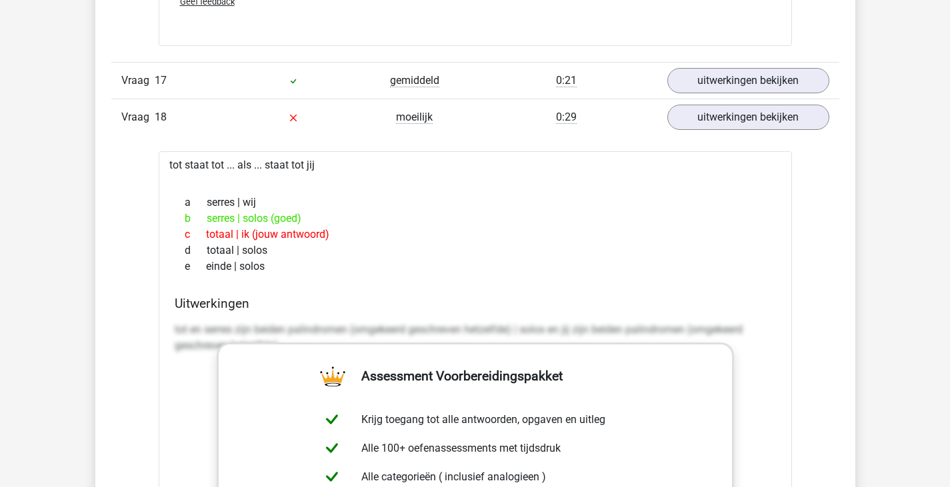
drag, startPoint x: 277, startPoint y: 267, endPoint x: 167, endPoint y: 165, distance: 149.1
click at [167, 165] on div "tot staat tot ... als ... staat tot jij a serres | wij b serres | solos (goed) …" at bounding box center [475, 464] width 633 height 627
copy div "tot staat tot ... als ... staat tot jij a serres | wij b serres | solos (goed) …"
click at [441, 240] on div "c totaal | ik (jouw antwoord)" at bounding box center [475, 235] width 601 height 16
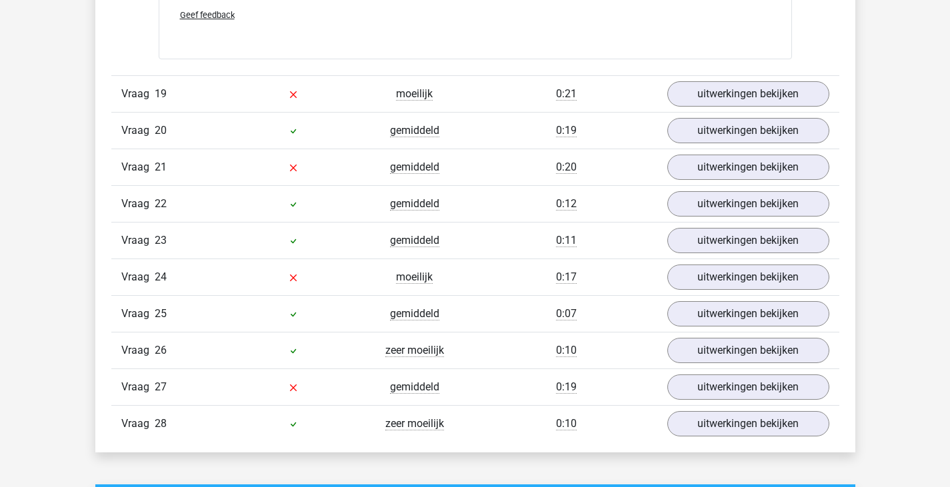
scroll to position [7067, 0]
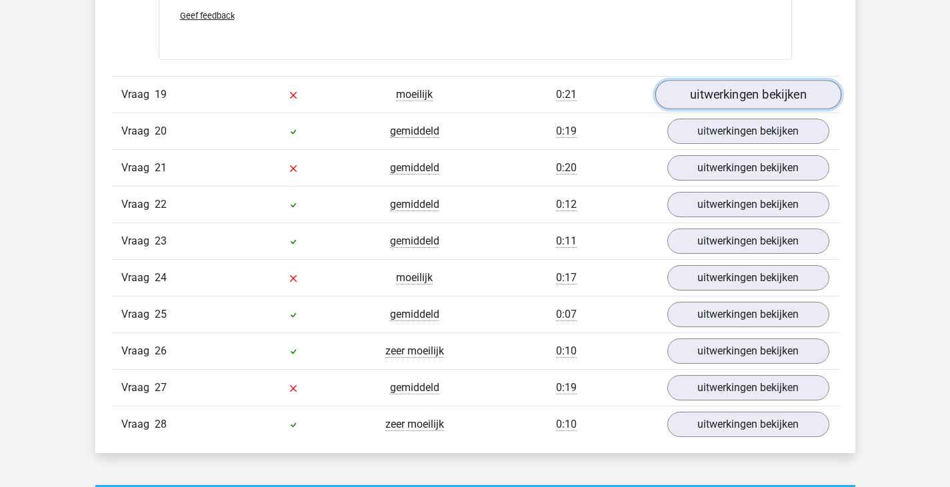
click at [757, 102] on link "uitwerkingen bekijken" at bounding box center [748, 94] width 186 height 29
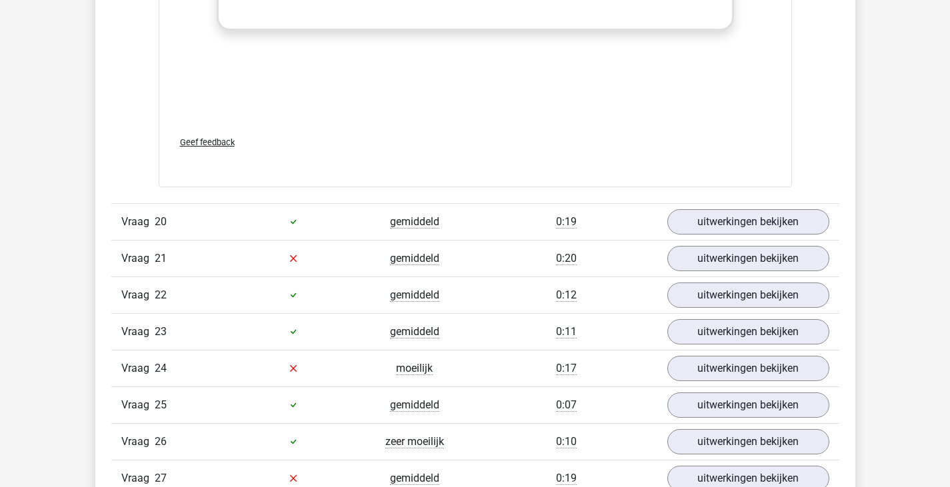
scroll to position [7653, 0]
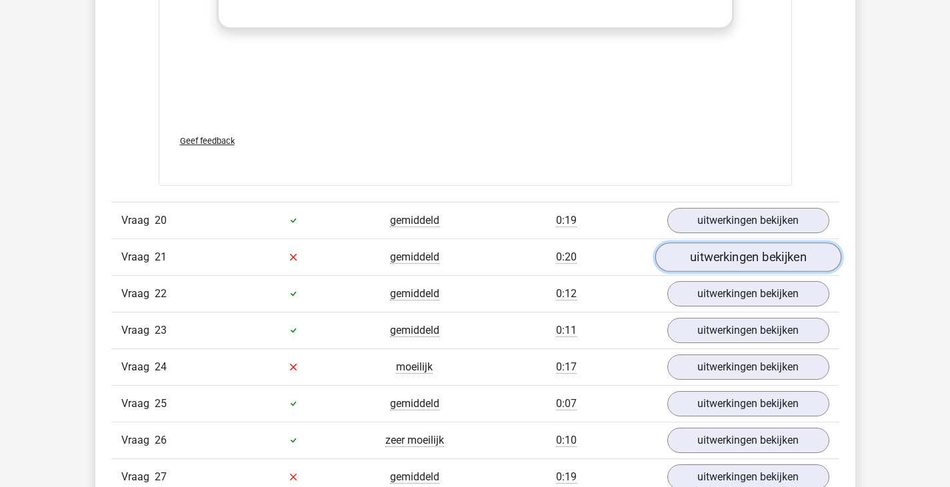
click at [723, 259] on link "uitwerkingen bekijken" at bounding box center [748, 257] width 186 height 29
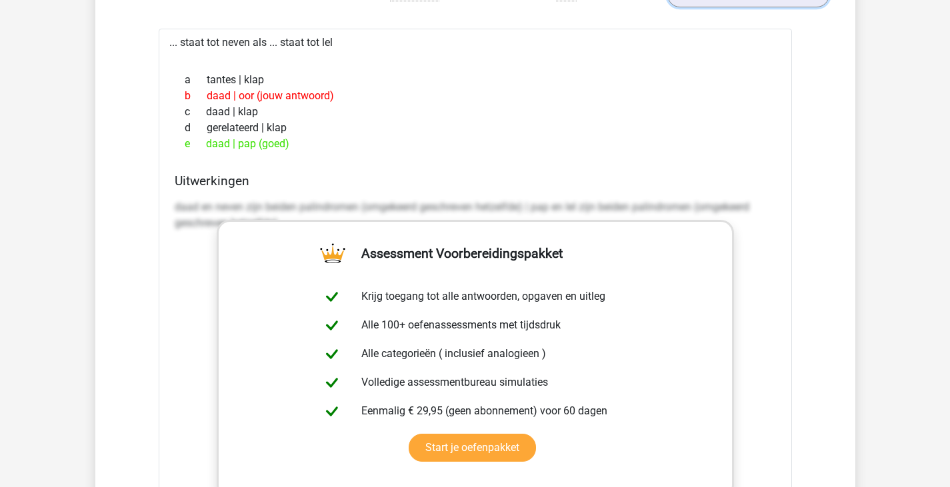
scroll to position [7918, 0]
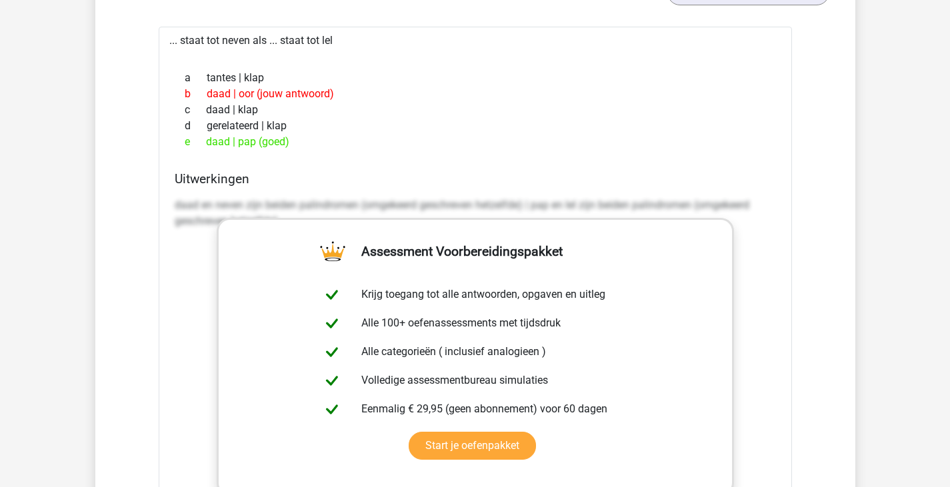
drag, startPoint x: 293, startPoint y: 143, endPoint x: 175, endPoint y: 43, distance: 154.7
click at [175, 43] on div "... staat tot neven als ... staat tot lel a tantes | klap b daad | oor (jouw an…" at bounding box center [475, 340] width 633 height 627
drag, startPoint x: 166, startPoint y: 41, endPoint x: 304, endPoint y: 145, distance: 173.2
click at [304, 145] on div "... staat tot neven als ... staat tot lel a tantes | klap b daad | oor (jouw an…" at bounding box center [475, 340] width 633 height 627
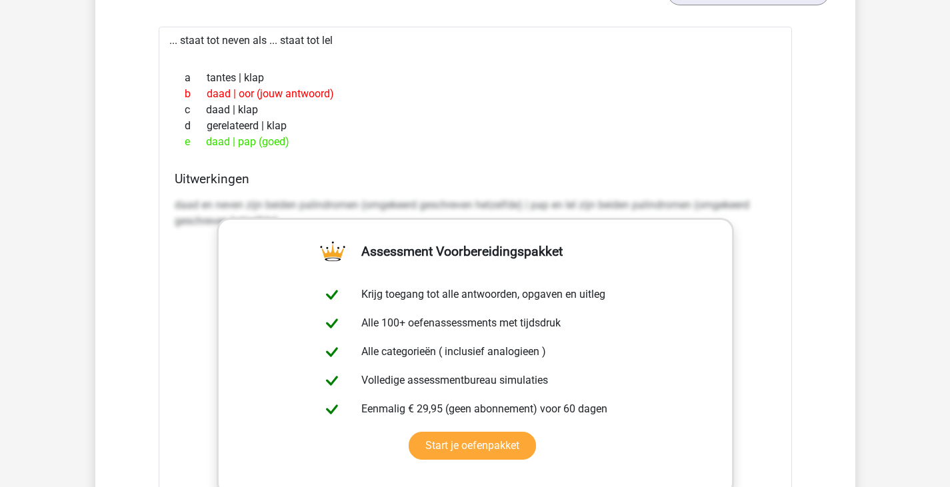
copy div "... staat tot neven als ... staat tot lel a tantes | klap b daad | oor (jouw an…"
click at [536, 432] on link "Start je oefenpakket" at bounding box center [472, 446] width 127 height 28
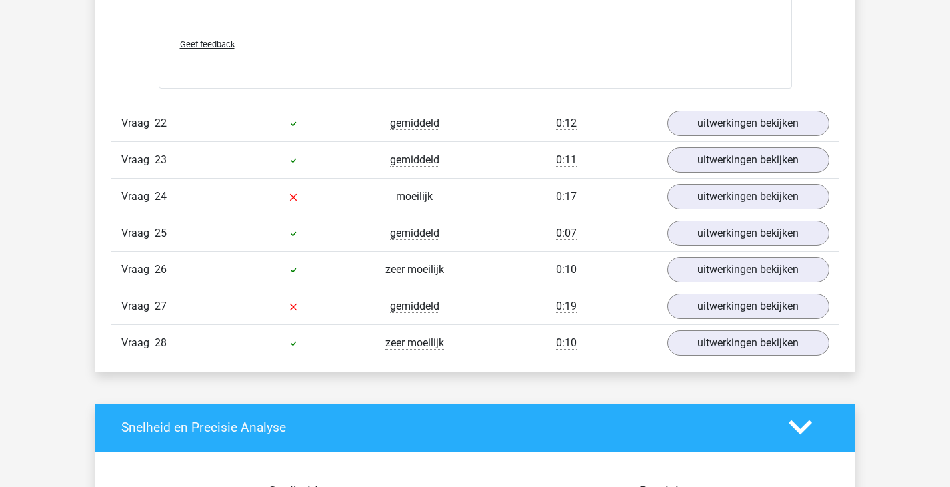
scroll to position [8486, 0]
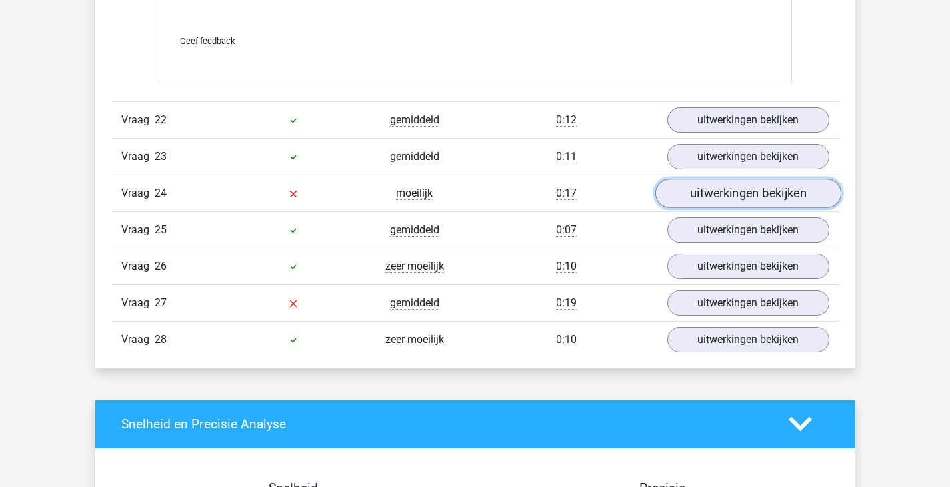
click at [771, 194] on link "uitwerkingen bekijken" at bounding box center [748, 193] width 186 height 29
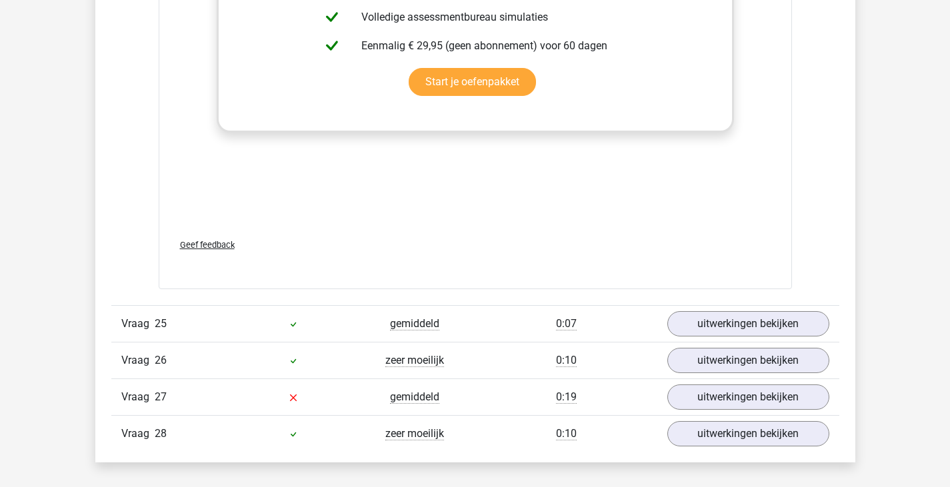
scroll to position [9154, 0]
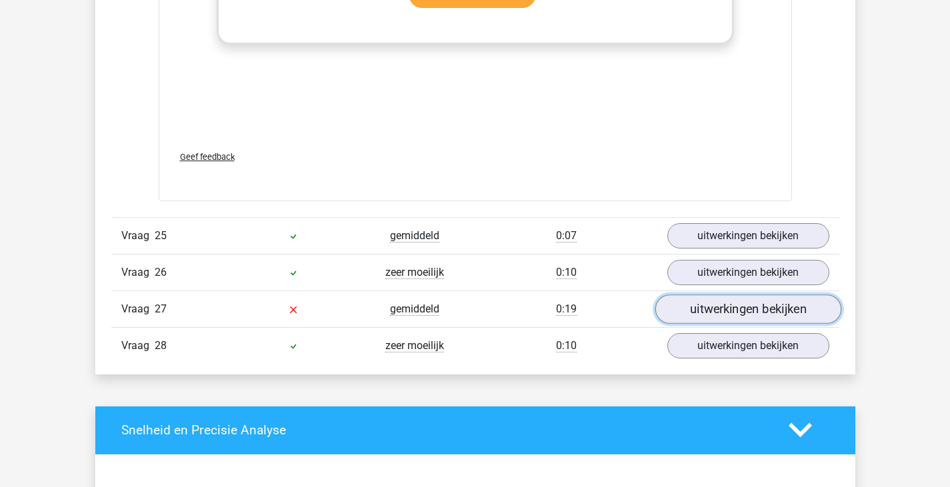
click at [767, 307] on link "uitwerkingen bekijken" at bounding box center [748, 309] width 186 height 29
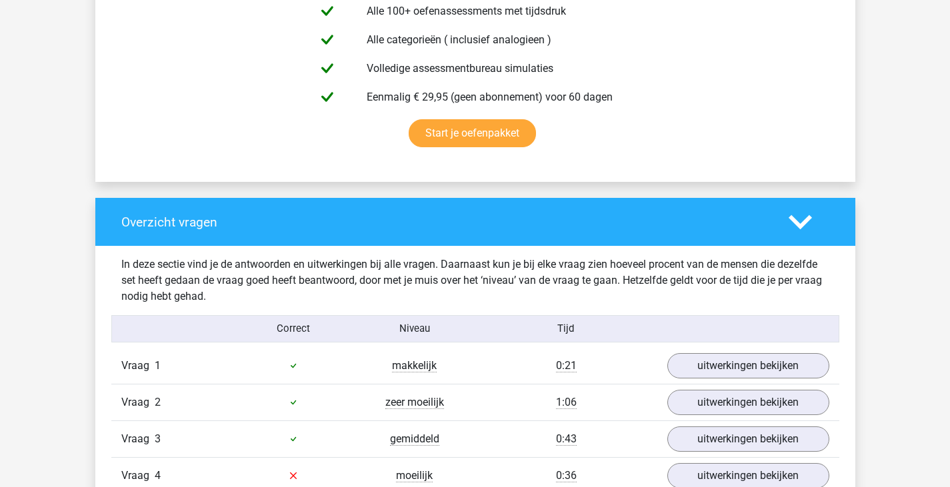
scroll to position [0, 0]
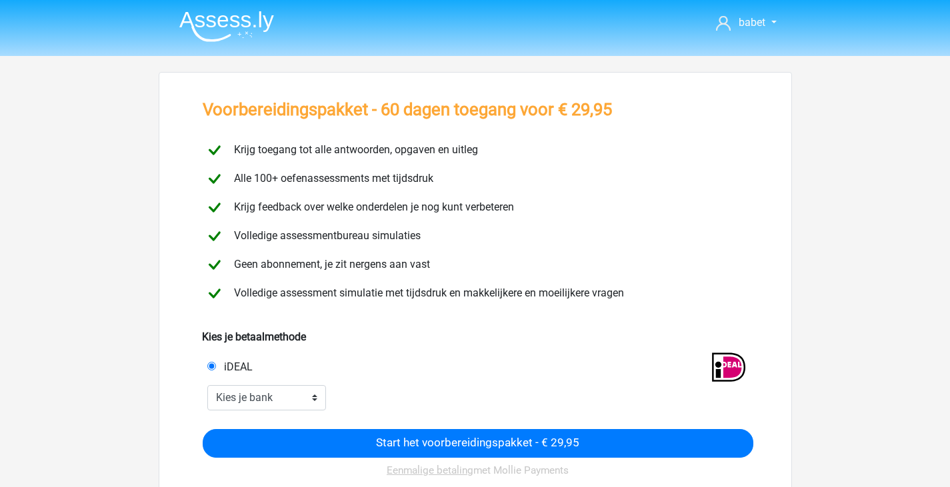
scroll to position [87, 0]
